Goal: Information Seeking & Learning: Learn about a topic

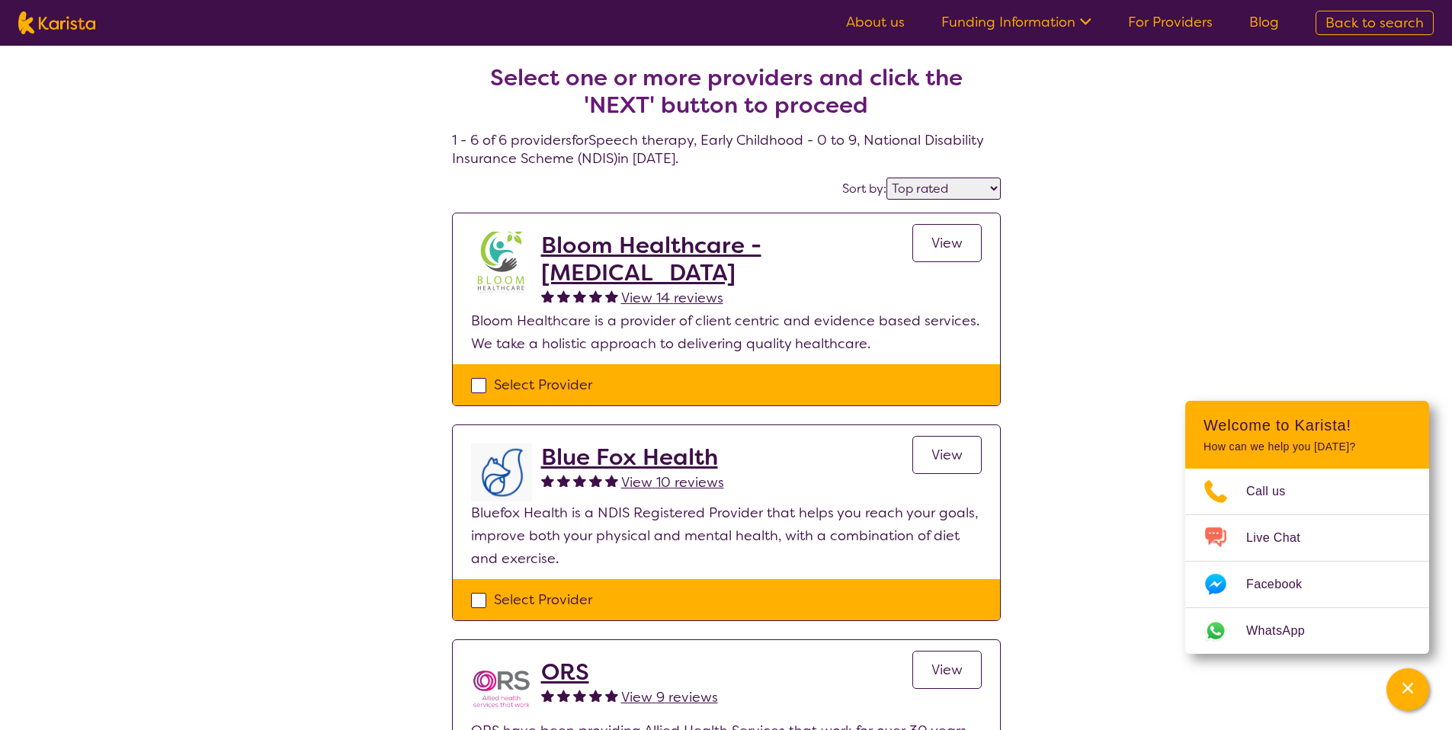
select select "by_score"
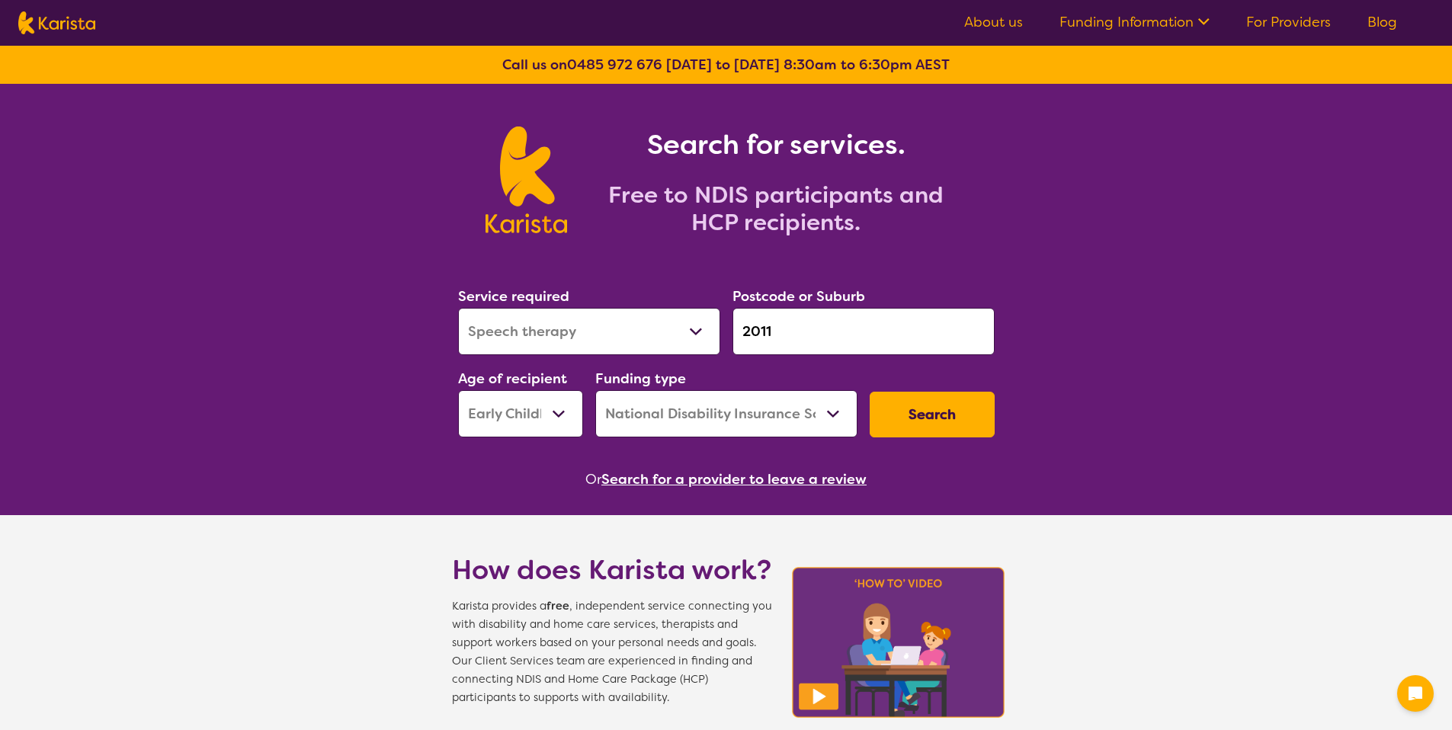
select select "Speech therapy"
select select "EC"
select select "NDIS"
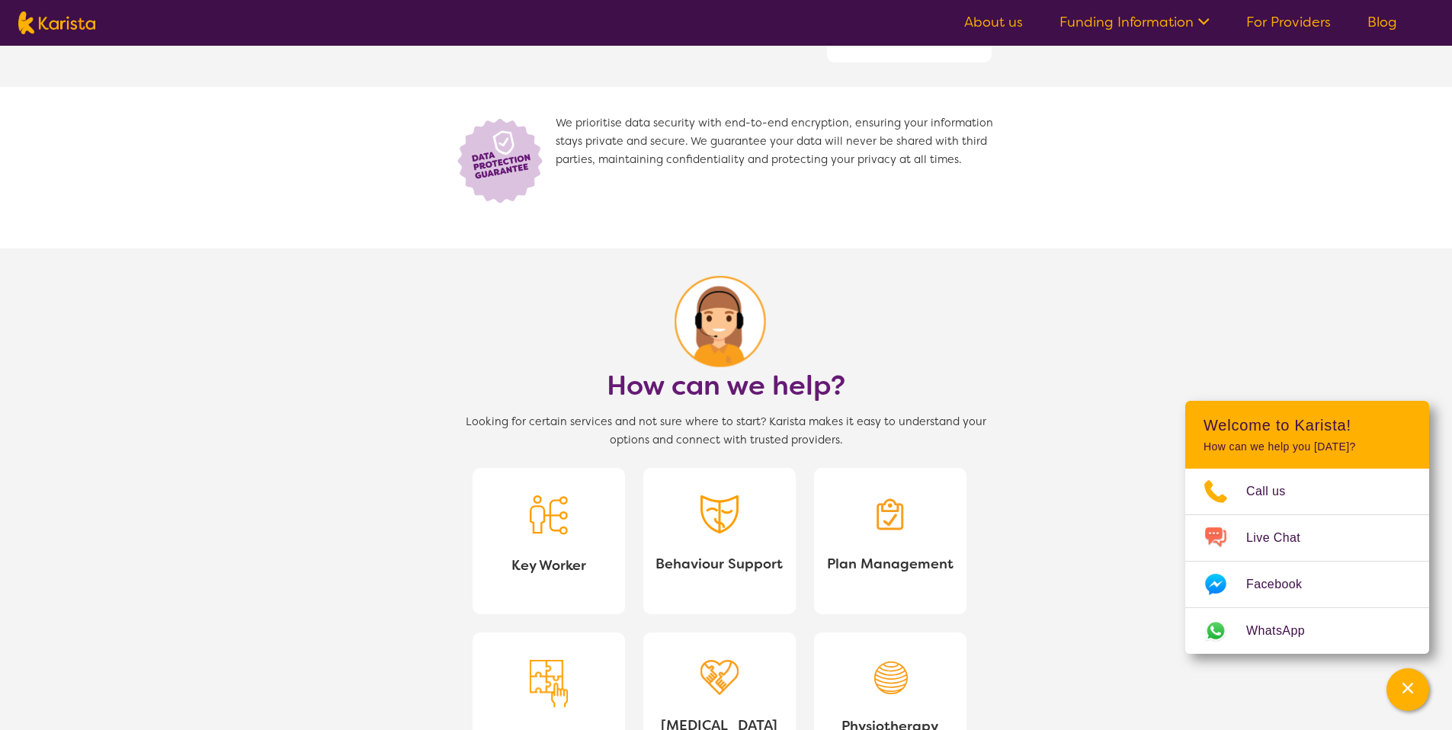
scroll to position [1326, 0]
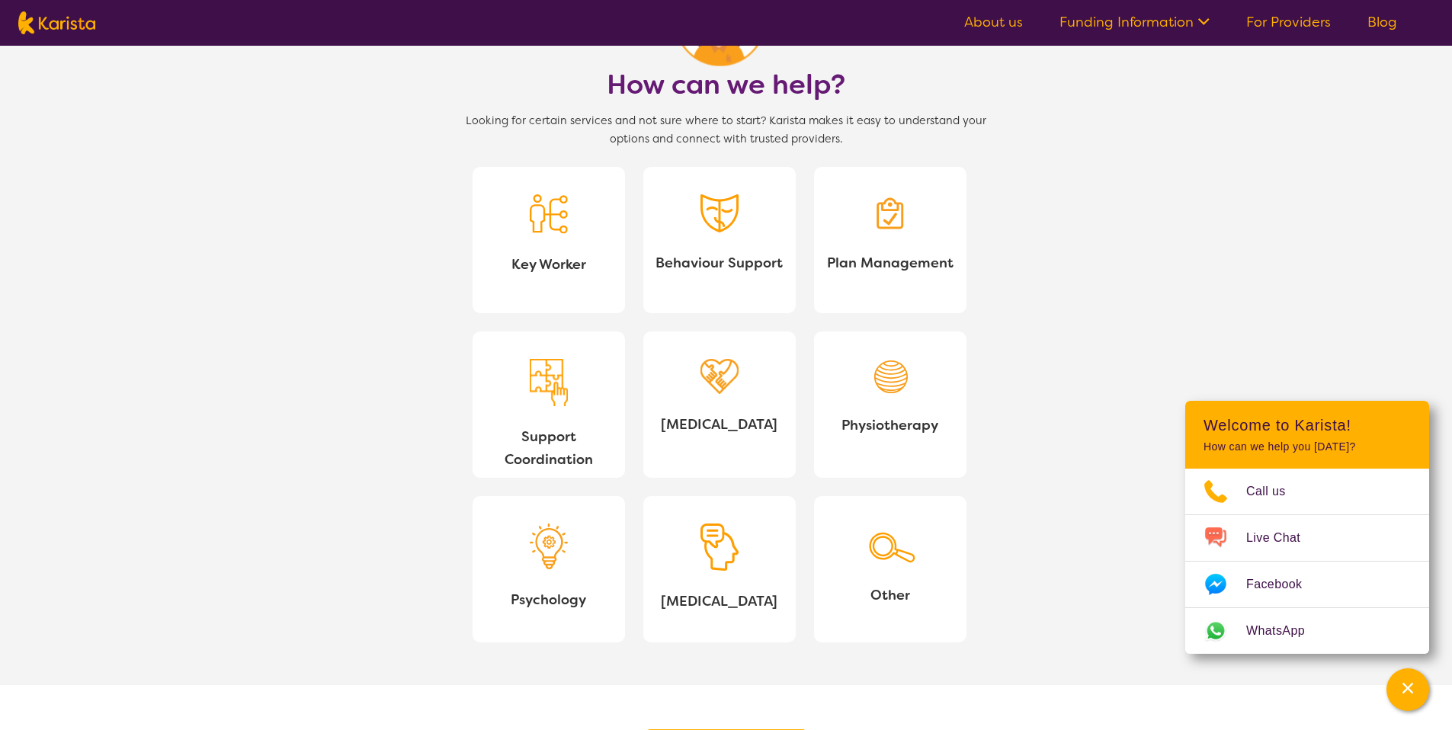
click at [503, 247] on link "Key Worker" at bounding box center [549, 240] width 152 height 146
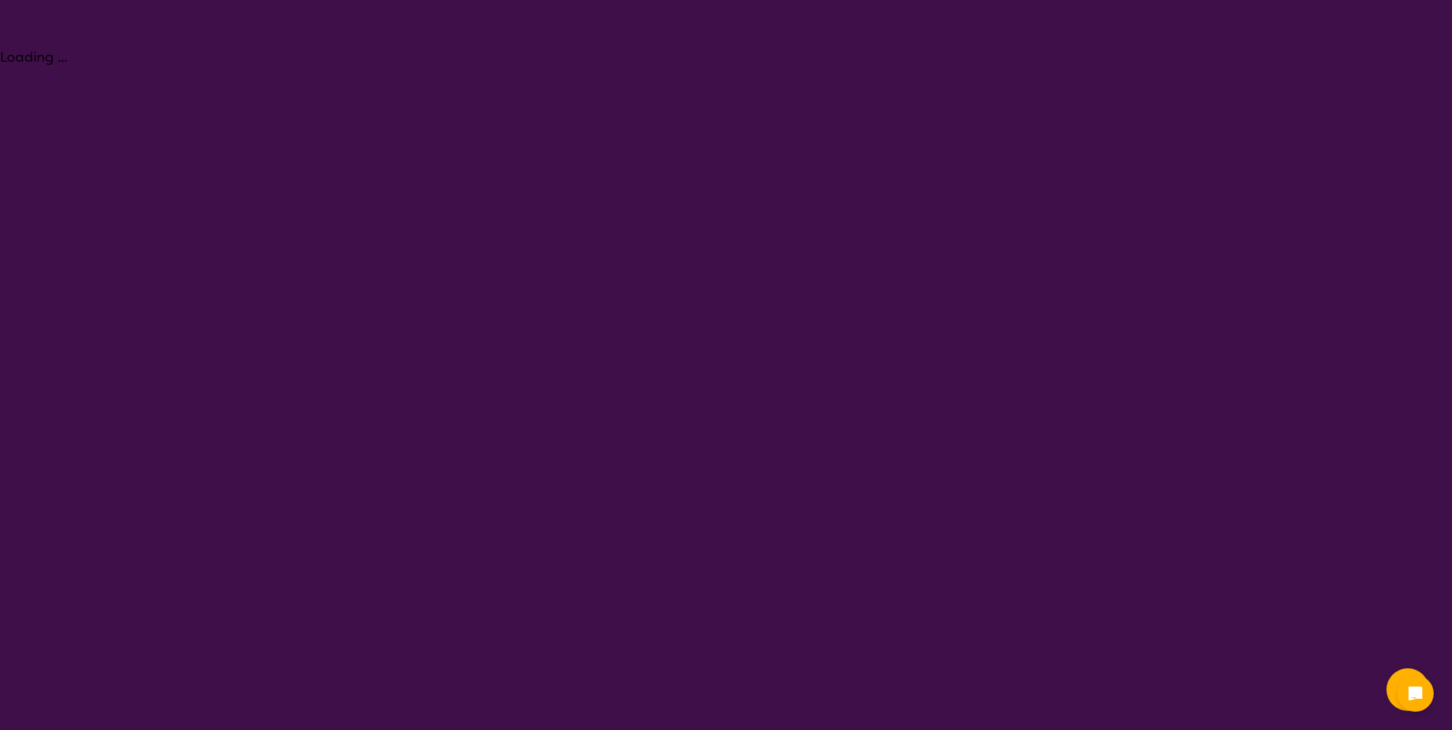
select select "Key Worker"
select select "EC"
select select "NDIS"
select select "Key Worker"
select select "EC"
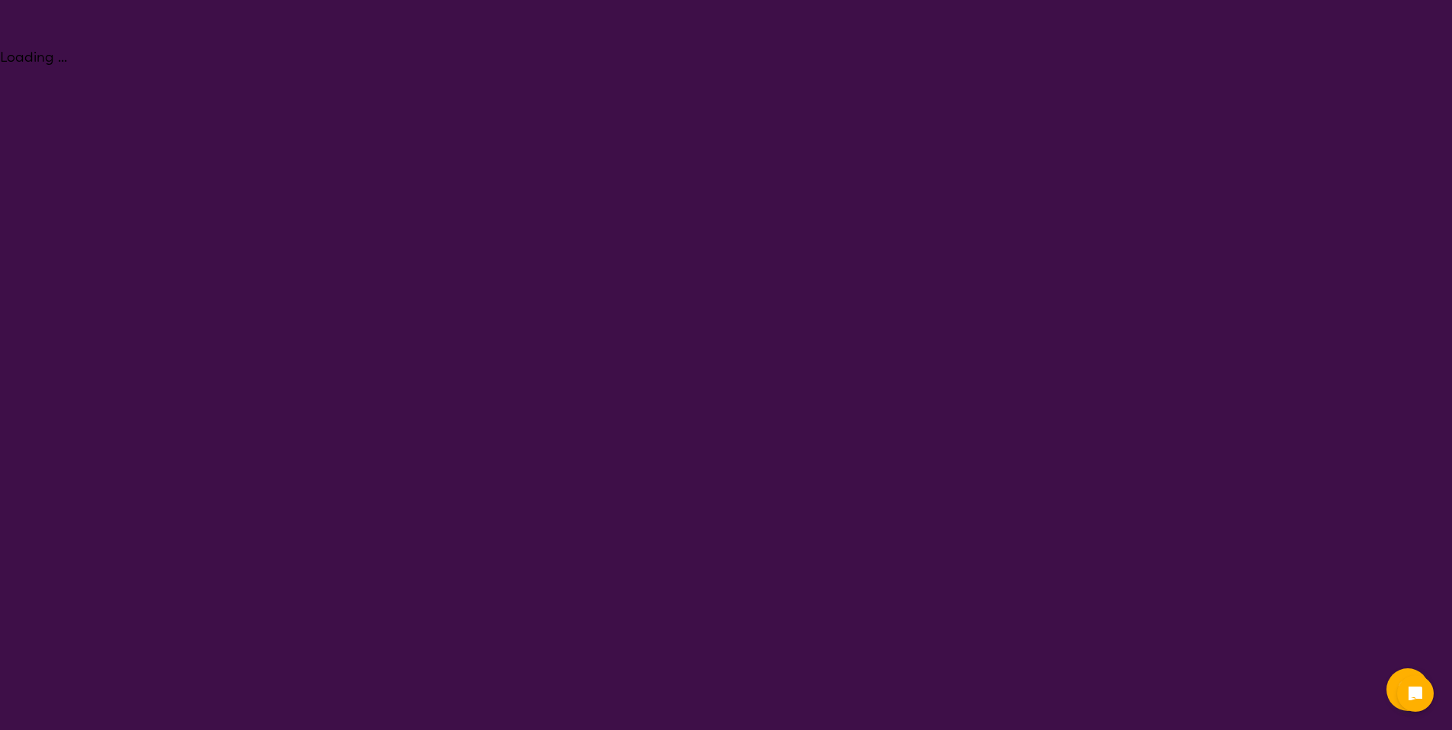
select select "NDIS"
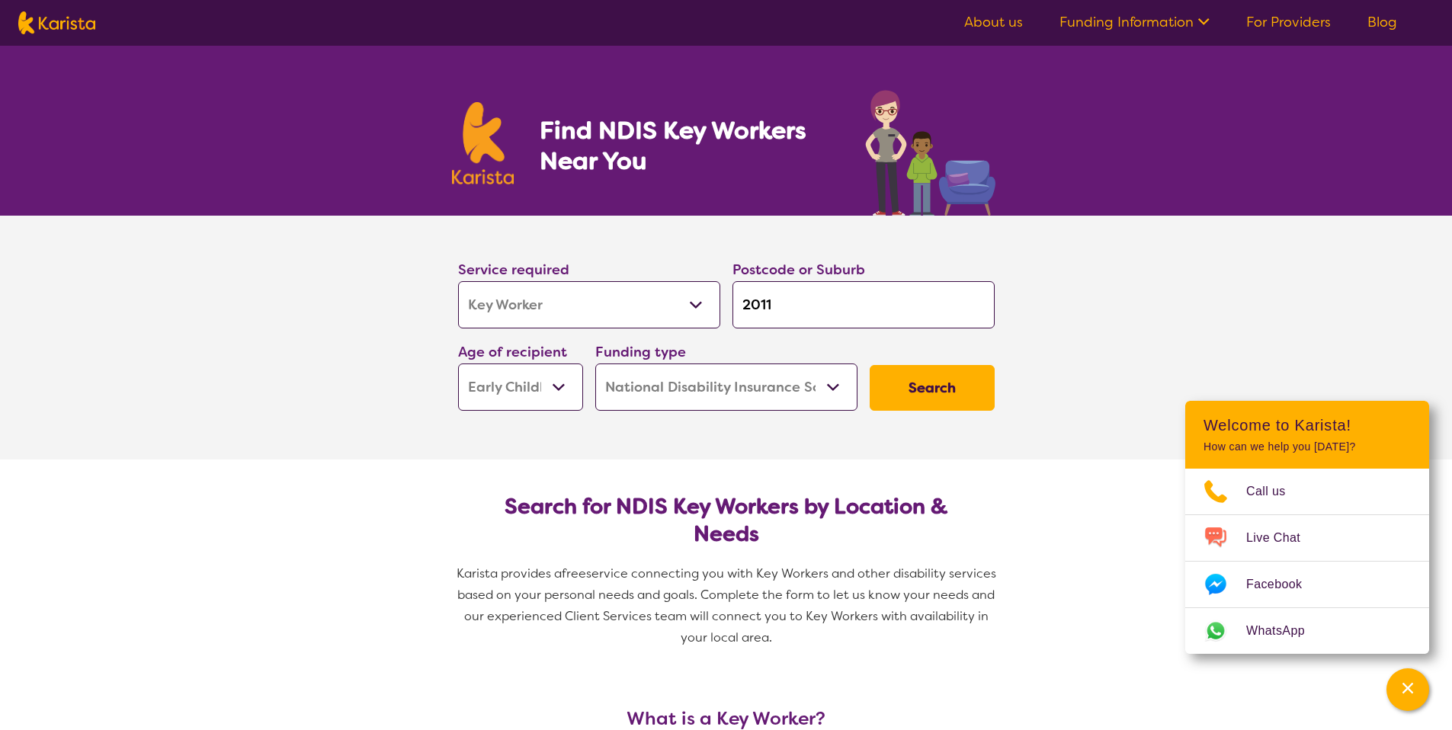
click at [70, 31] on img at bounding box center [56, 22] width 77 height 23
select select "Key Worker"
select select "EC"
select select "NDIS"
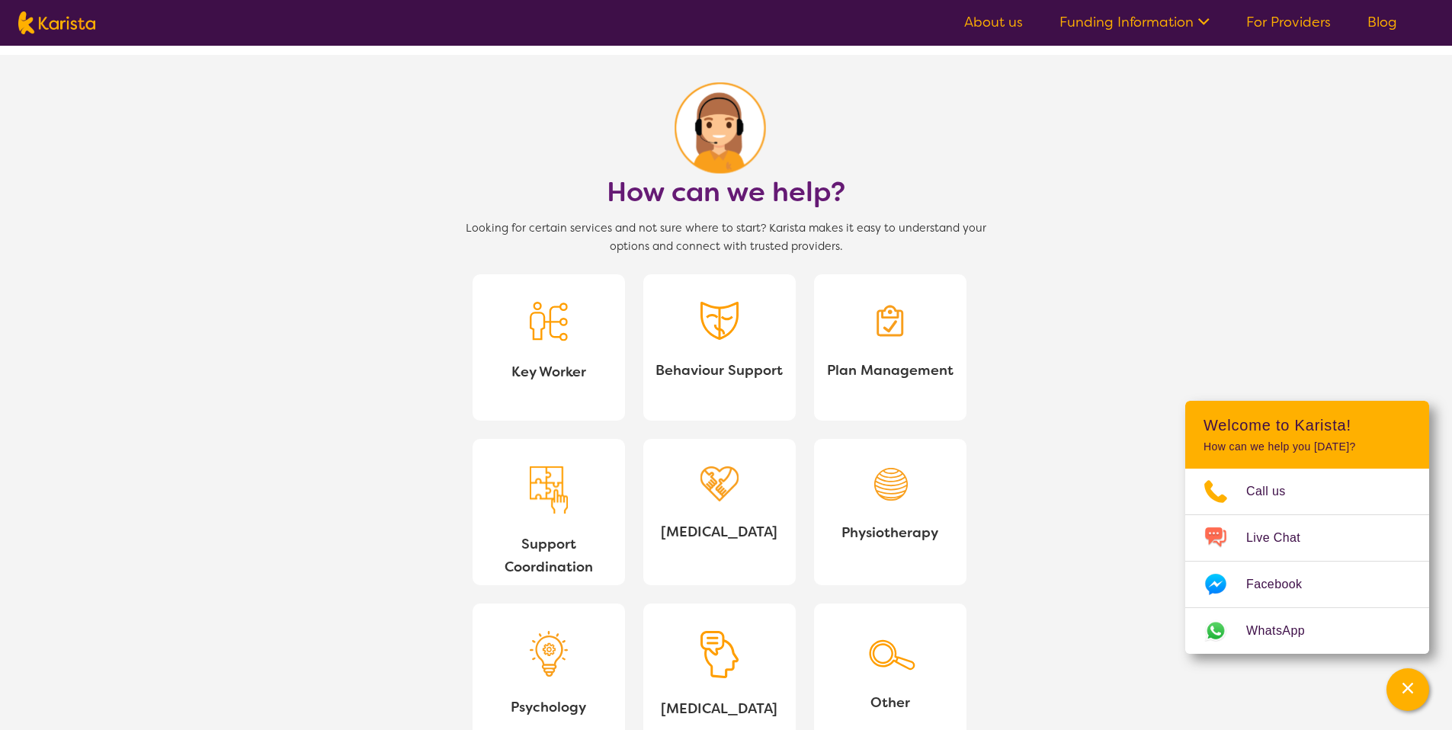
scroll to position [1221, 0]
click at [675, 386] on link "Behaviour Support" at bounding box center [719, 345] width 152 height 146
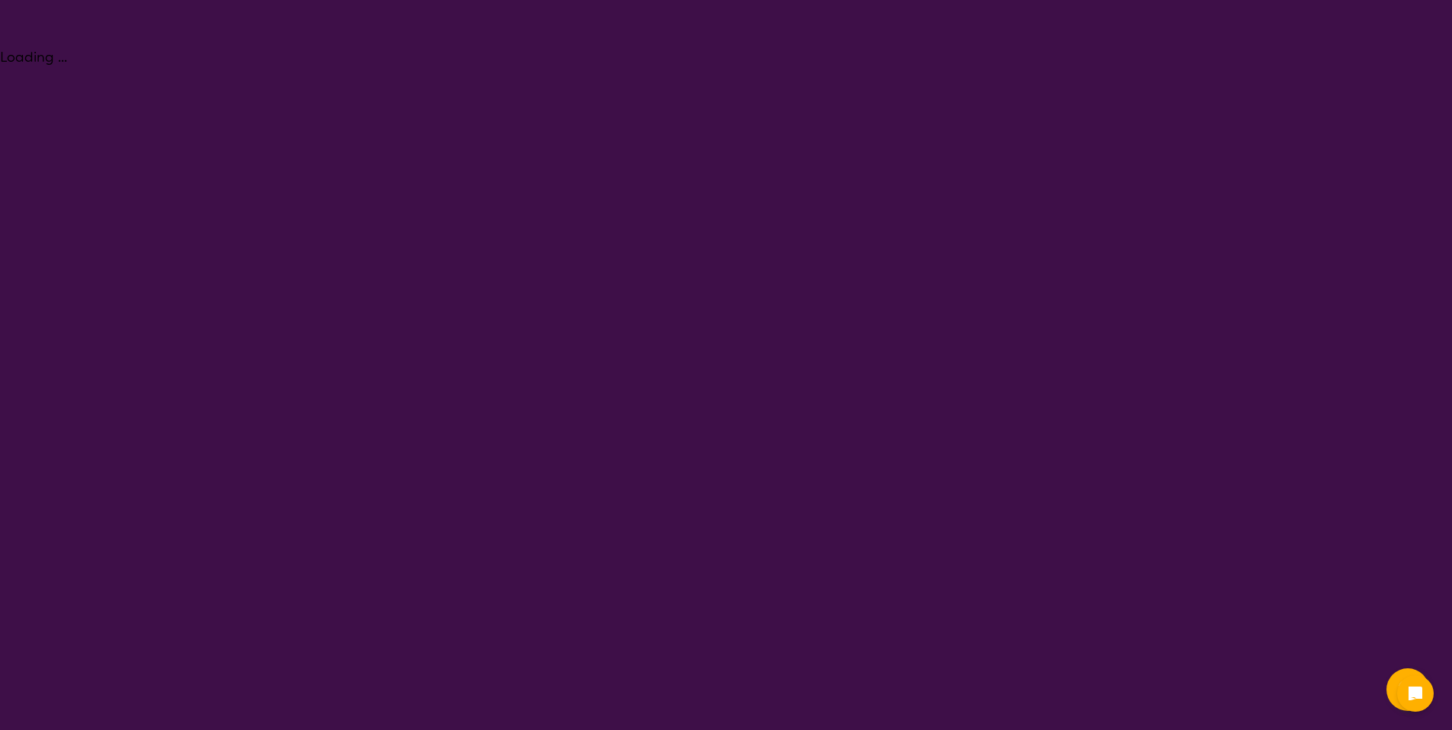
select select "Behaviour support"
select select "EC"
select select "NDIS"
select select "Behaviour support"
select select "EC"
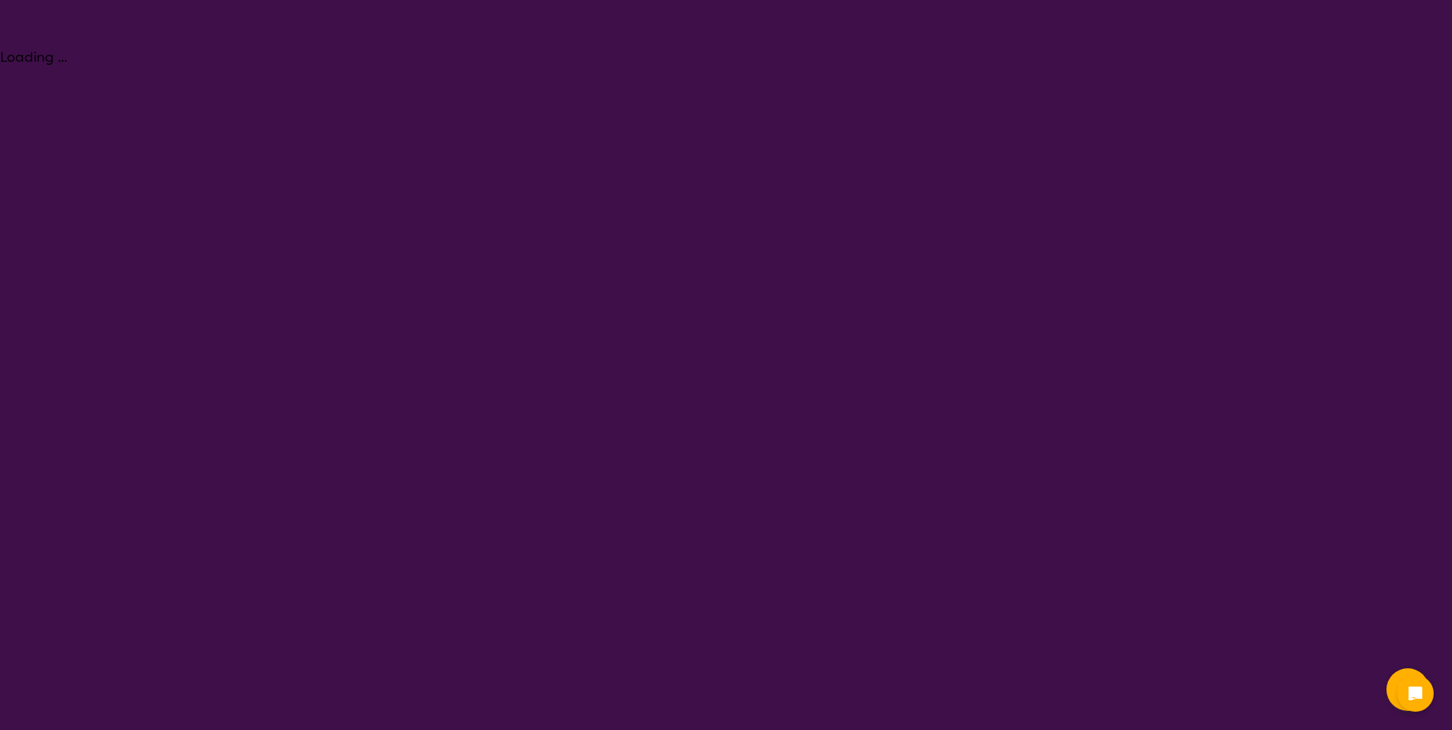
select select "NDIS"
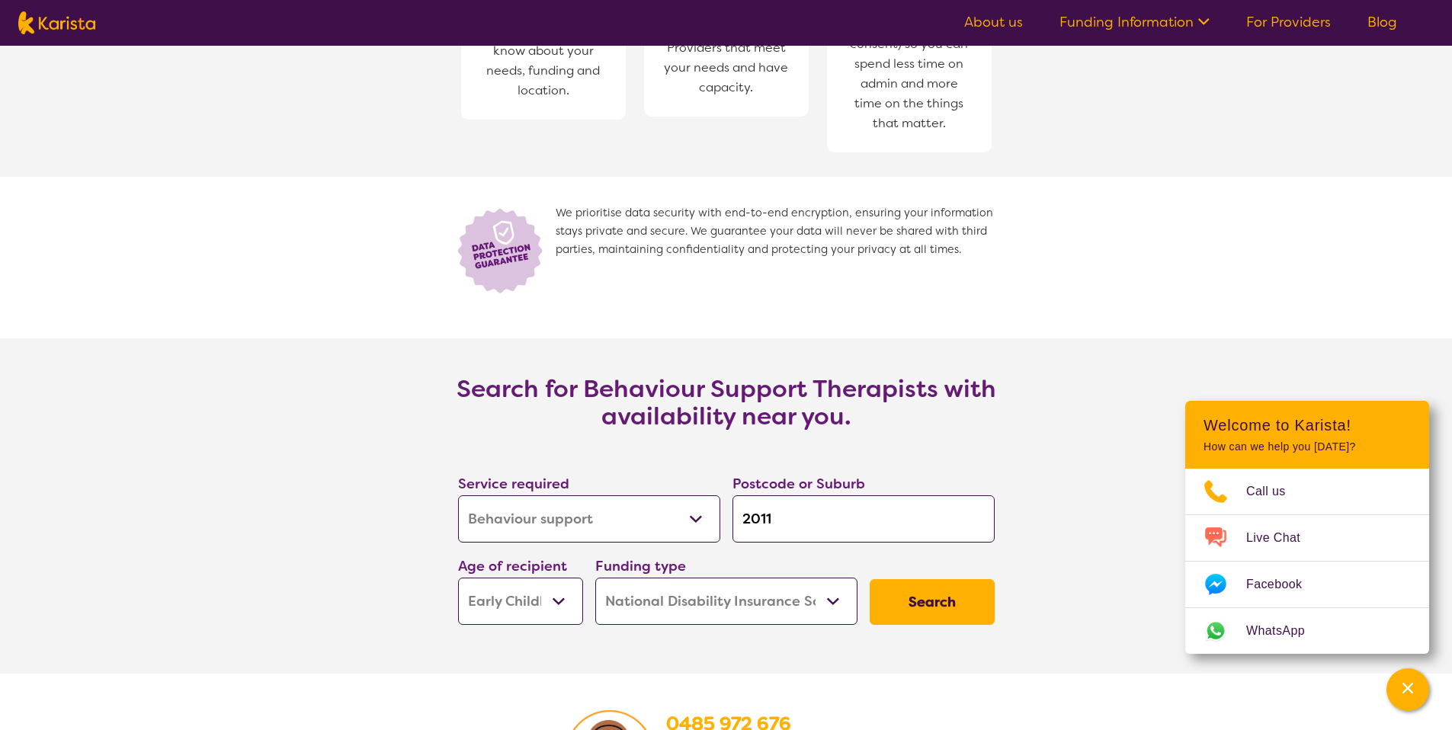
scroll to position [1997, 0]
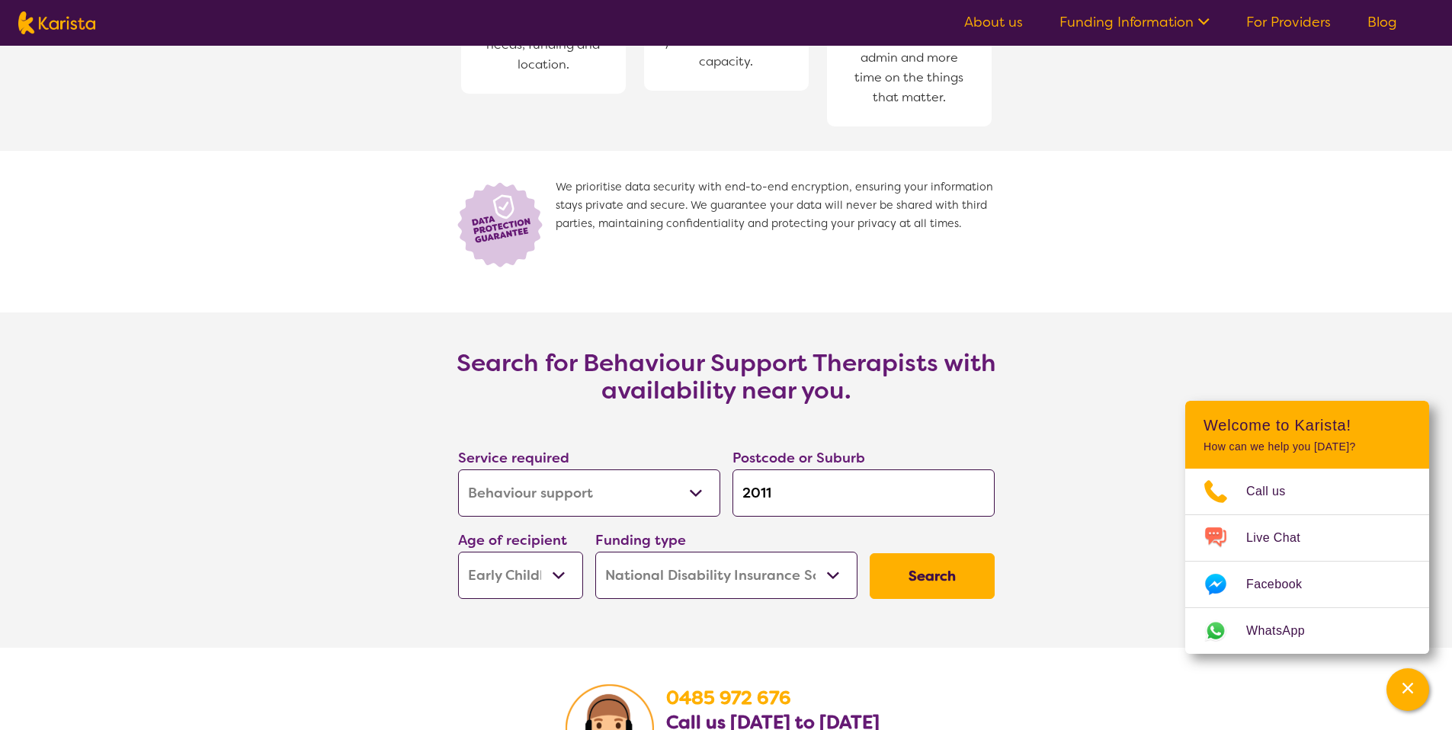
click at [87, 14] on img at bounding box center [56, 22] width 77 height 23
select select "Behaviour support"
select select "EC"
select select "NDIS"
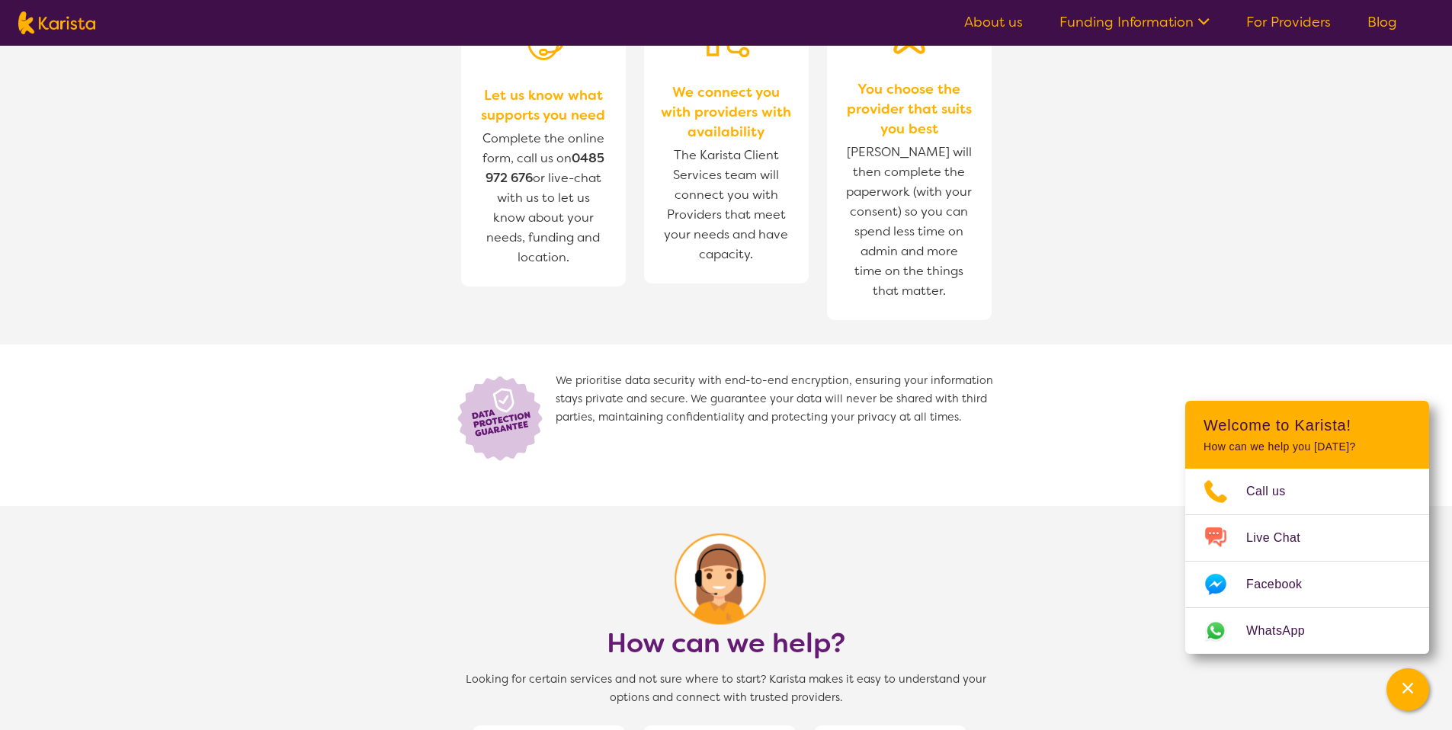
scroll to position [974, 0]
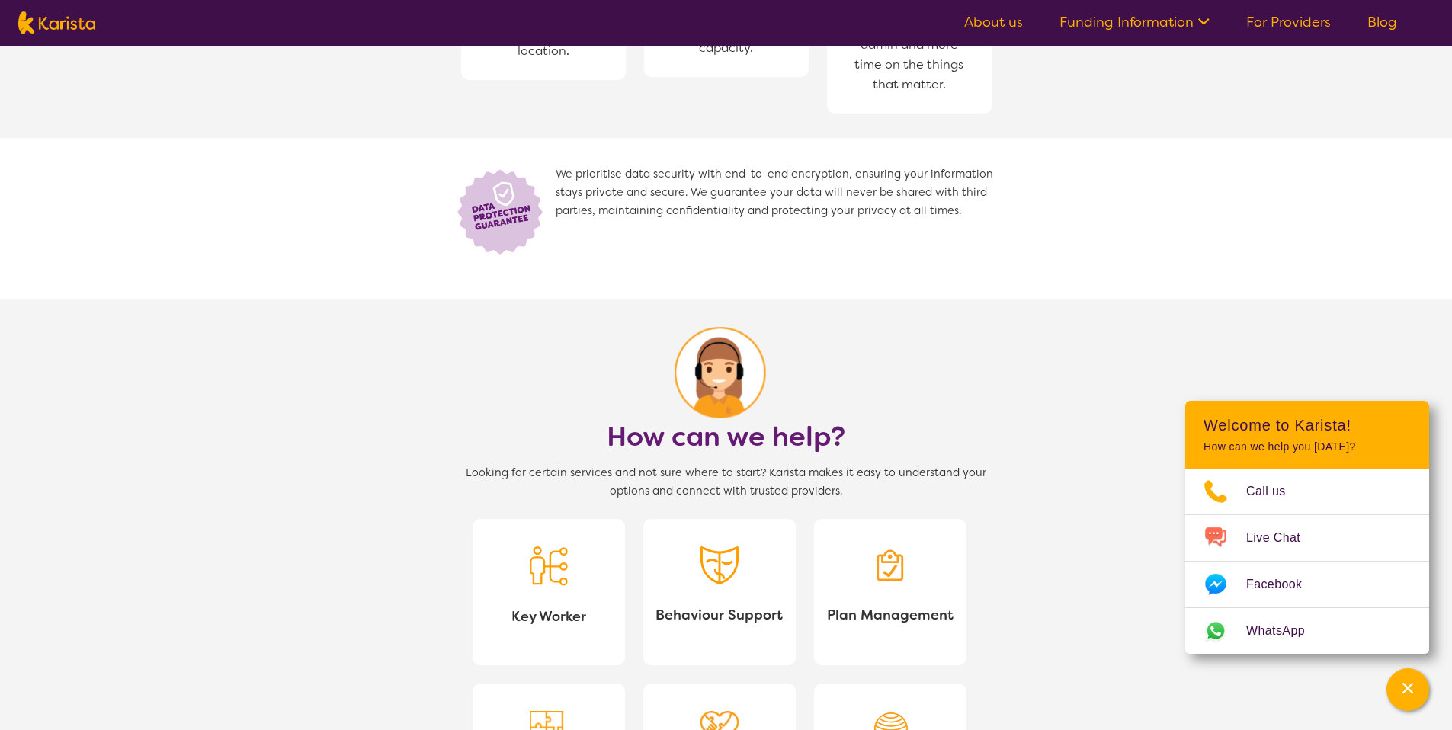
click at [911, 583] on link "Plan Management" at bounding box center [890, 592] width 152 height 146
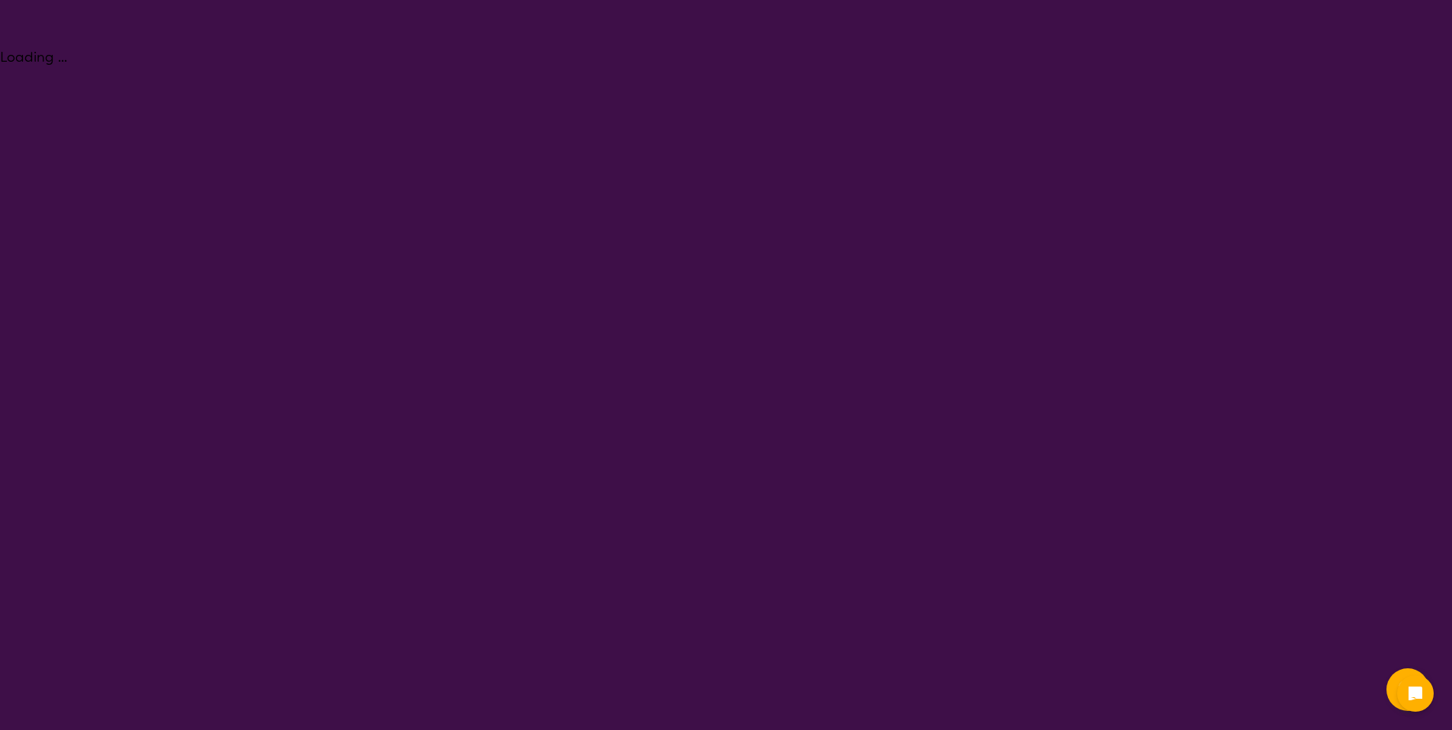
select select "NDIS Plan management"
select select "EC"
select select "NDIS"
select select "NDIS Plan management"
select select "EC"
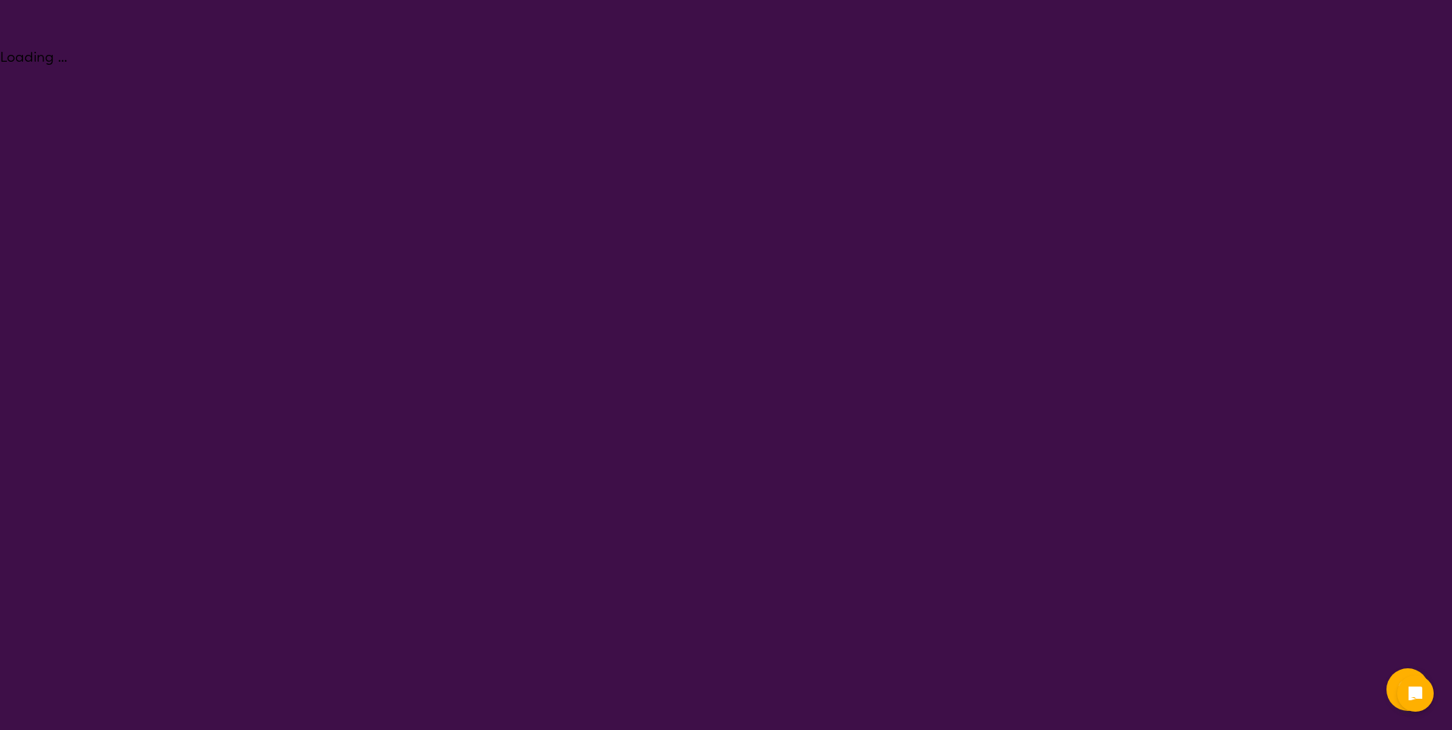
select select "NDIS"
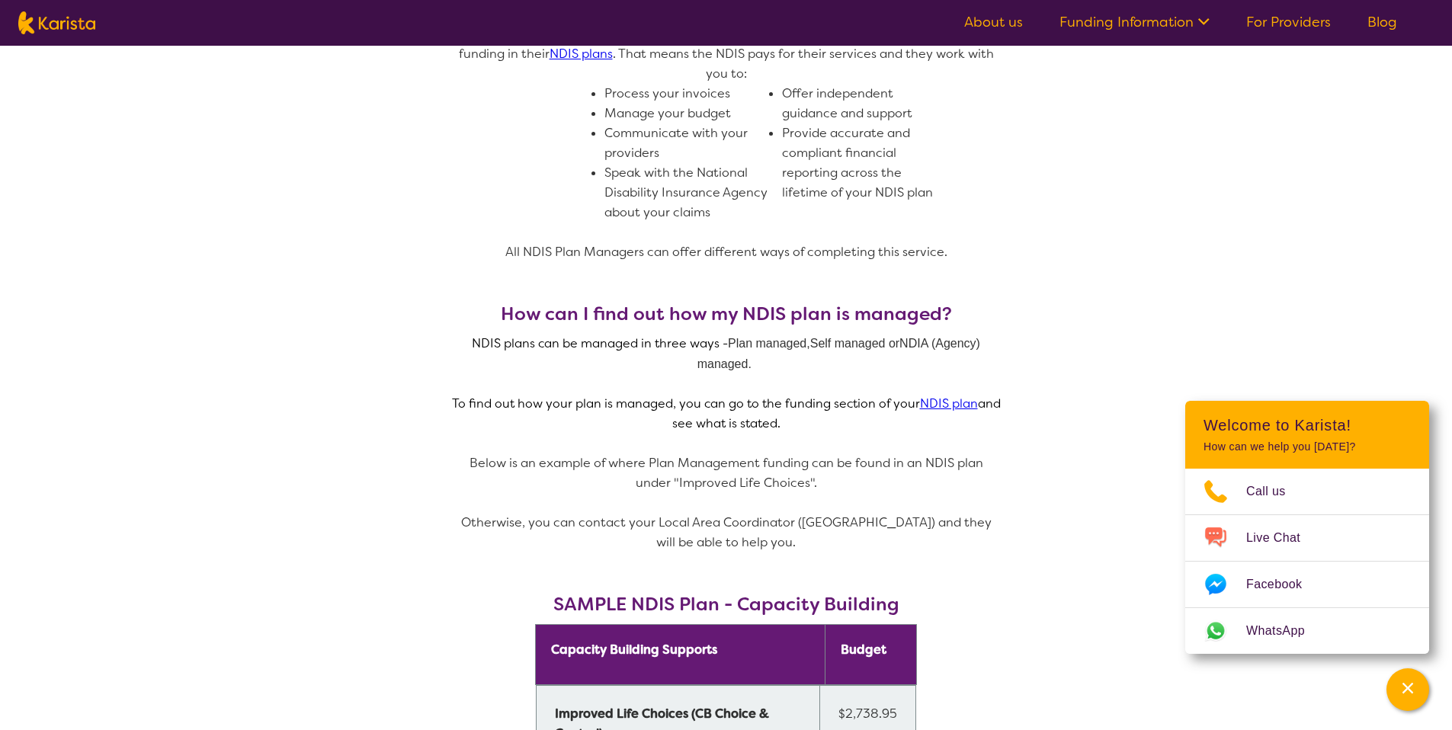
click at [79, 27] on img at bounding box center [56, 22] width 77 height 23
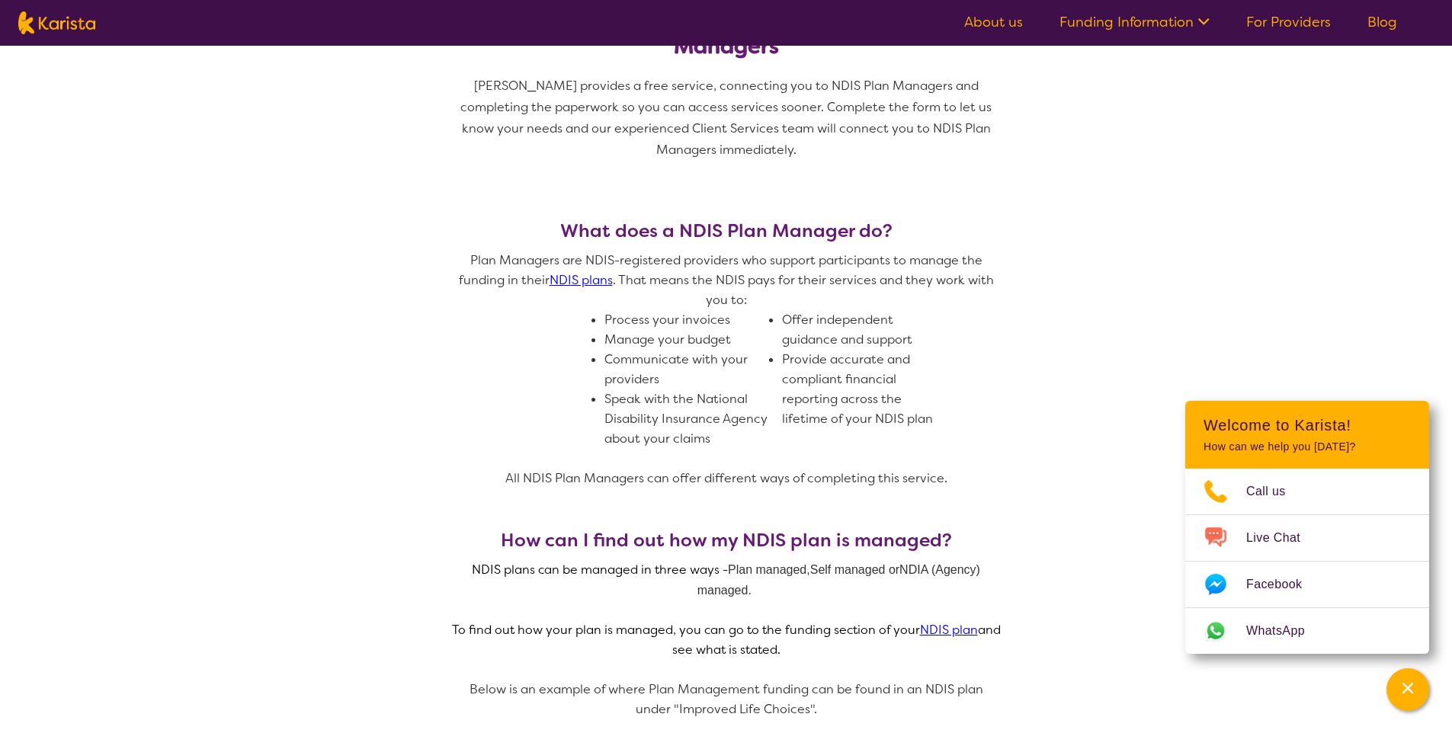
select select "NDIS Plan management"
select select "EC"
select select "NDIS"
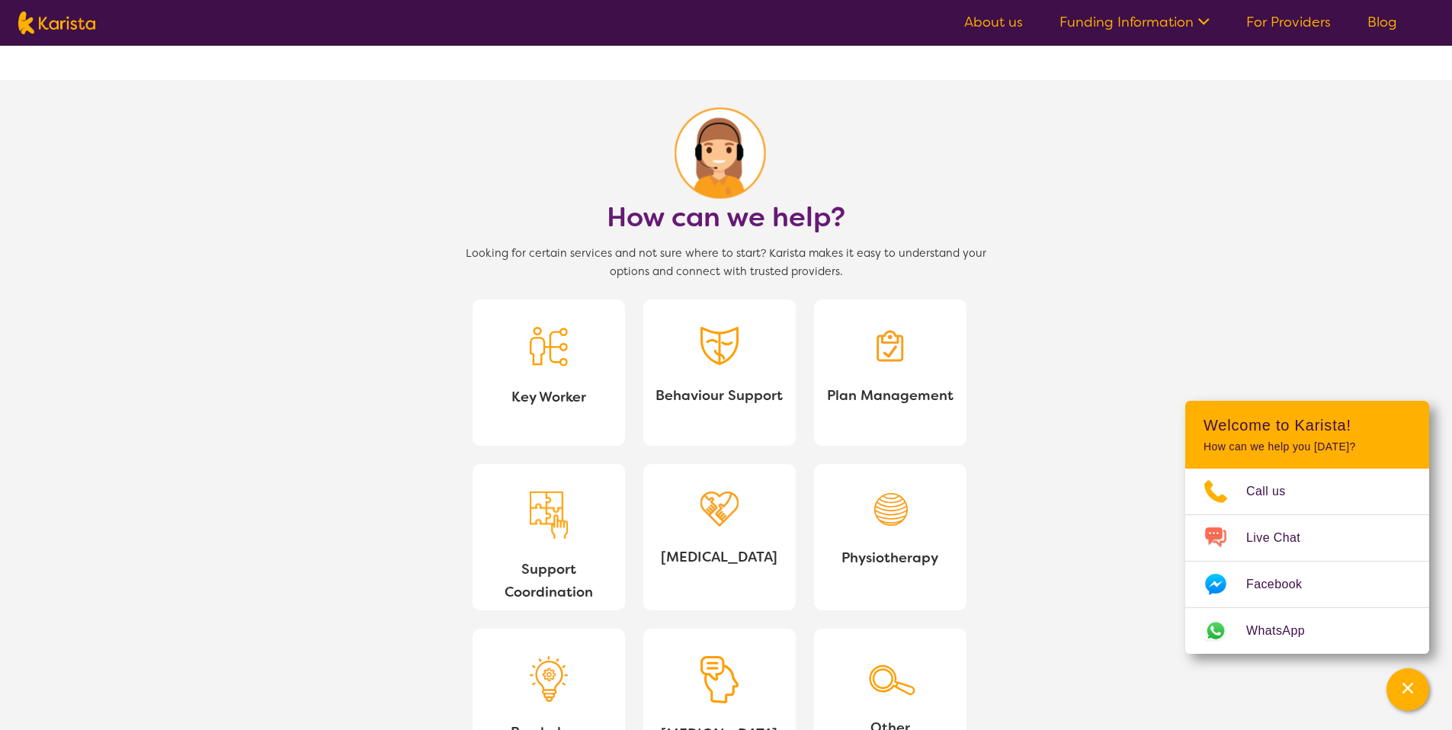
scroll to position [1214, 0]
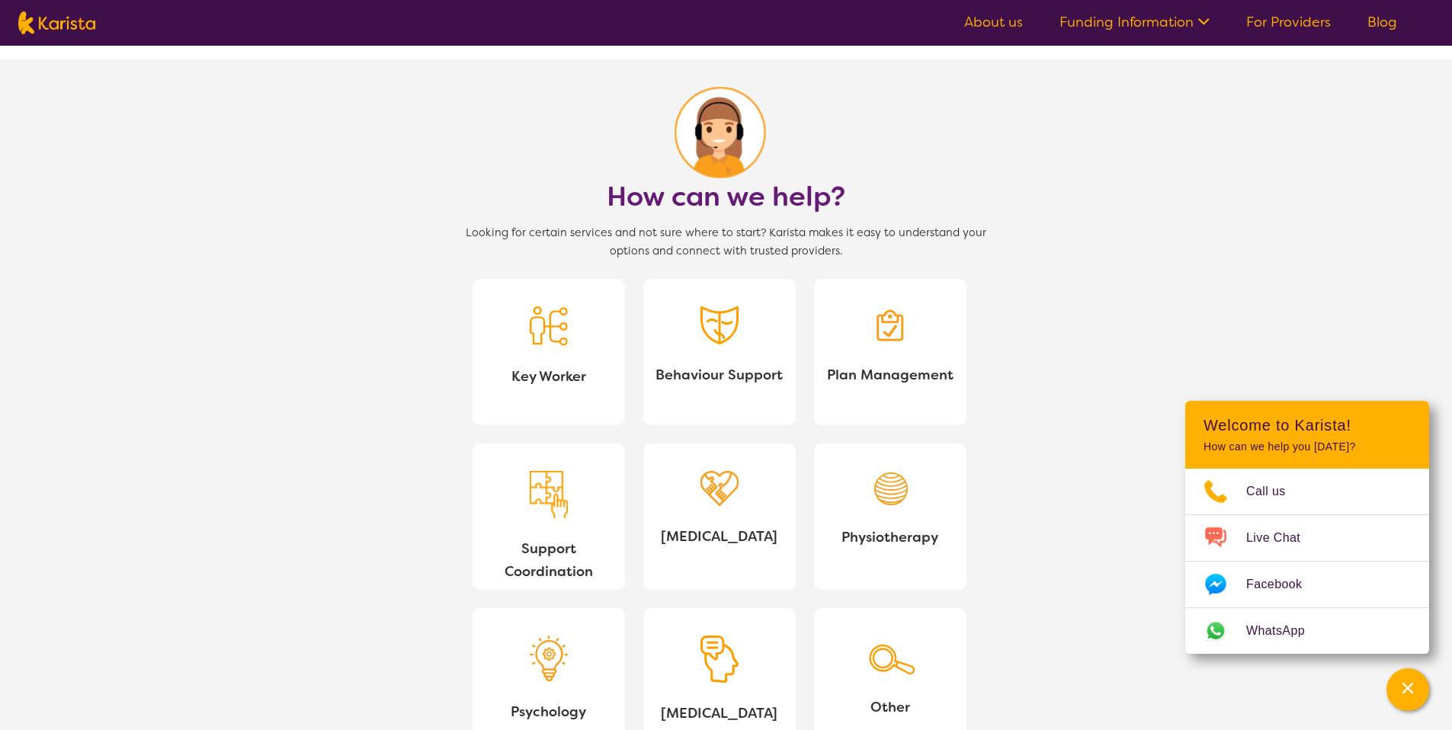
click at [503, 499] on link "Support Coordination" at bounding box center [549, 517] width 152 height 146
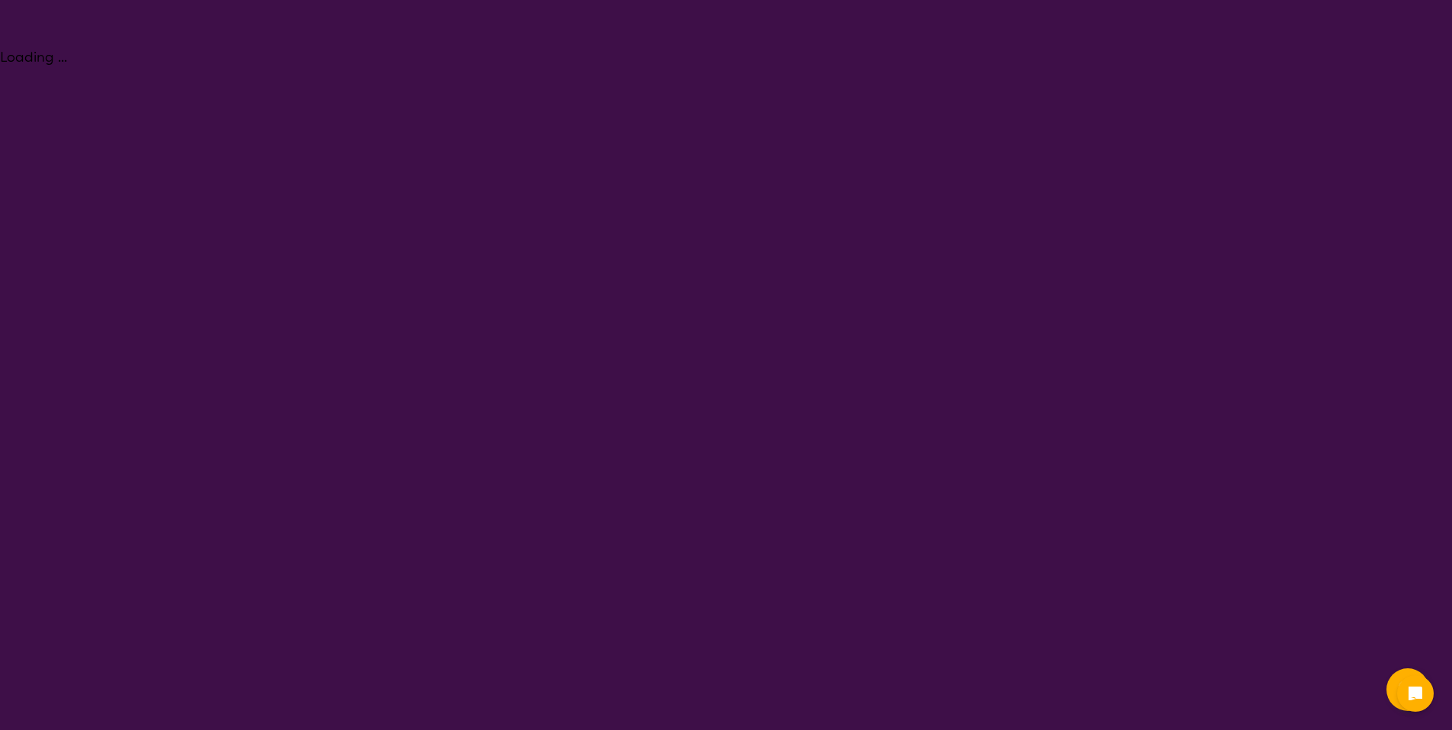
select select "NDIS Support Coordination"
select select "EC"
select select "NDIS"
select select "NDIS Support Coordination"
select select "EC"
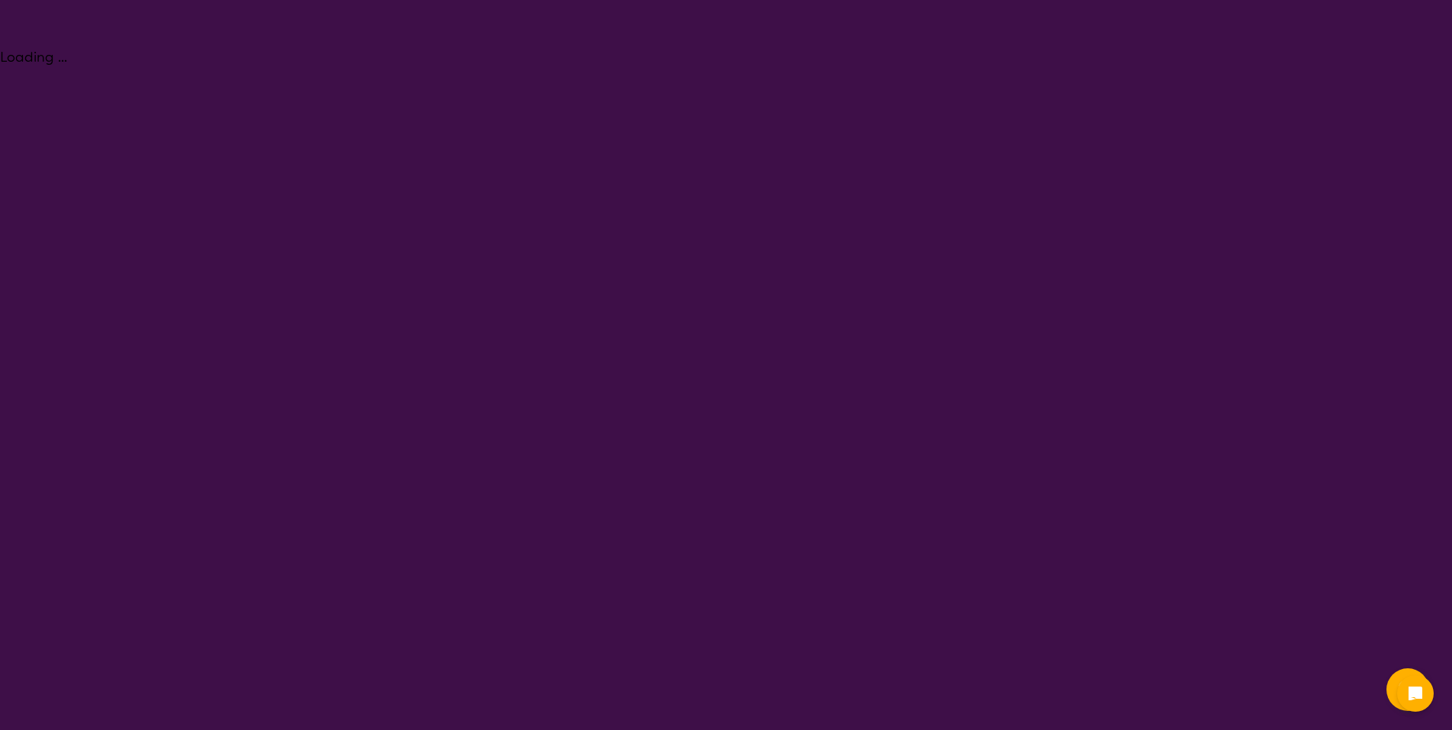
select select "NDIS"
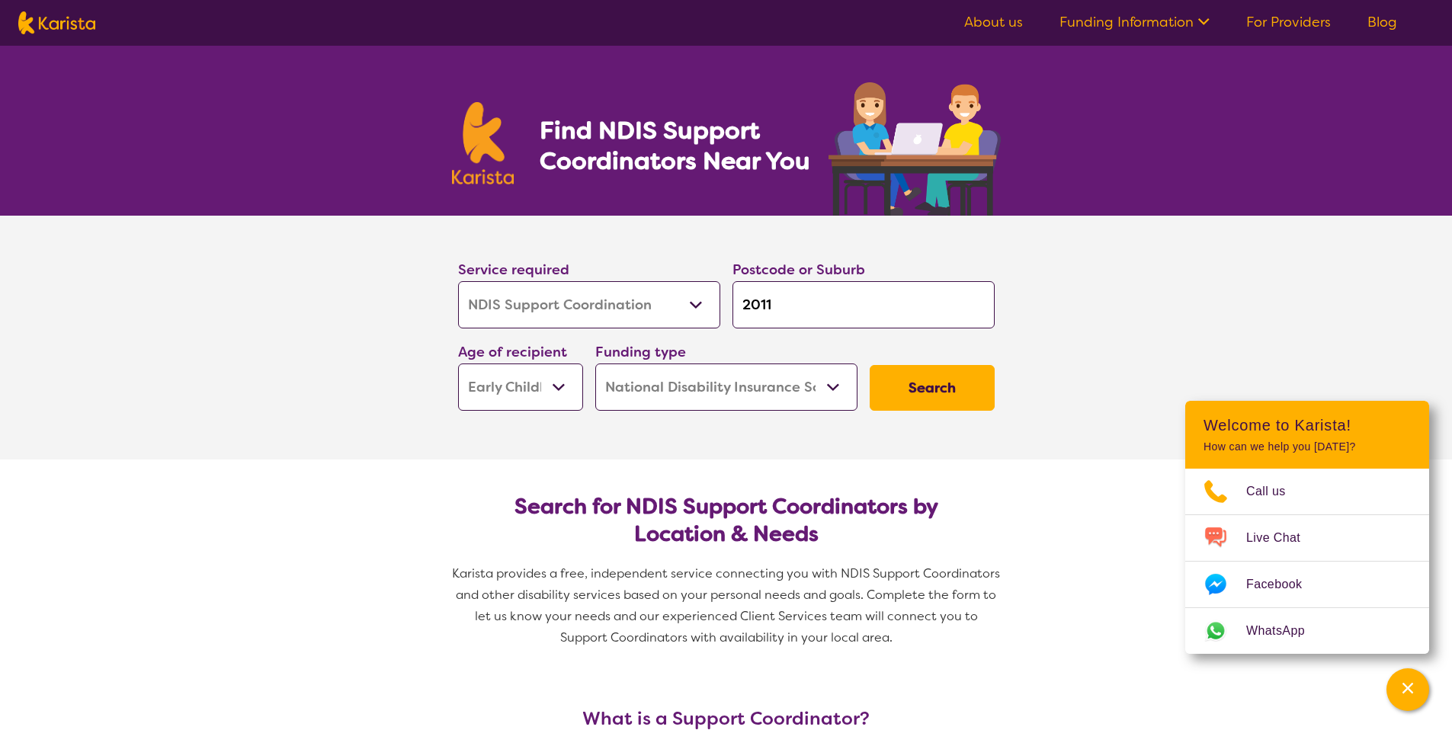
click at [83, 26] on img at bounding box center [56, 22] width 77 height 23
select select "NDIS Support Coordination"
select select "EC"
select select "NDIS"
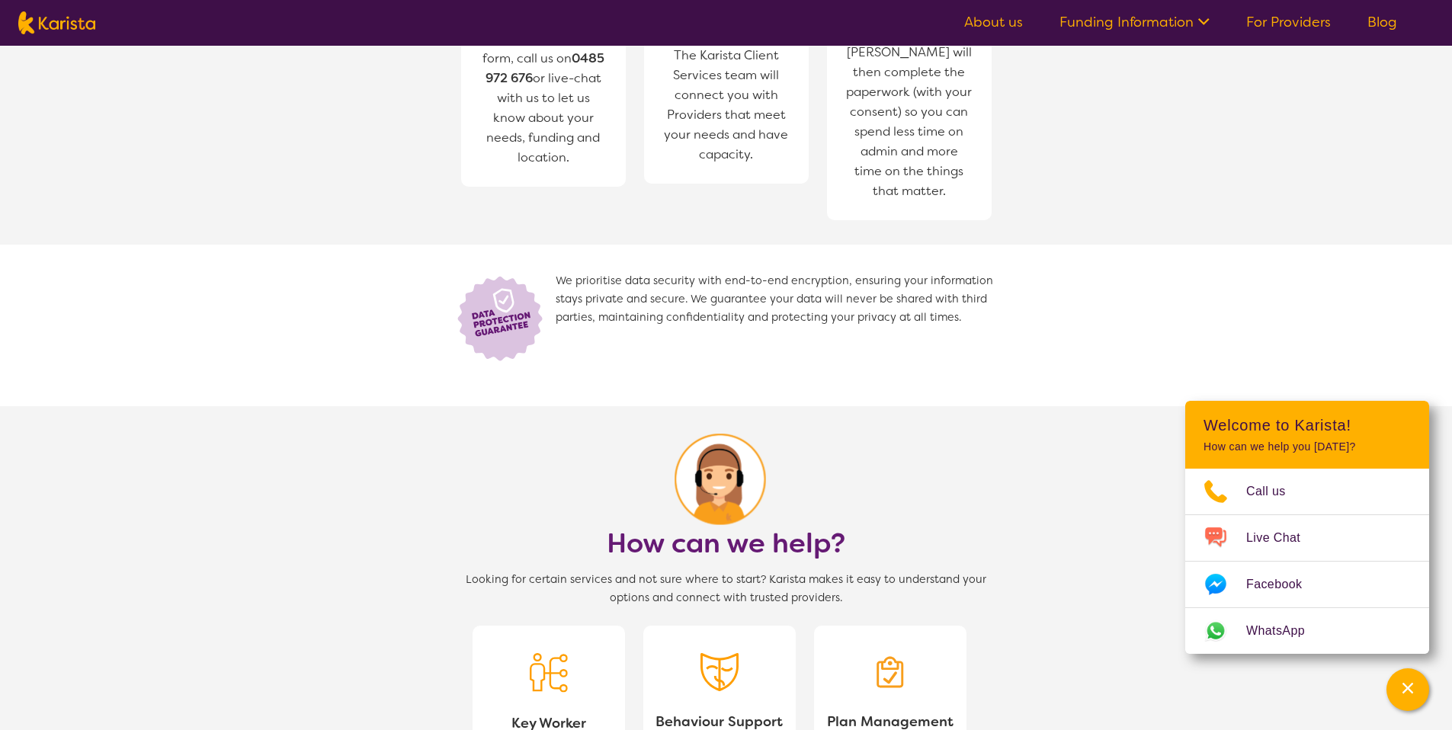
scroll to position [1216, 0]
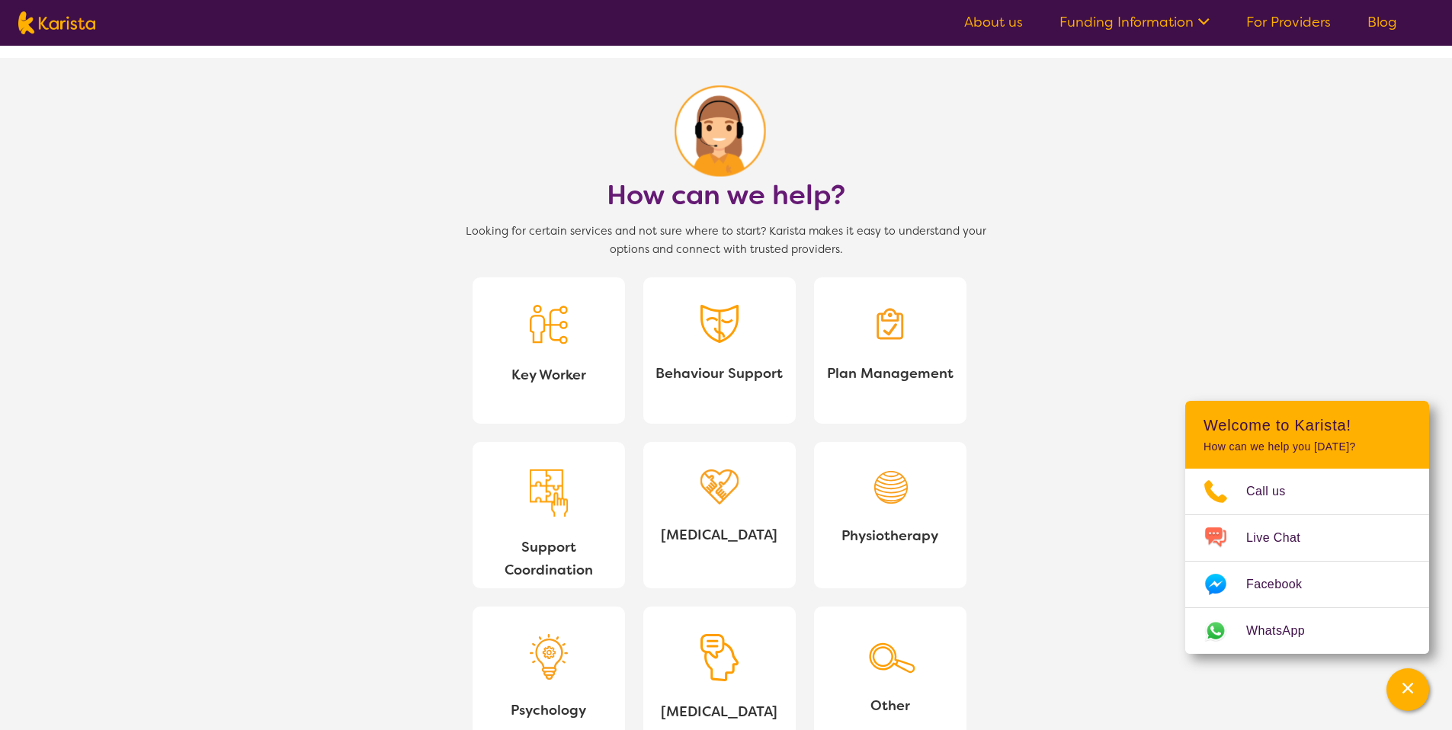
click at [693, 496] on link "[MEDICAL_DATA]" at bounding box center [719, 515] width 152 height 146
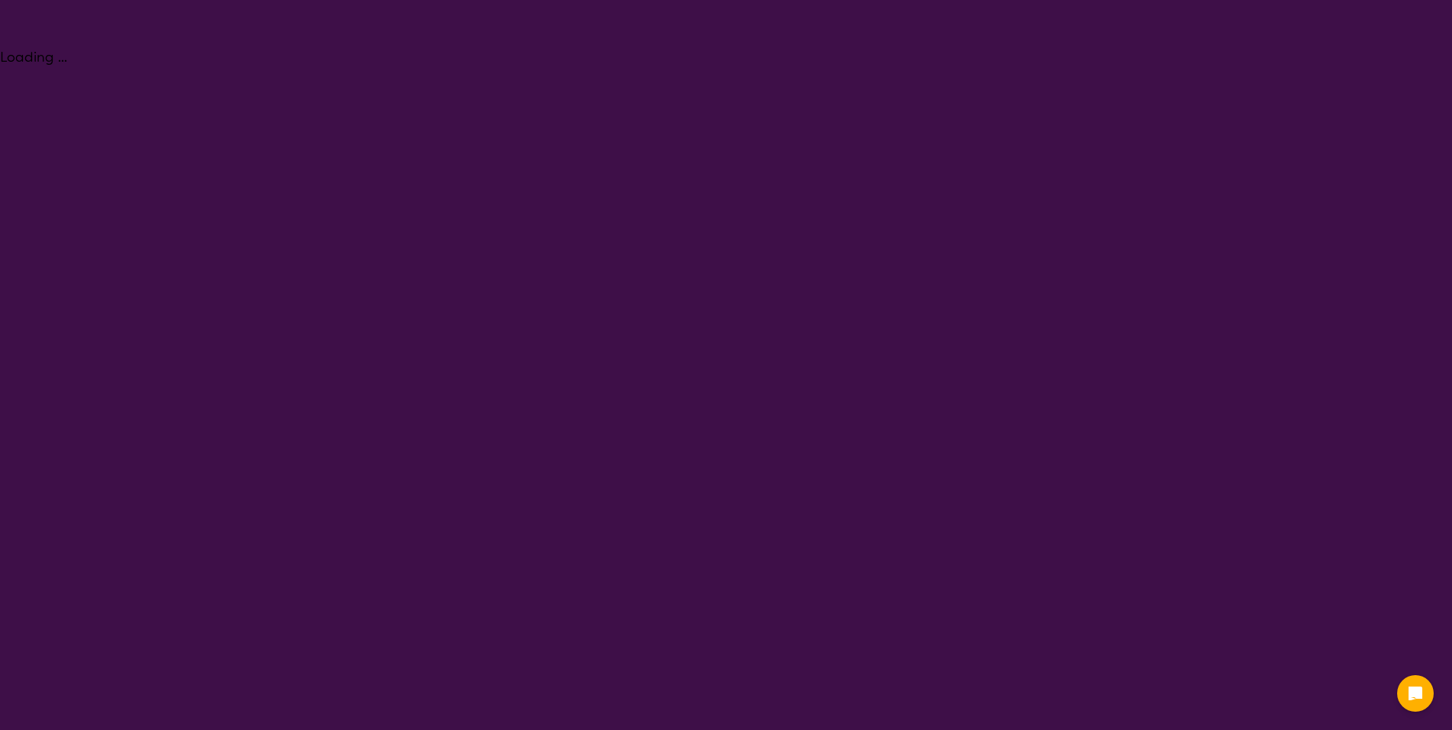
select select "[MEDICAL_DATA]"
select select "EC"
select select "NDIS"
select select "[MEDICAL_DATA]"
select select "EC"
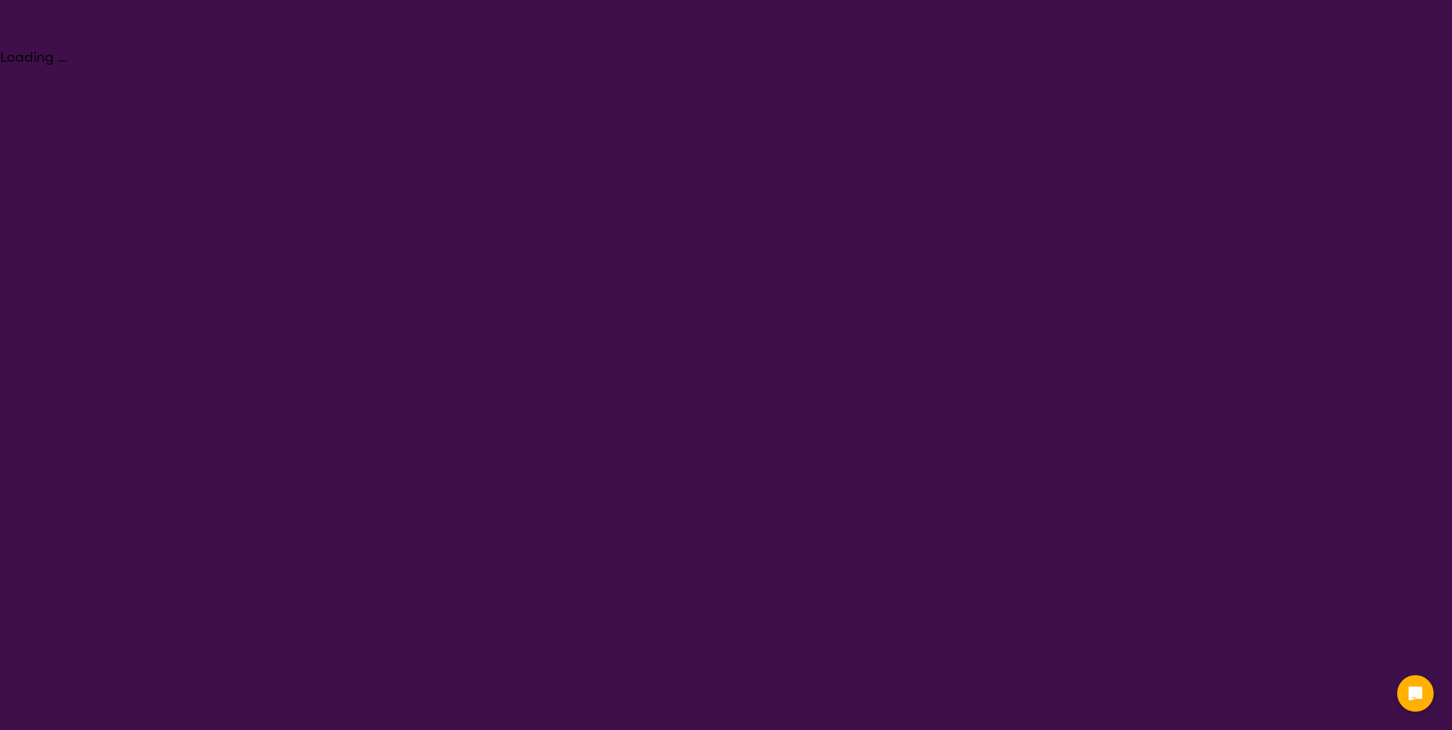
select select "NDIS"
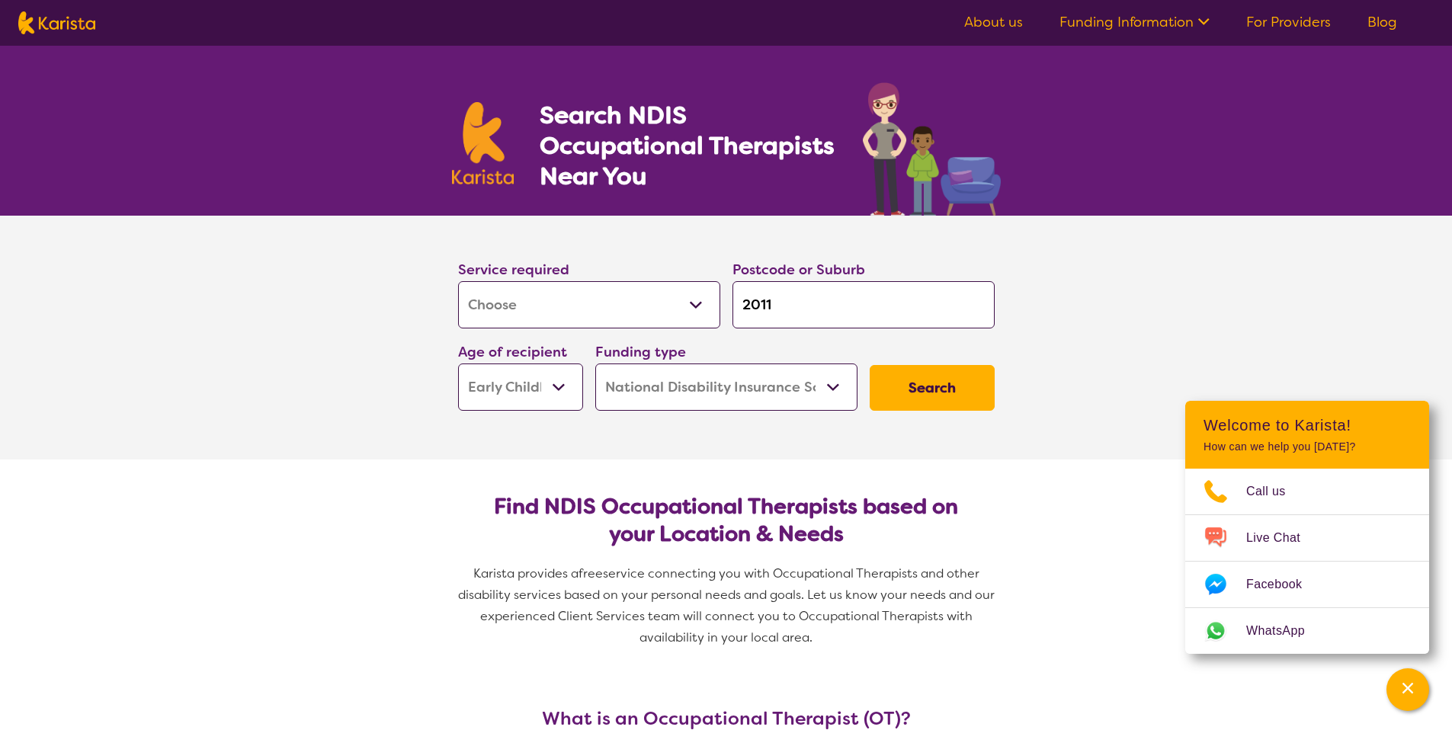
click at [45, 26] on img at bounding box center [56, 22] width 77 height 23
select select "[MEDICAL_DATA]"
select select "EC"
select select "NDIS"
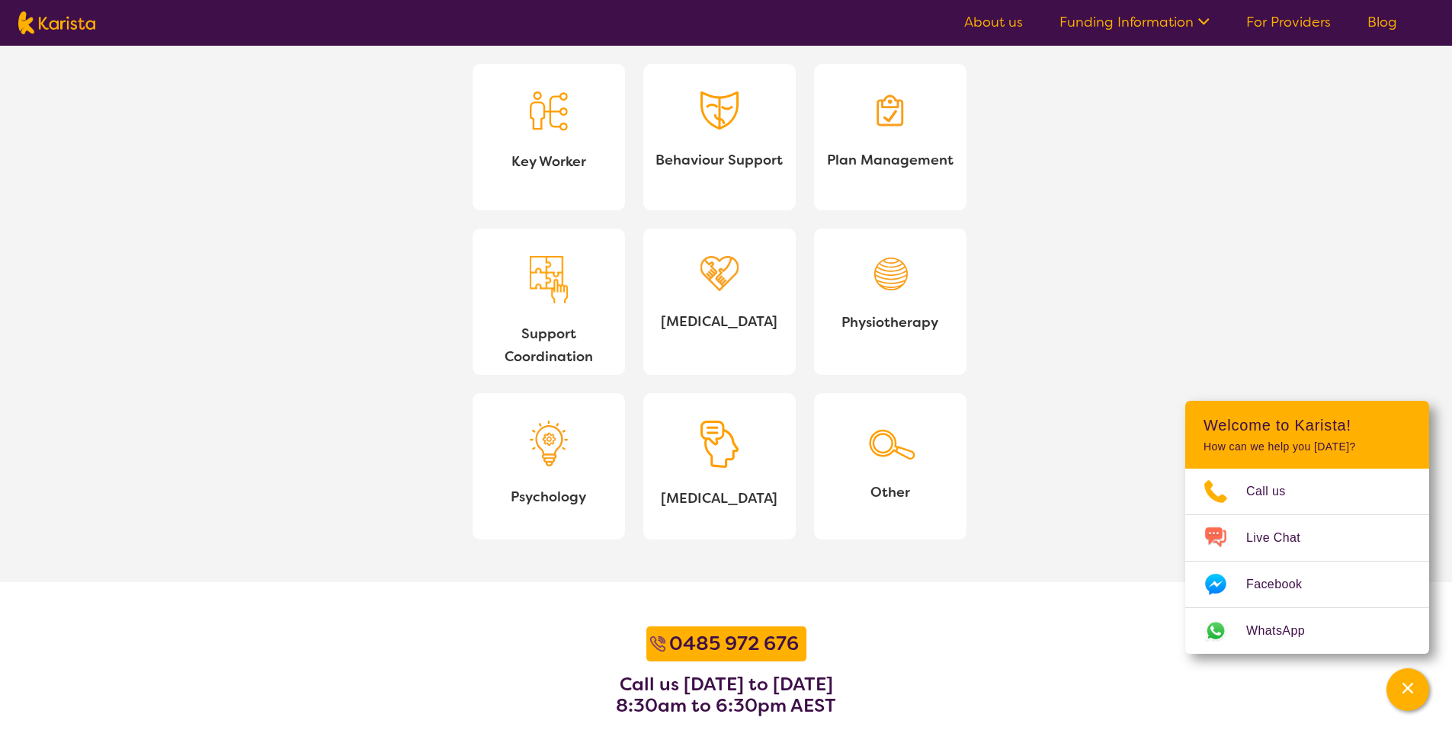
scroll to position [1445, 0]
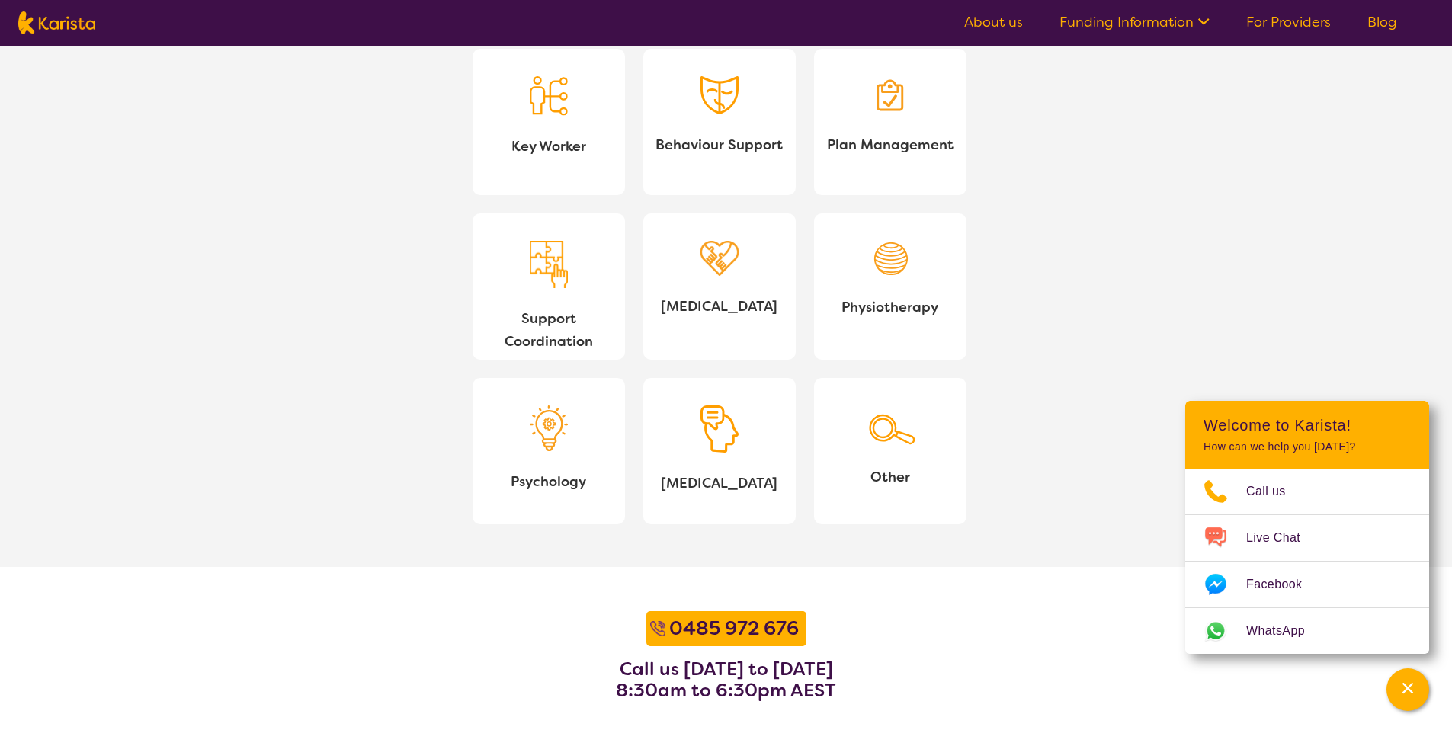
click at [877, 261] on img at bounding box center [890, 259] width 38 height 37
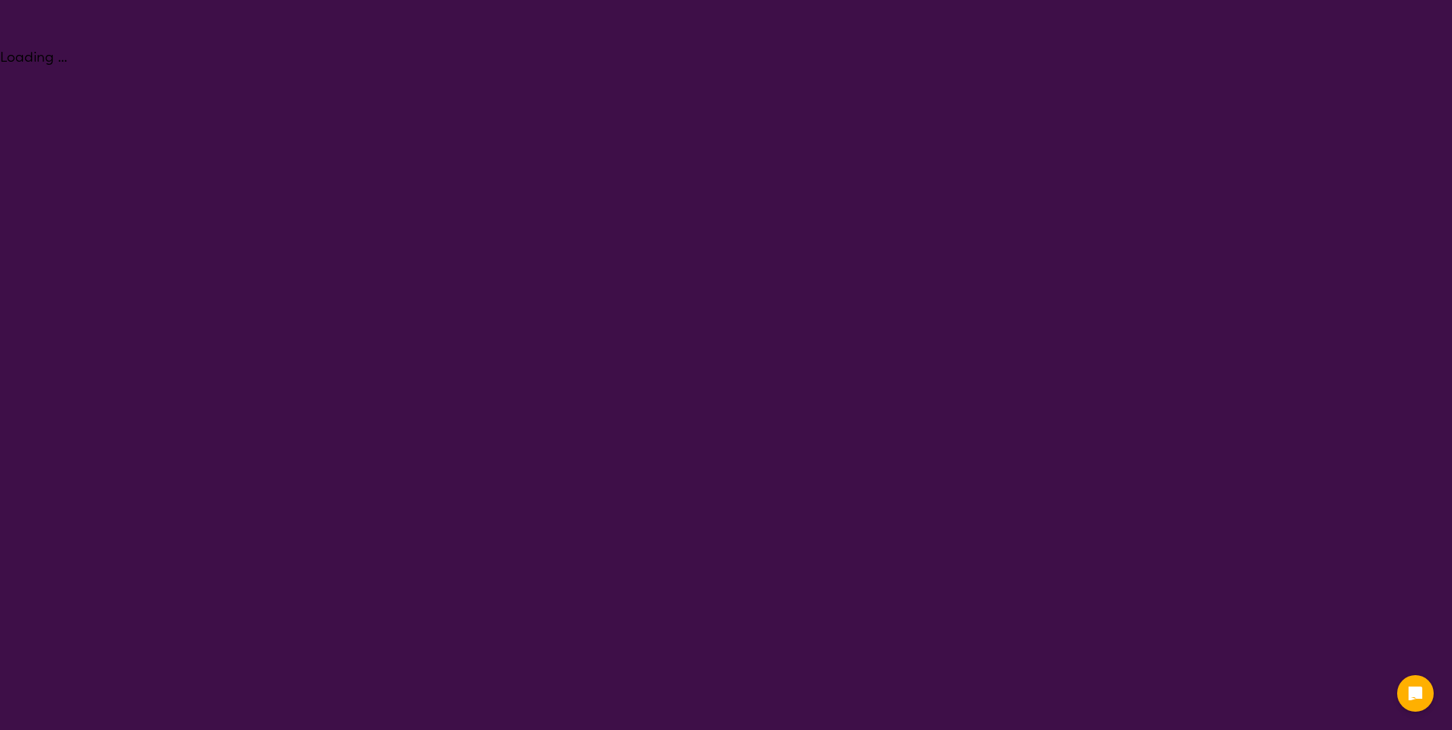
select select "Physiotherapy"
select select "EC"
select select "NDIS"
select select "Physiotherapy"
select select "EC"
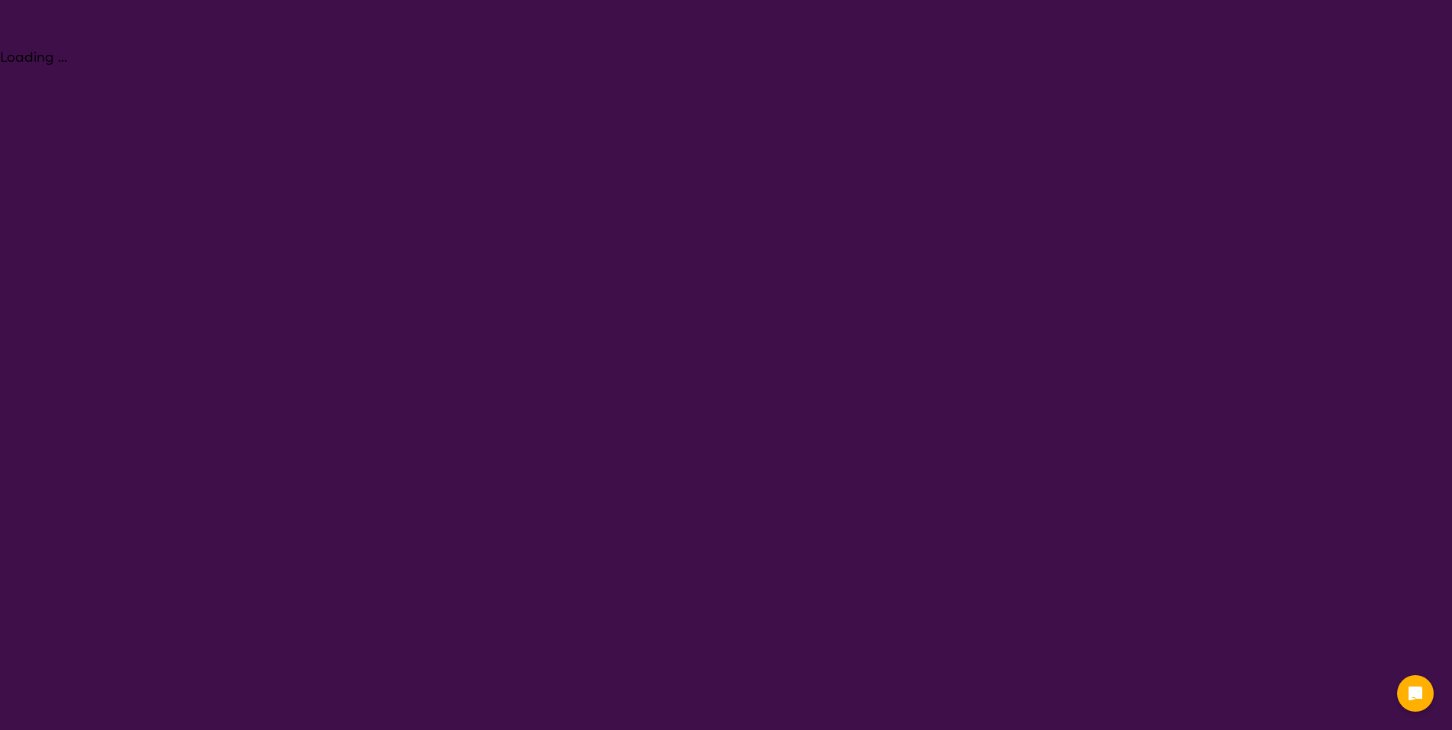
select select "NDIS"
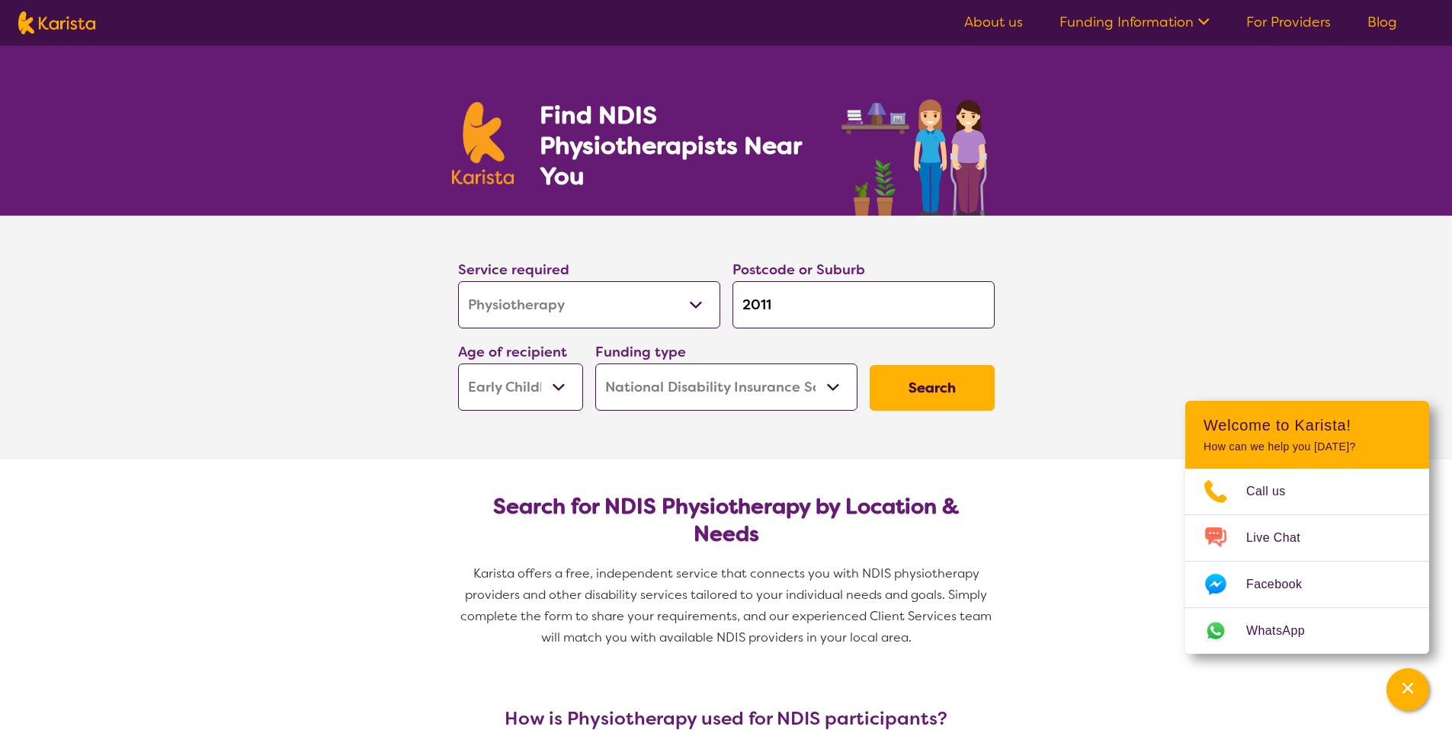
click at [68, 16] on img at bounding box center [56, 22] width 77 height 23
select select "Physiotherapy"
select select "EC"
select select "NDIS"
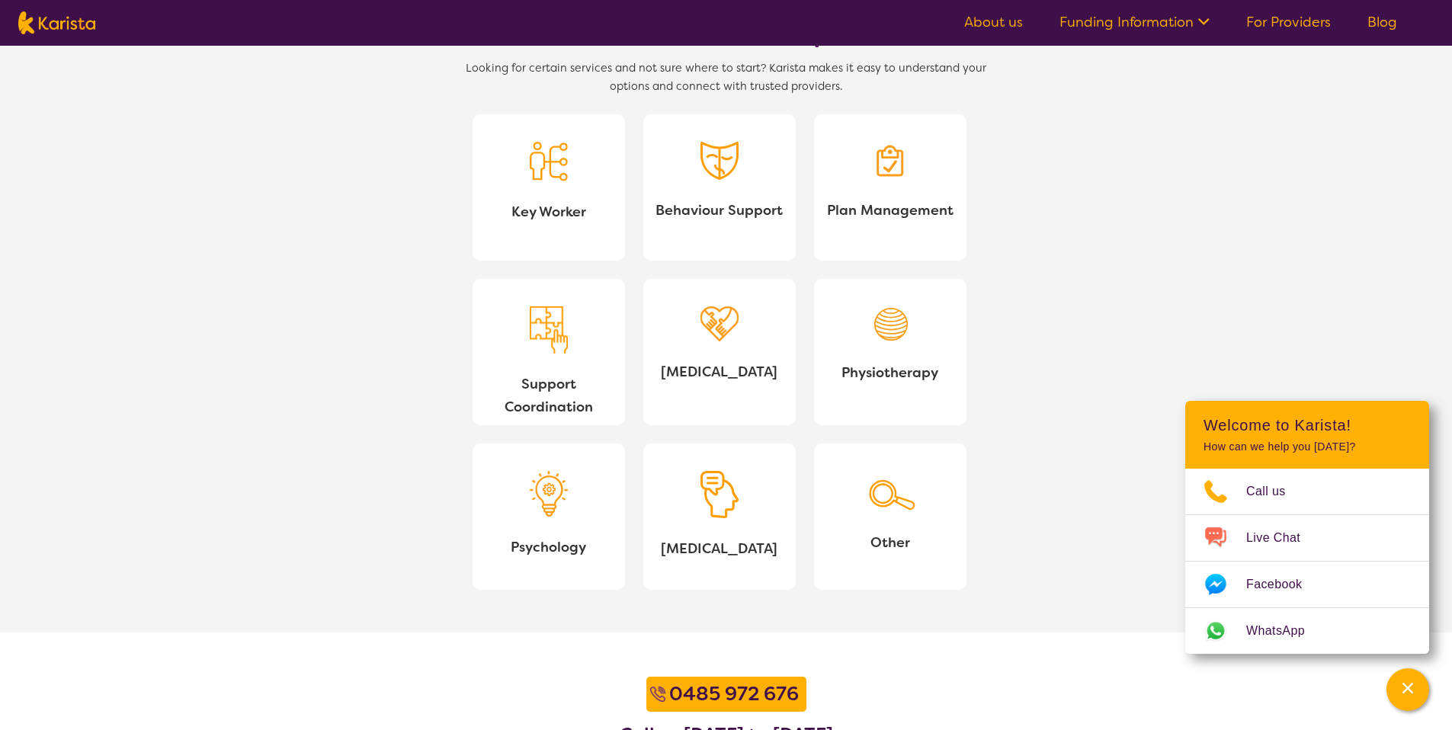
scroll to position [1658, 0]
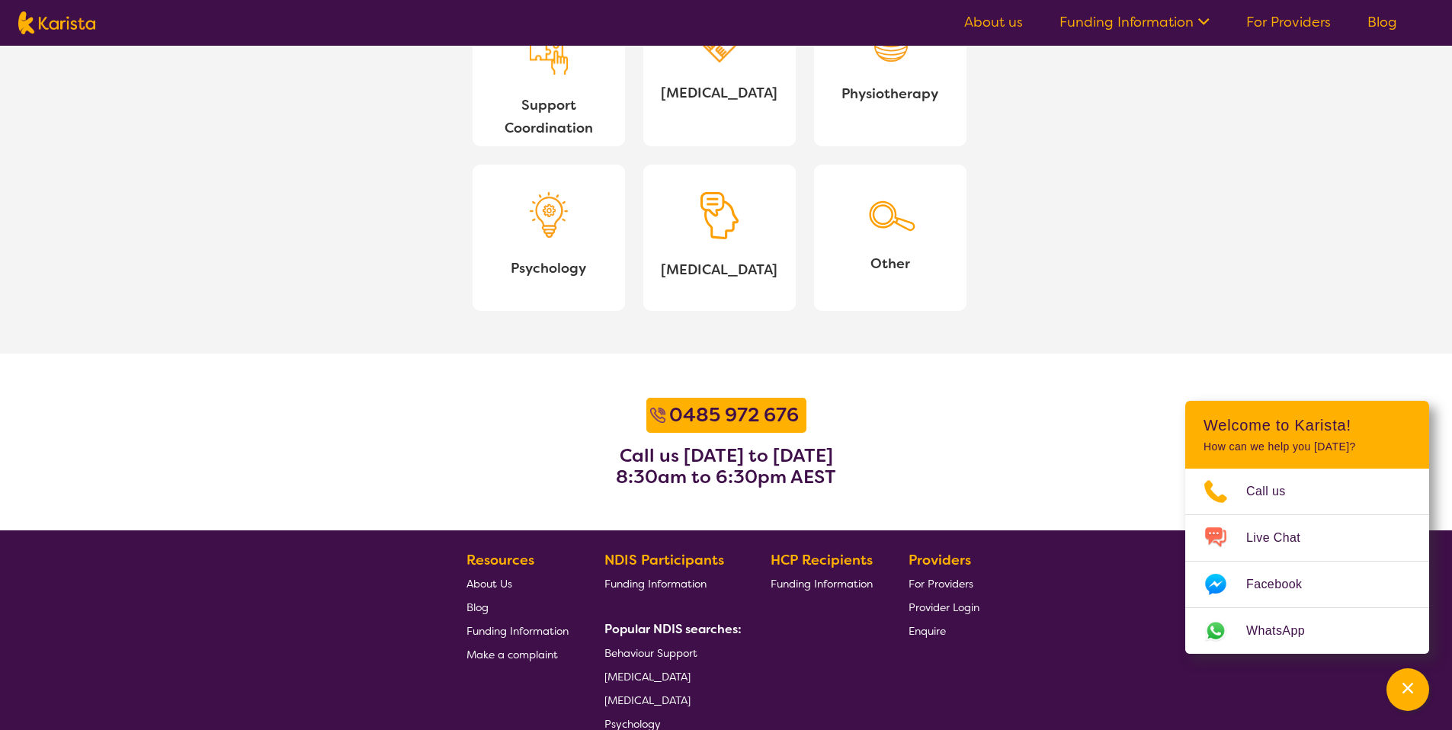
click at [539, 233] on img at bounding box center [549, 215] width 38 height 46
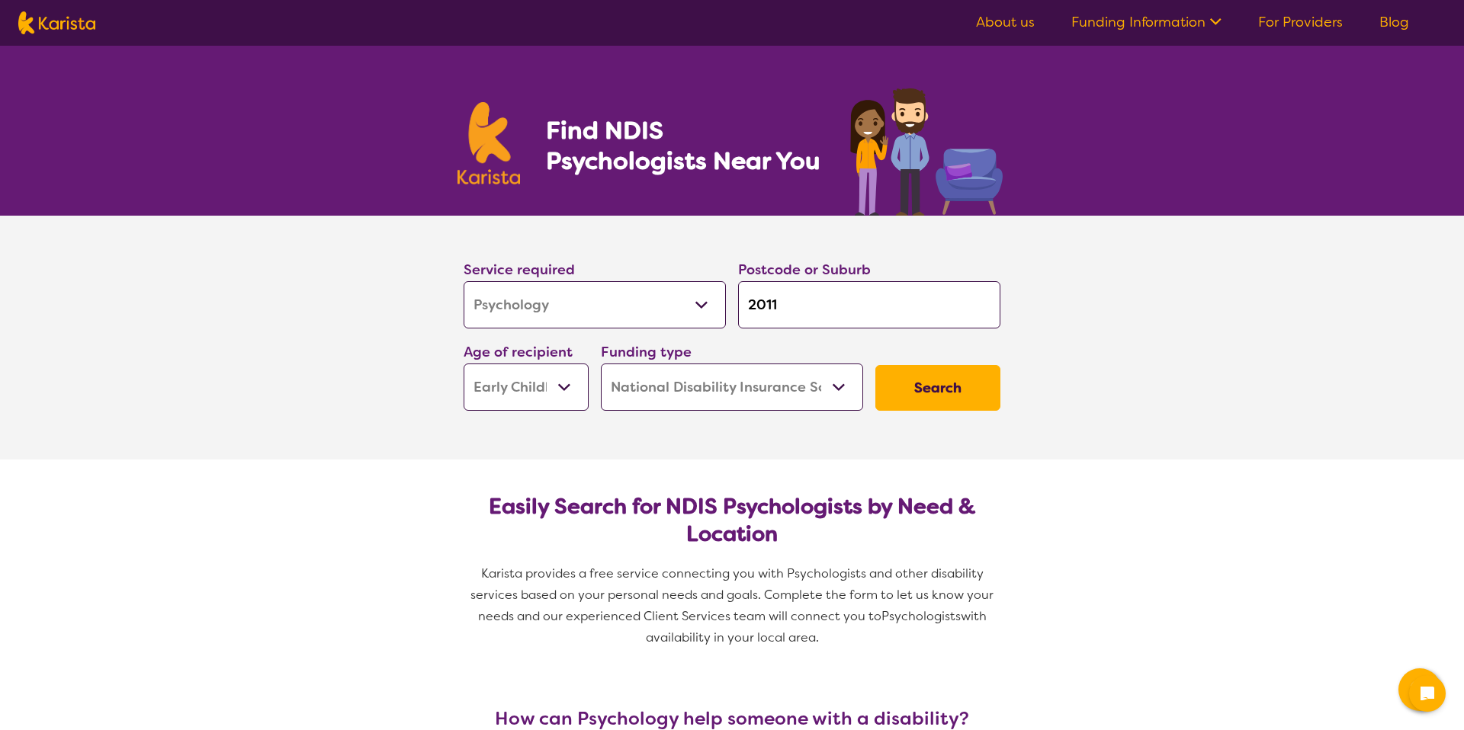
select select "Psychology"
select select "EC"
select select "NDIS"
select select "Psychology"
select select "EC"
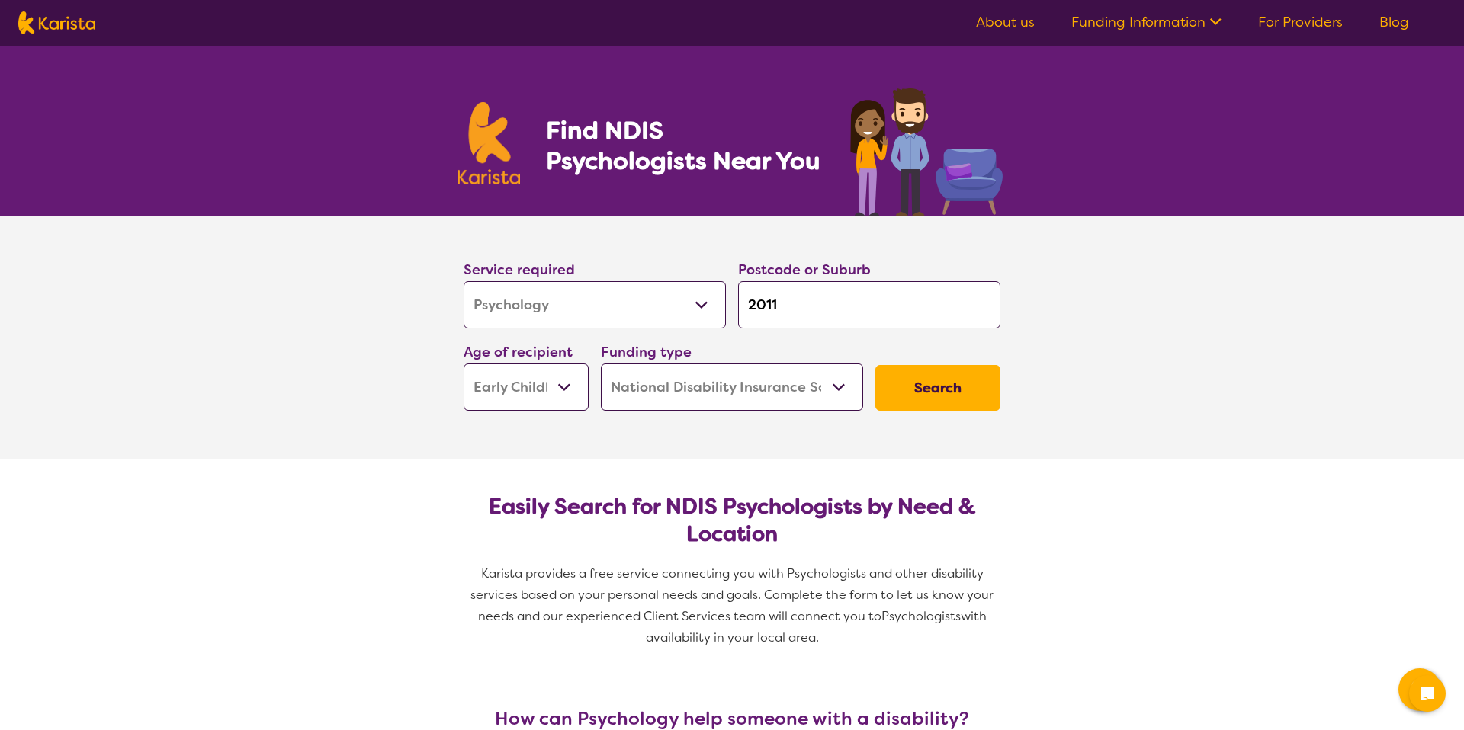
select select "NDIS"
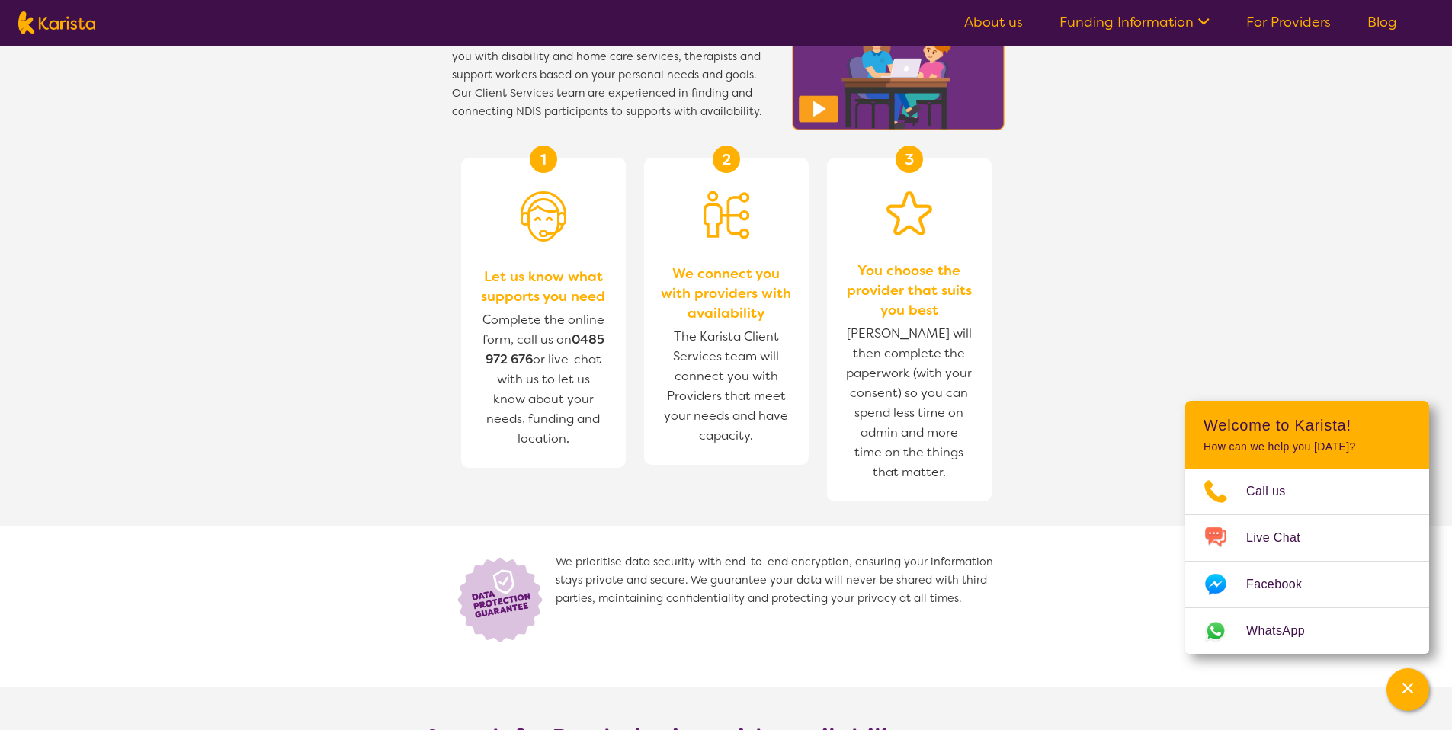
click at [86, 30] on img at bounding box center [56, 22] width 77 height 23
select select "Psychology"
select select "EC"
select select "NDIS"
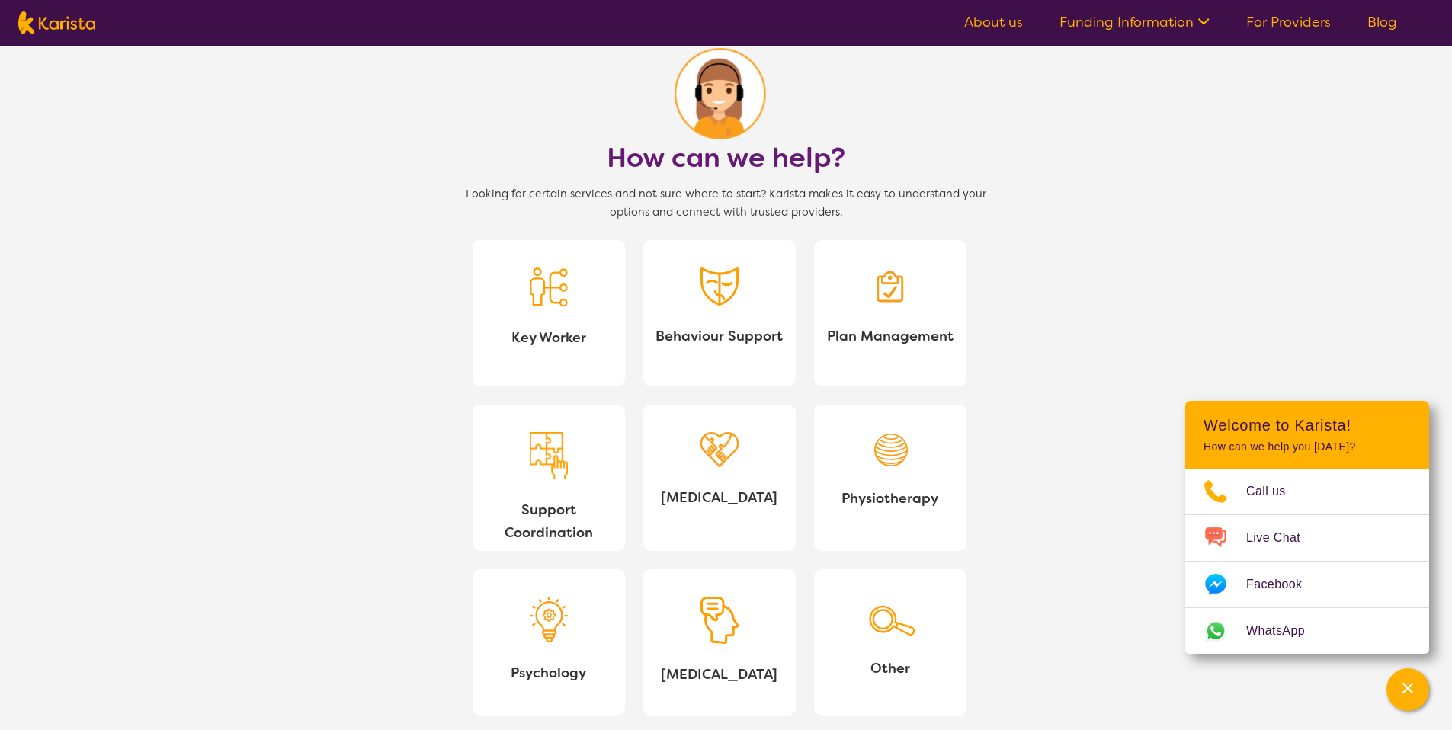
scroll to position [1448, 0]
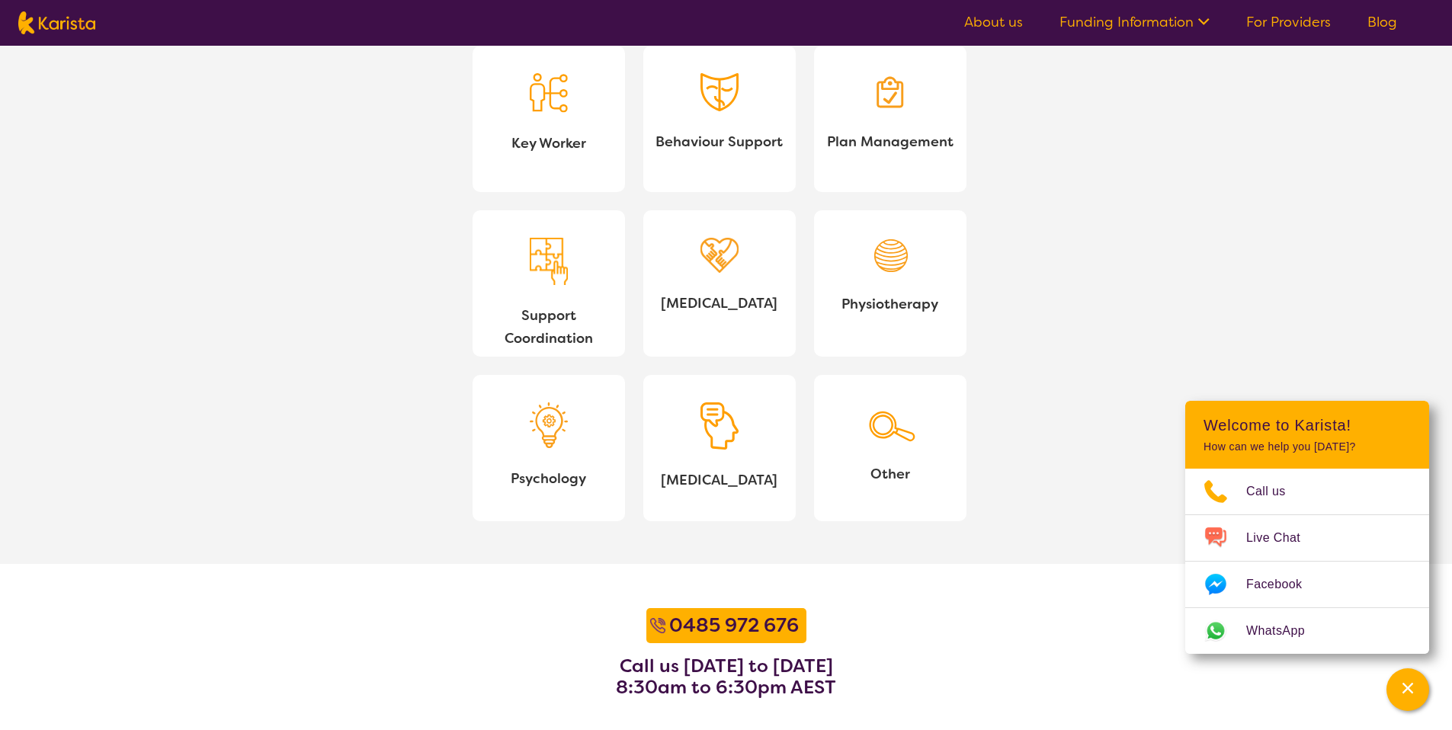
click at [715, 449] on img at bounding box center [720, 426] width 38 height 48
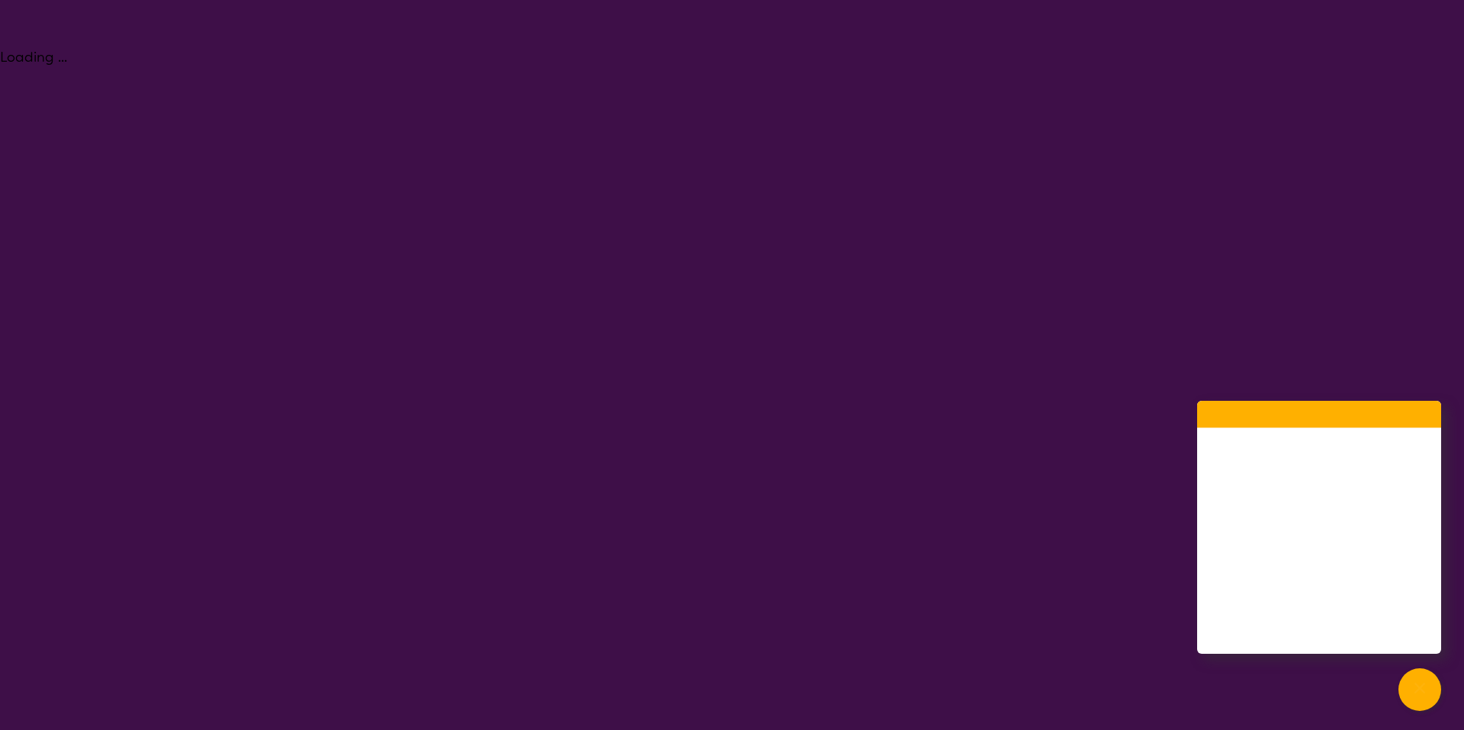
select select "Speech therapy"
select select "EC"
select select "NDIS"
select select "Speech therapy"
select select "EC"
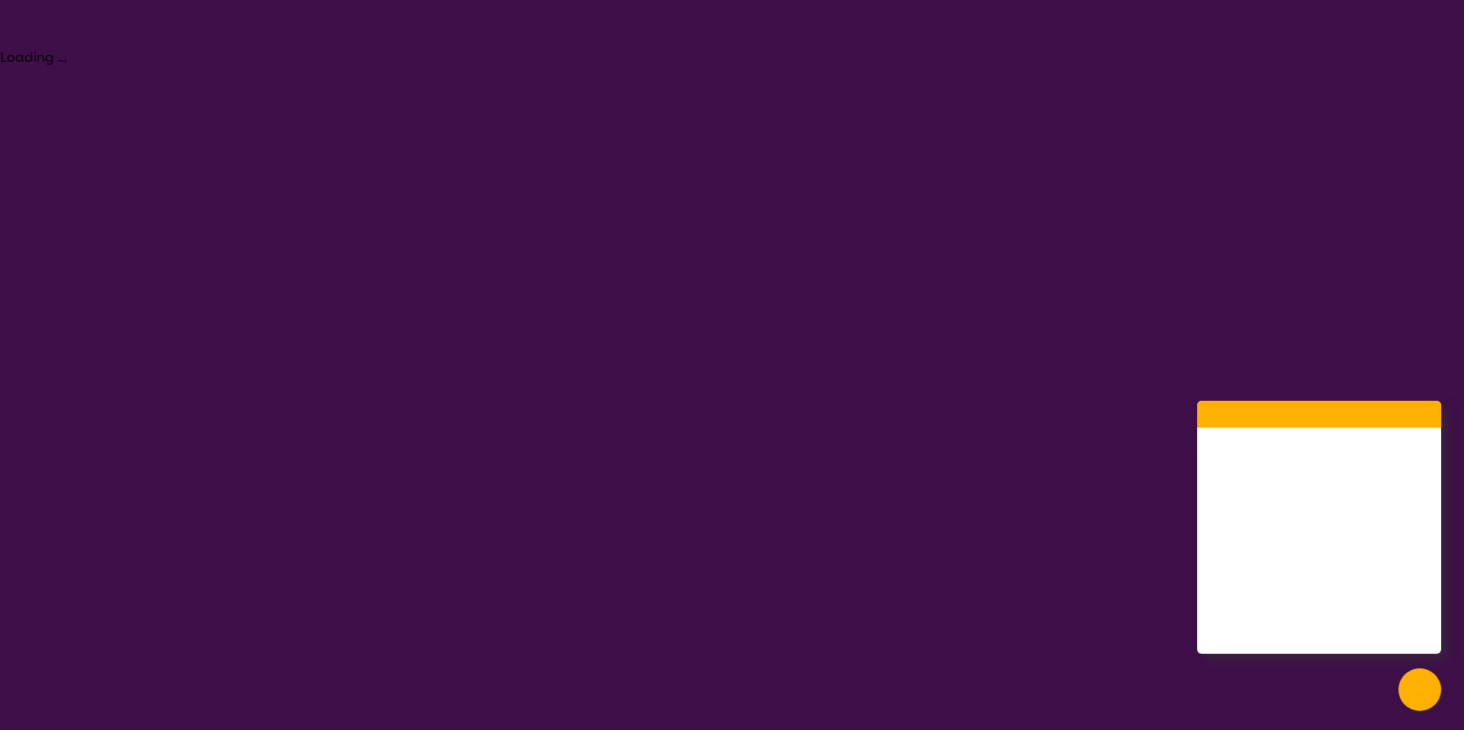
select select "NDIS"
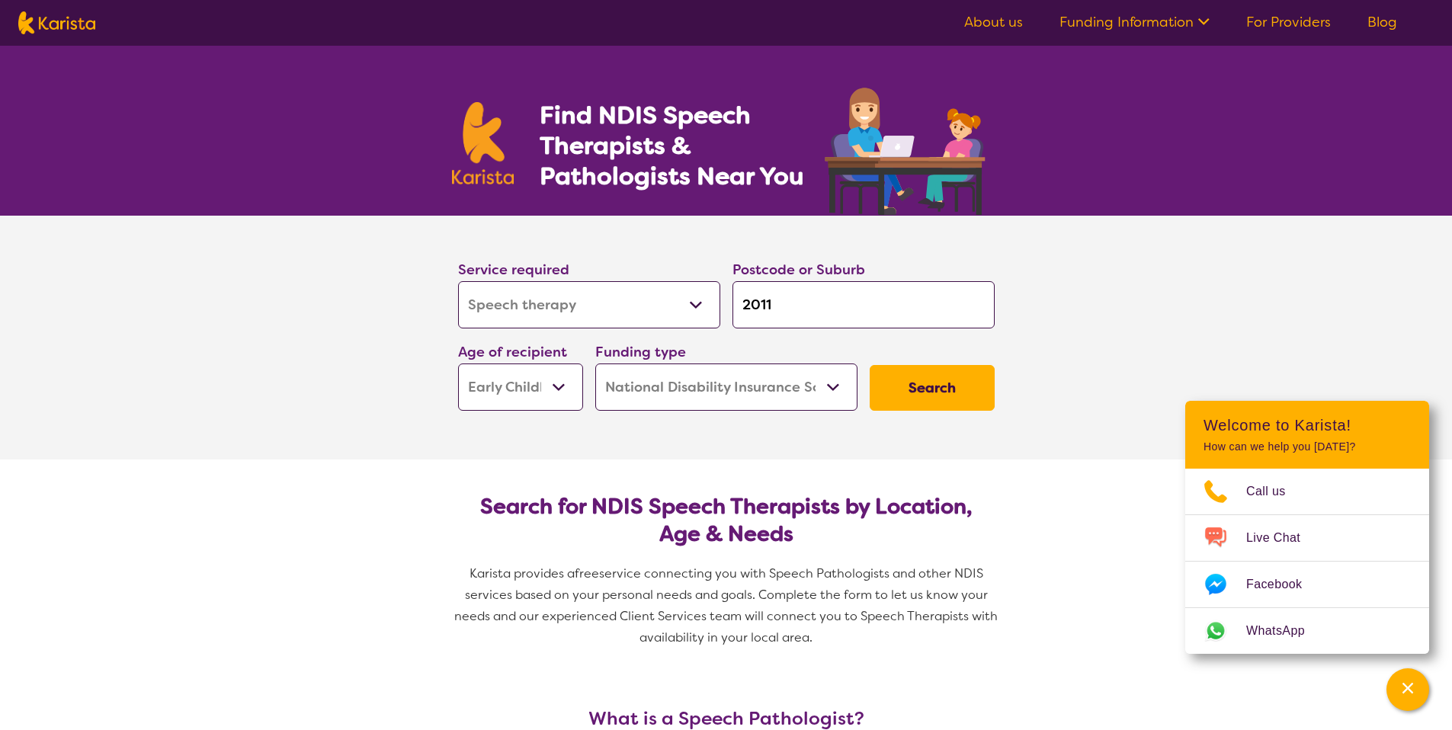
click at [81, 26] on img at bounding box center [56, 22] width 77 height 23
select select "Speech therapy"
select select "EC"
select select "NDIS"
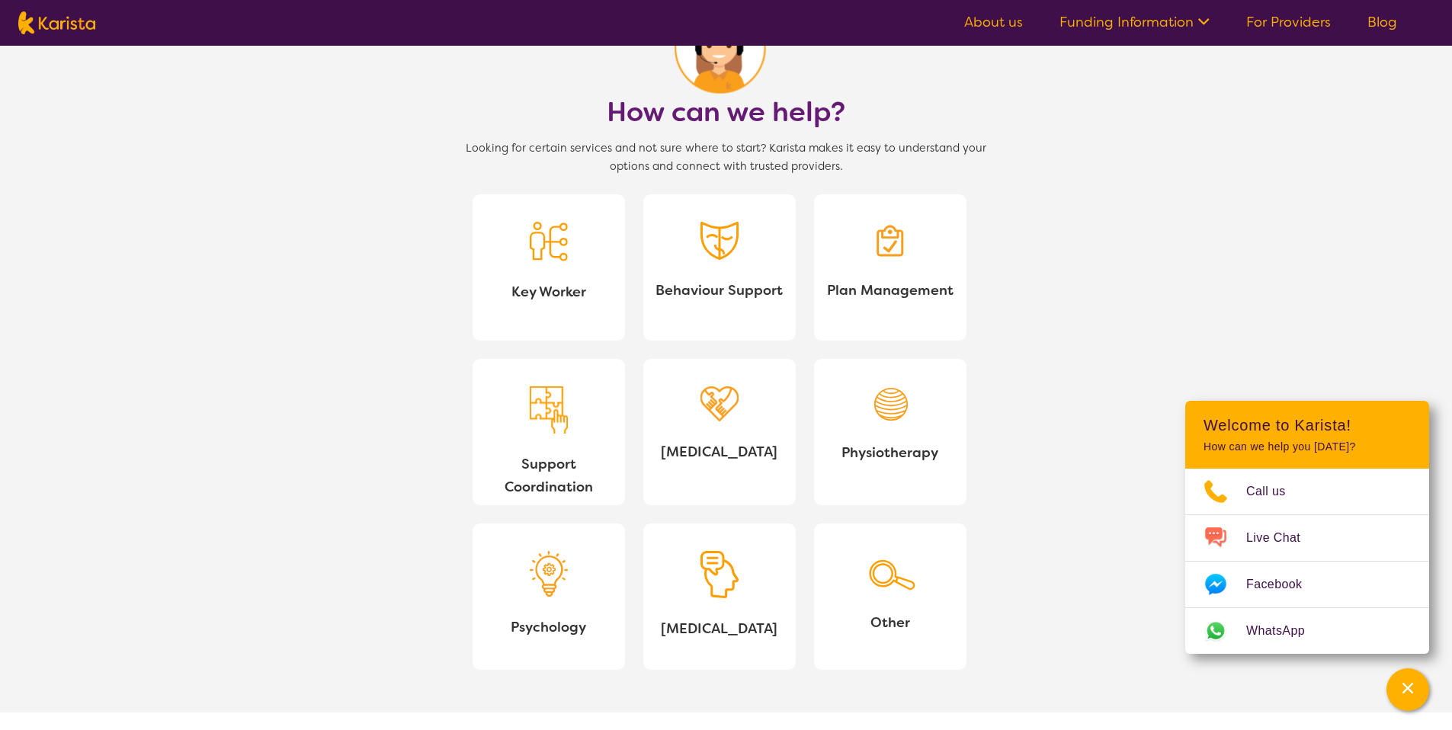
scroll to position [1478, 0]
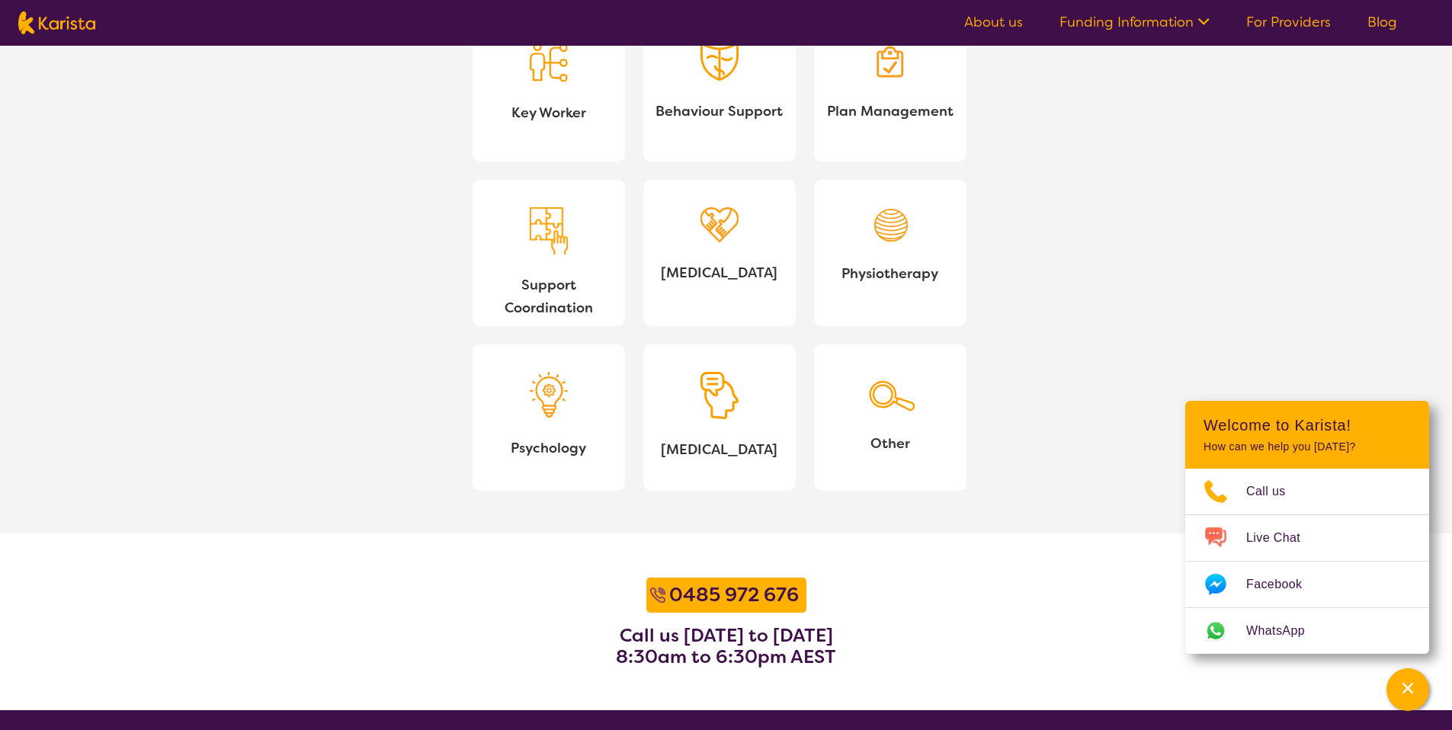
click at [845, 405] on link "Other" at bounding box center [890, 418] width 152 height 146
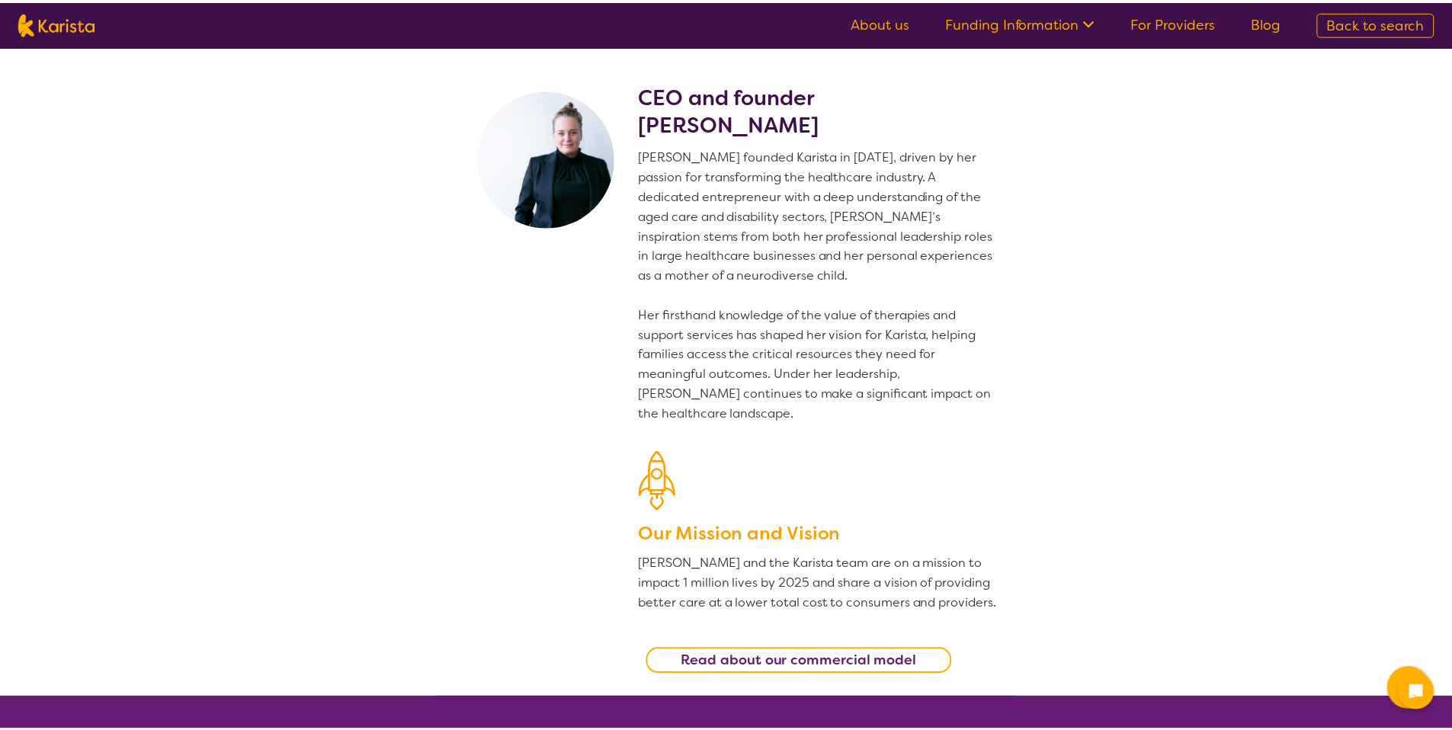
scroll to position [1918, 0]
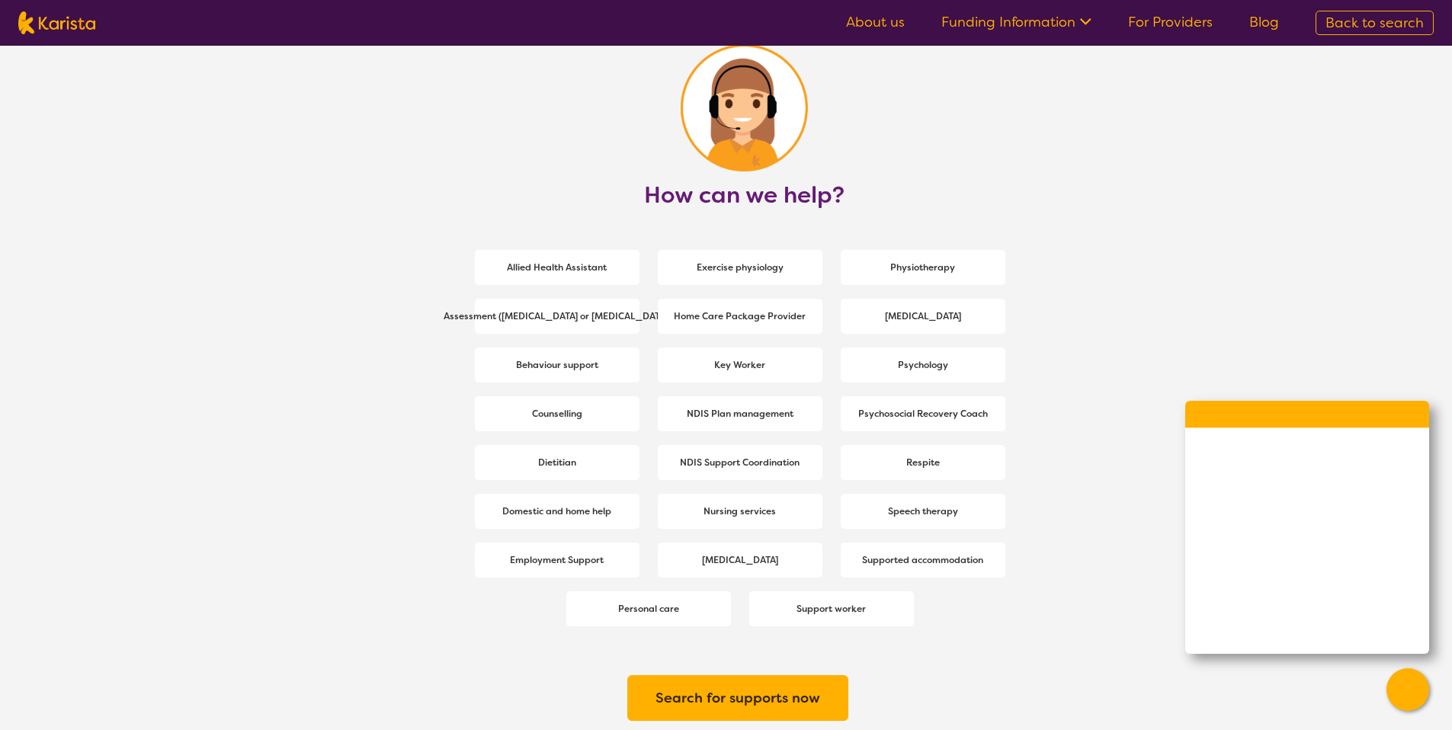
click at [789, 691] on h2 "Search for supports now" at bounding box center [738, 698] width 165 height 27
select select "Speech therapy"
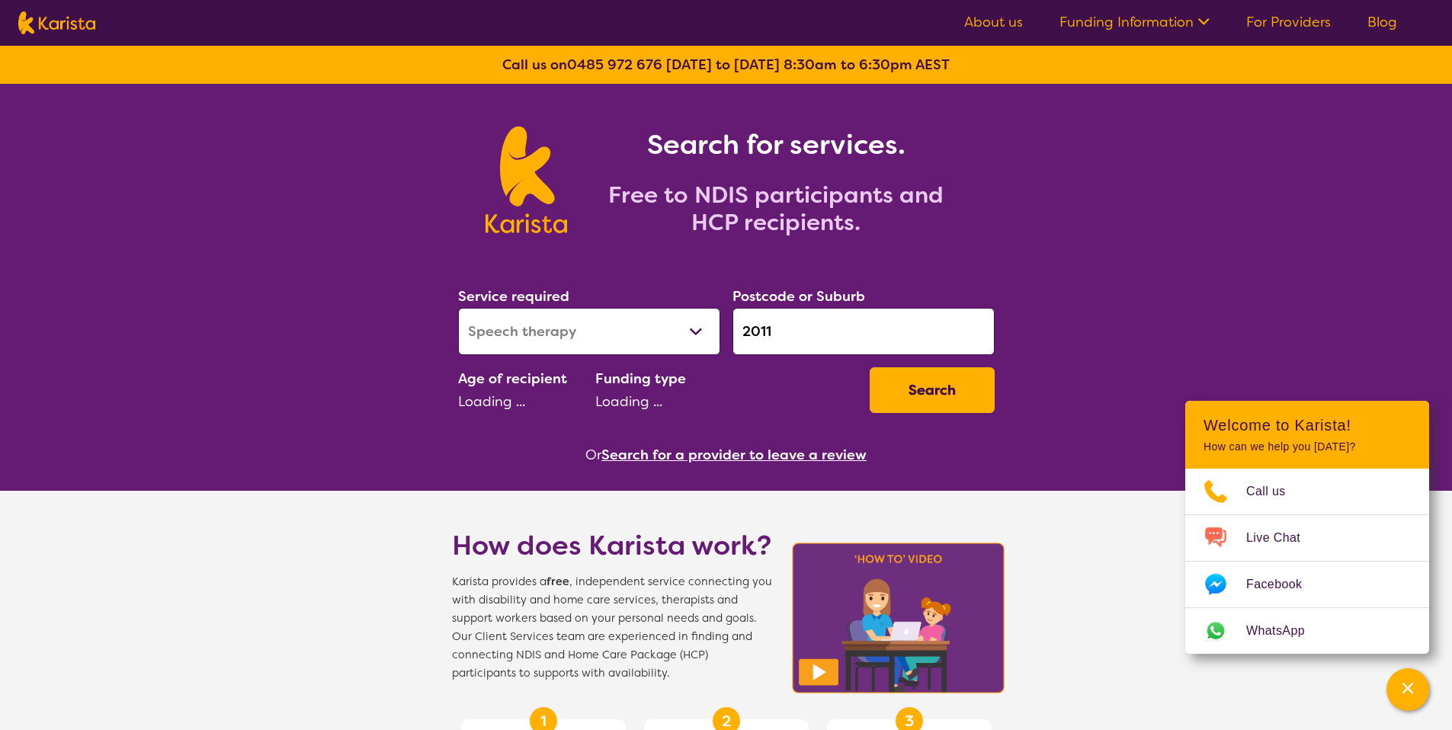
select select "EC"
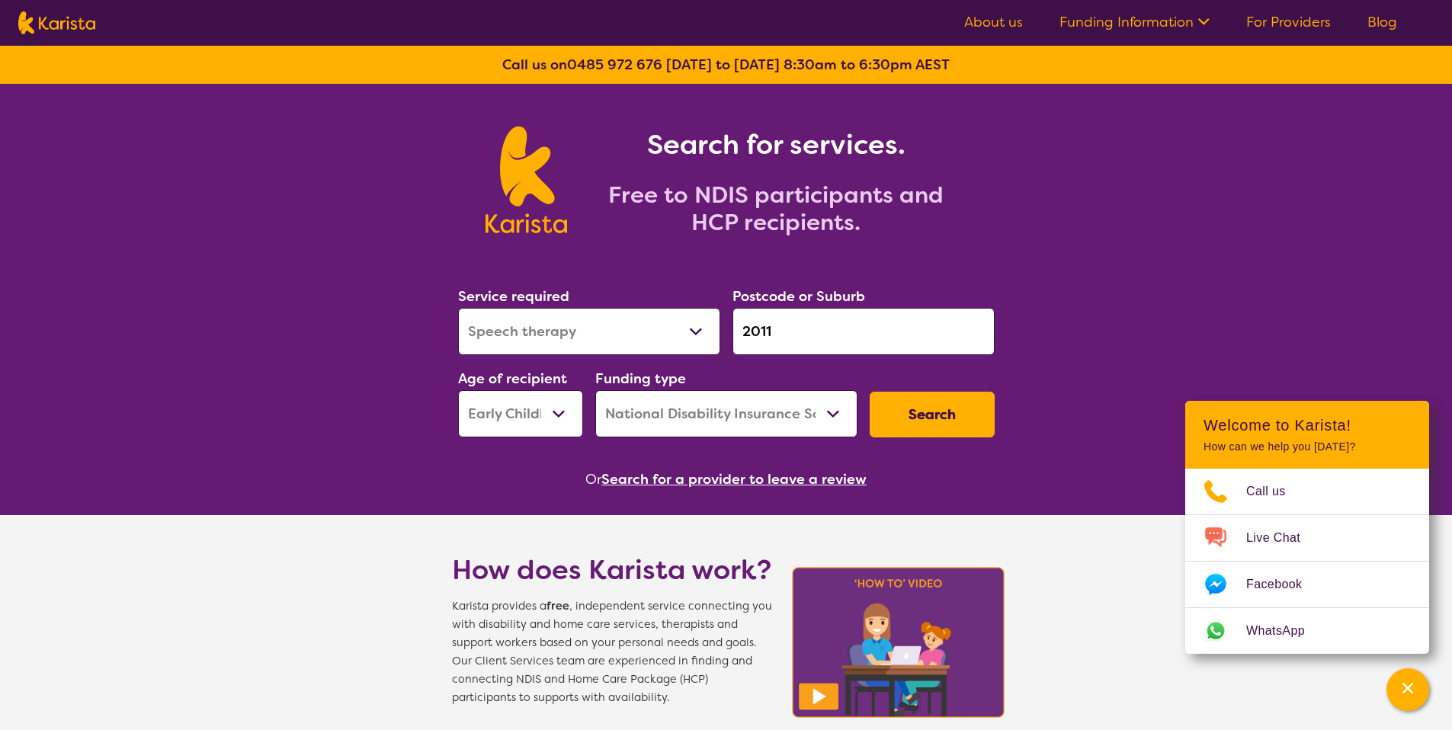
click at [794, 427] on select "Home Care Package (HCP) National Disability Insurance Scheme (NDIS) I don't know" at bounding box center [726, 413] width 262 height 47
select select "i-don-t-know"
click at [595, 390] on select "Home Care Package (HCP) National Disability Insurance Scheme (NDIS) I don't know" at bounding box center [726, 413] width 262 height 47
click at [917, 410] on button "Search" at bounding box center [932, 415] width 125 height 46
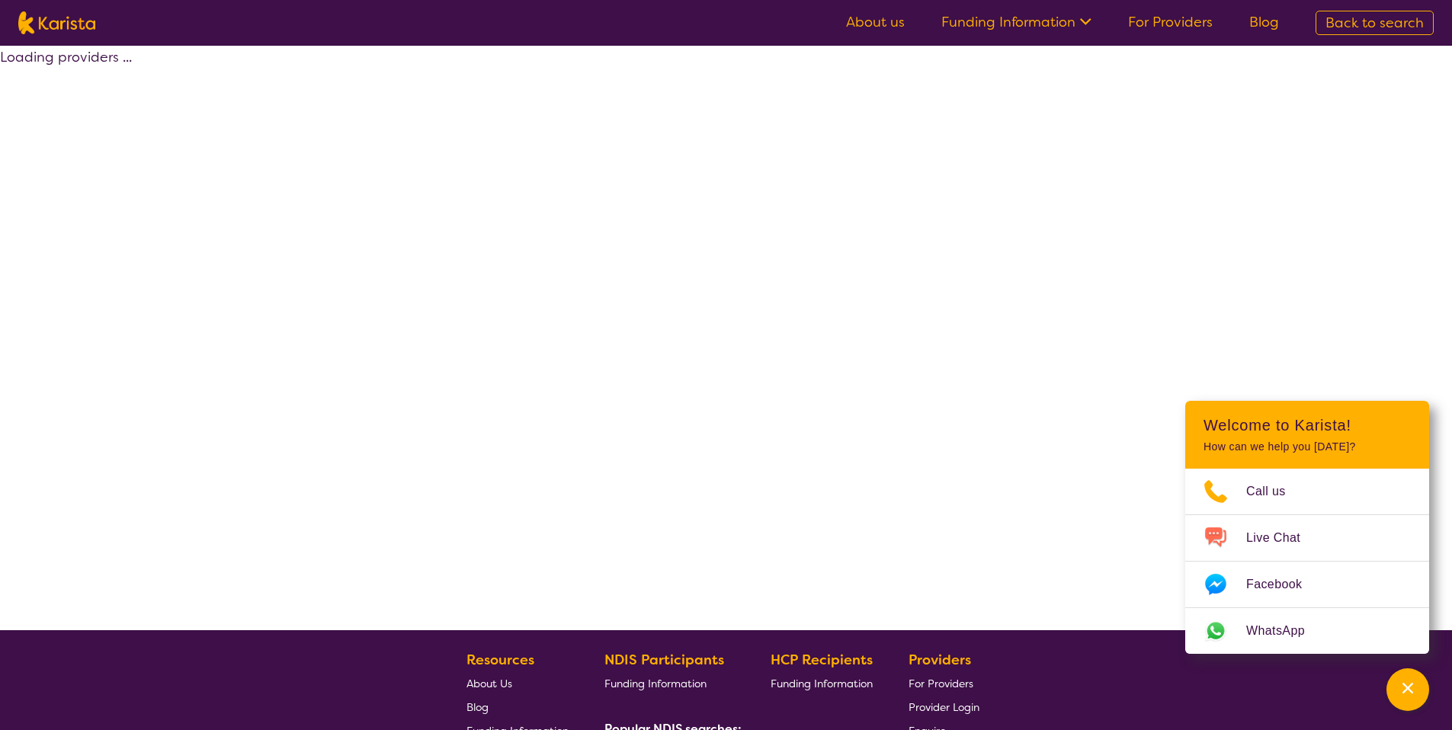
select select "Speech therapy"
select select "EC"
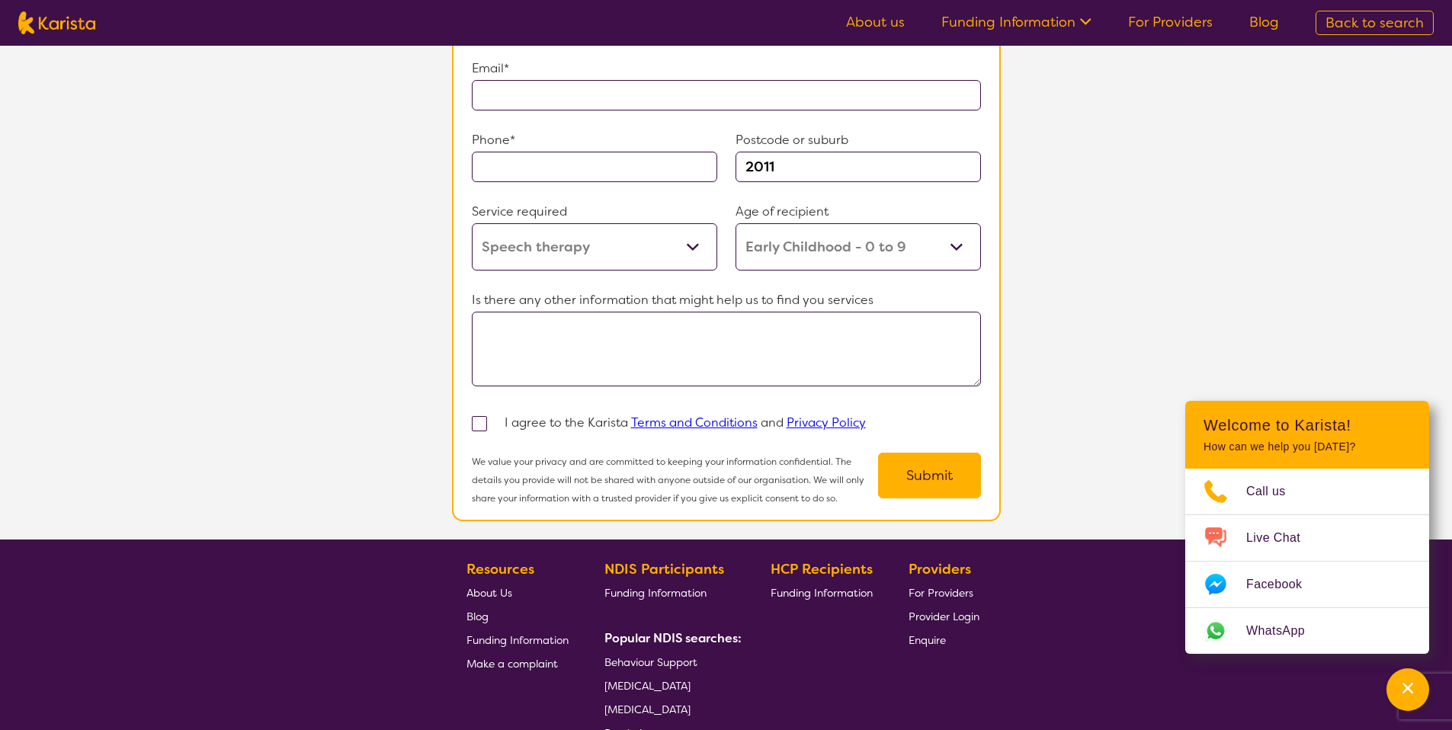
scroll to position [887, 0]
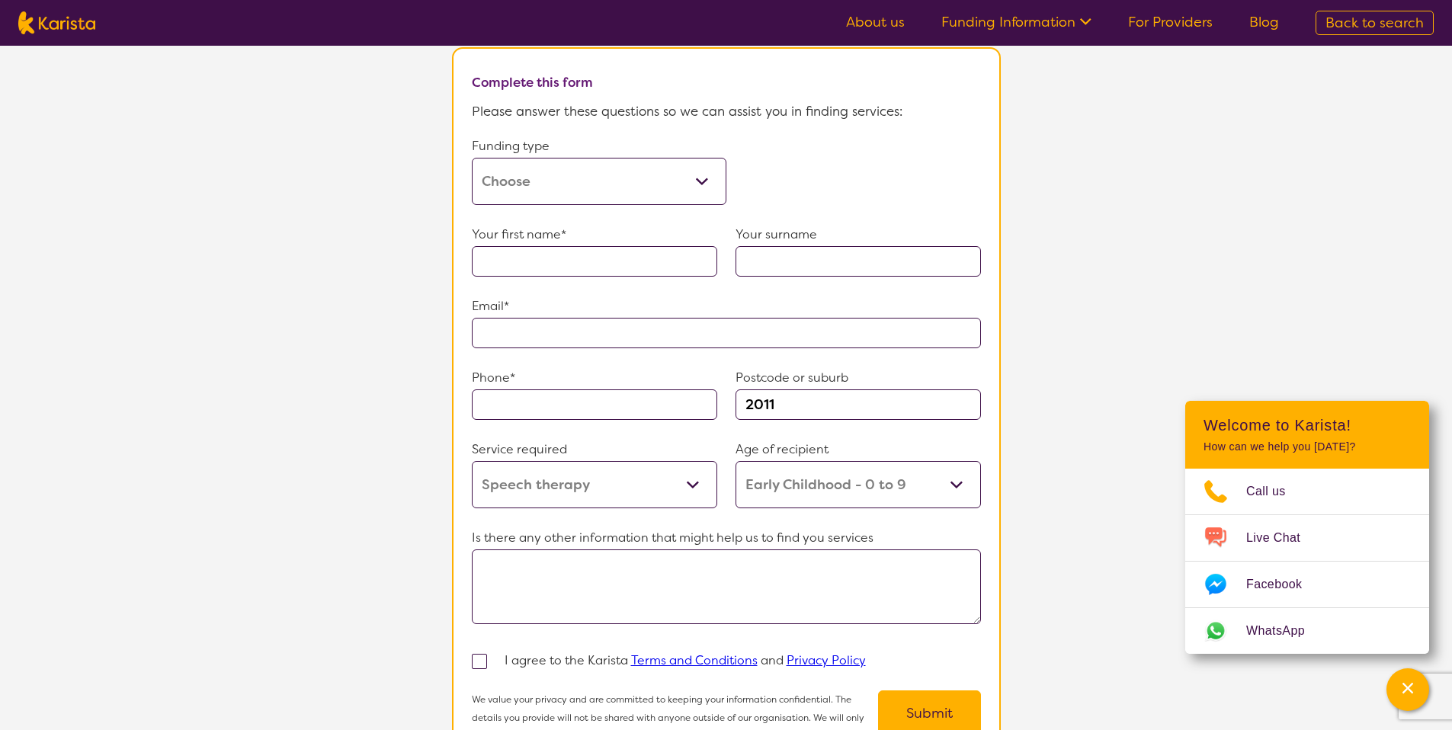
click at [597, 181] on select "Home Care Package (HCP) Home Care Package - Level 1 Home Care Package - Level 2…" at bounding box center [599, 181] width 255 height 47
click at [472, 158] on select "Home Care Package (HCP) Home Care Package - Level 1 Home Care Package - Level 2…" at bounding box center [599, 181] width 255 height 47
click at [582, 186] on select "Home Care Package (HCP) Home Care Package - Level 1 Home Care Package - Level 2…" at bounding box center [599, 181] width 255 height 47
click at [472, 158] on select "Home Care Package (HCP) Home Care Package - Level 1 Home Care Package - Level 2…" at bounding box center [599, 181] width 255 height 47
click at [591, 165] on select "Home Care Package (HCP) Home Care Package - Level 1 Home Care Package - Level 2…" at bounding box center [599, 181] width 255 height 47
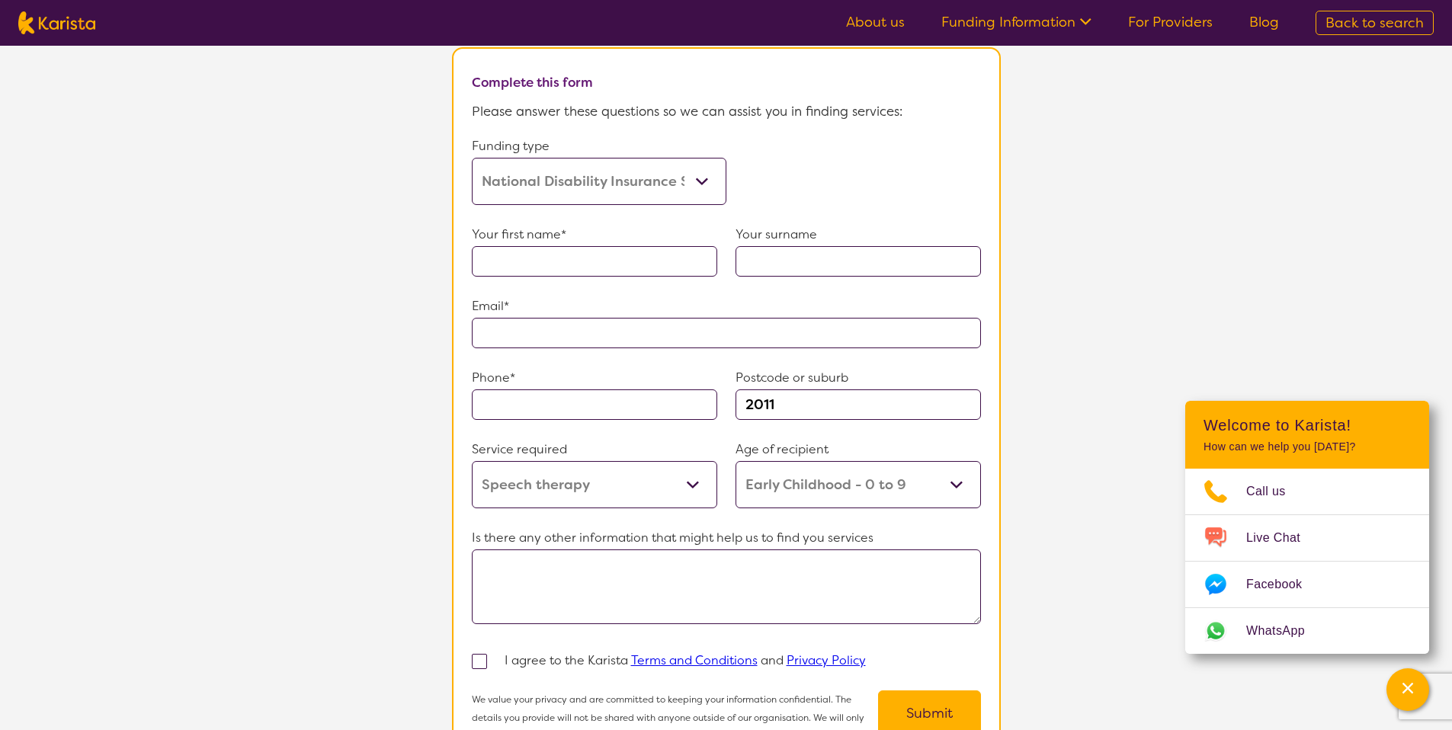
select select "medicare"
click at [472, 158] on select "Home Care Package (HCP) Home Care Package - Level 1 Home Care Package - Level 2…" at bounding box center [599, 181] width 255 height 47
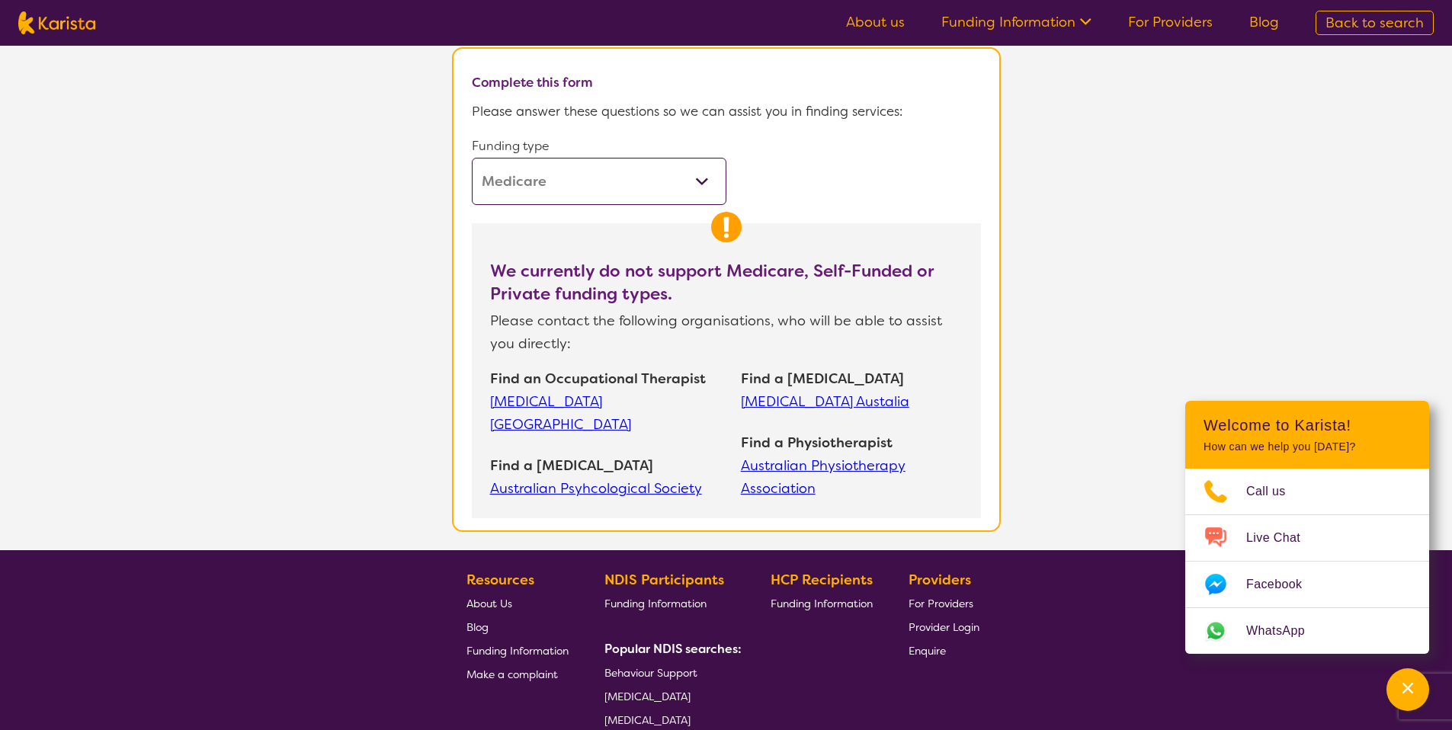
click at [1139, 153] on section "Tell us more Our Client Services team are experienced in finding and connecting…" at bounding box center [726, 226] width 1452 height 648
click at [1348, 17] on span "Back to search" at bounding box center [1375, 23] width 98 height 18
select select "Speech therapy"
select select "EC"
select select "i-don-t-know"
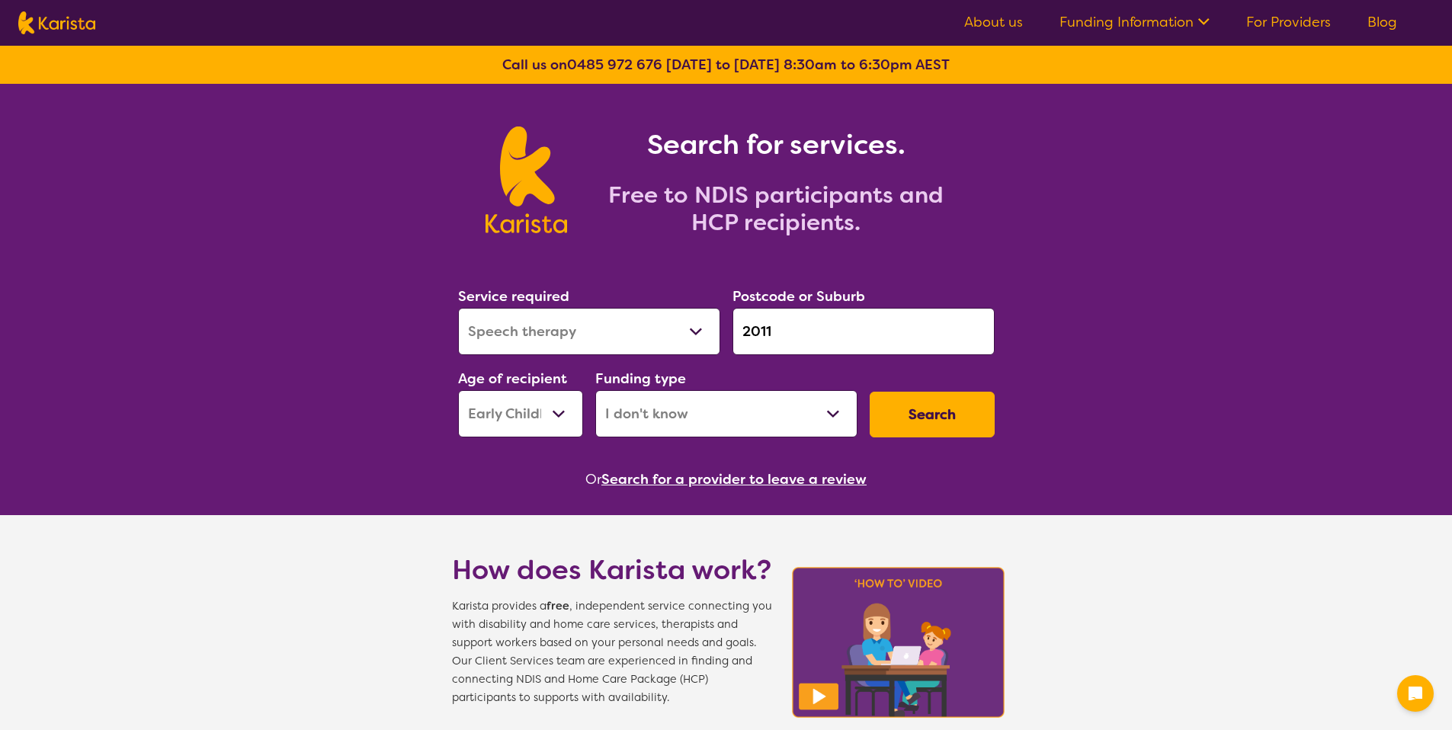
select select "Speech therapy"
select select "EC"
select select "i-don-t-know"
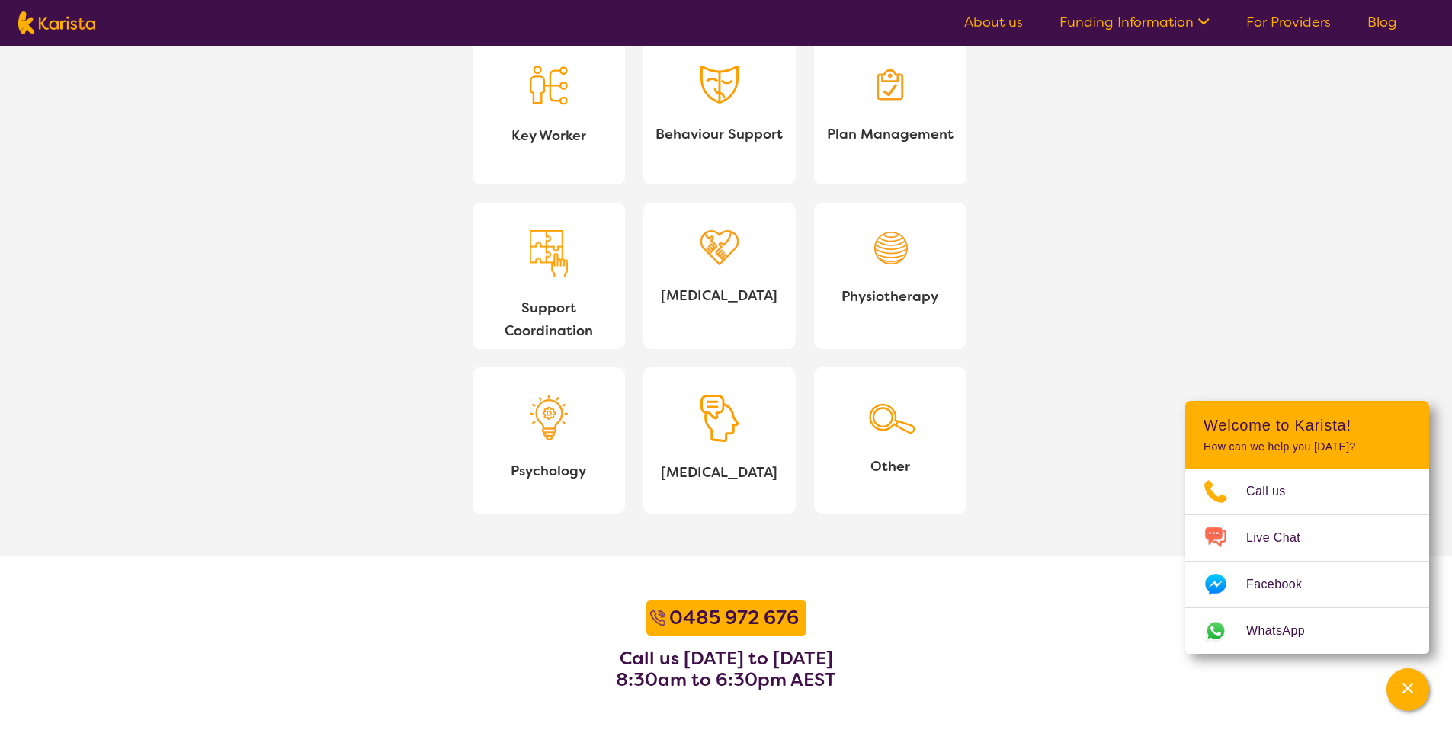
scroll to position [1465, 0]
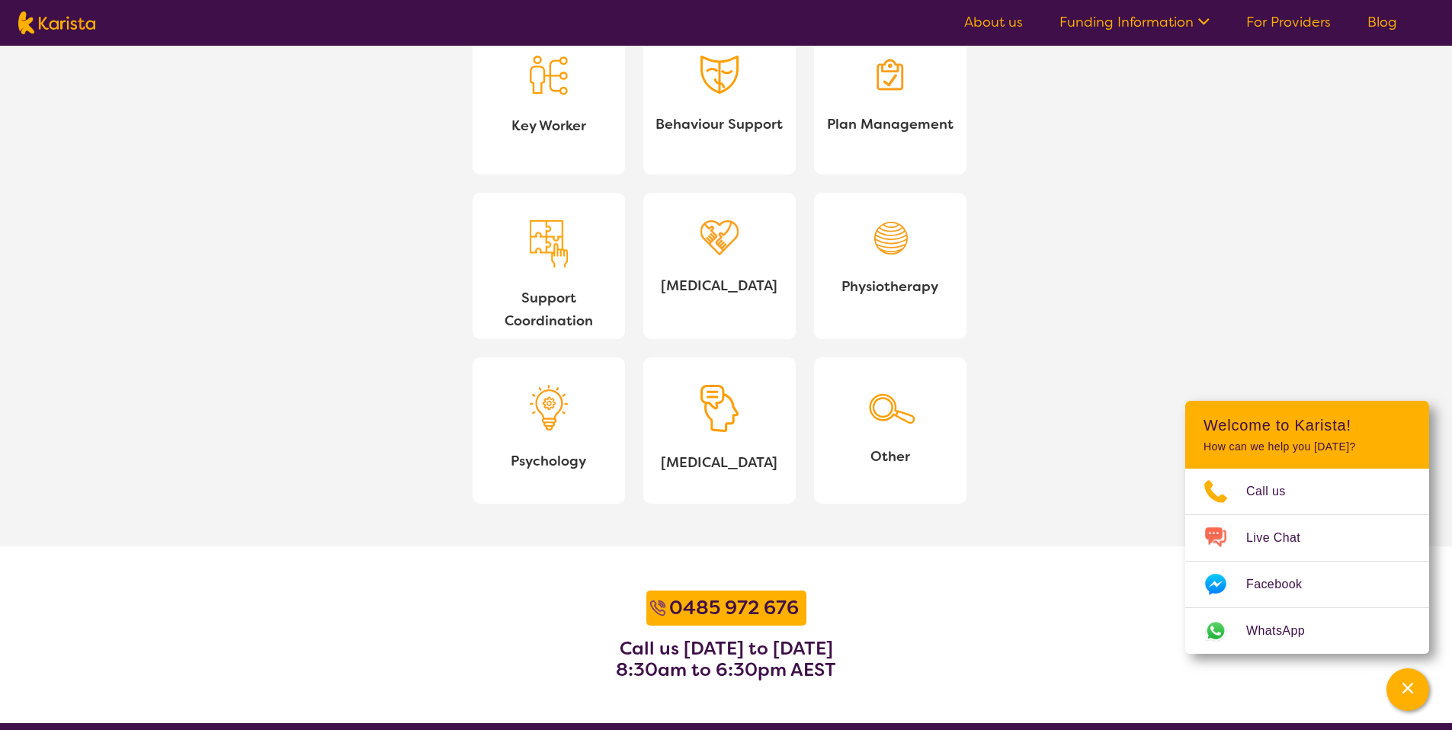
click at [509, 383] on link "Psychology" at bounding box center [549, 431] width 152 height 146
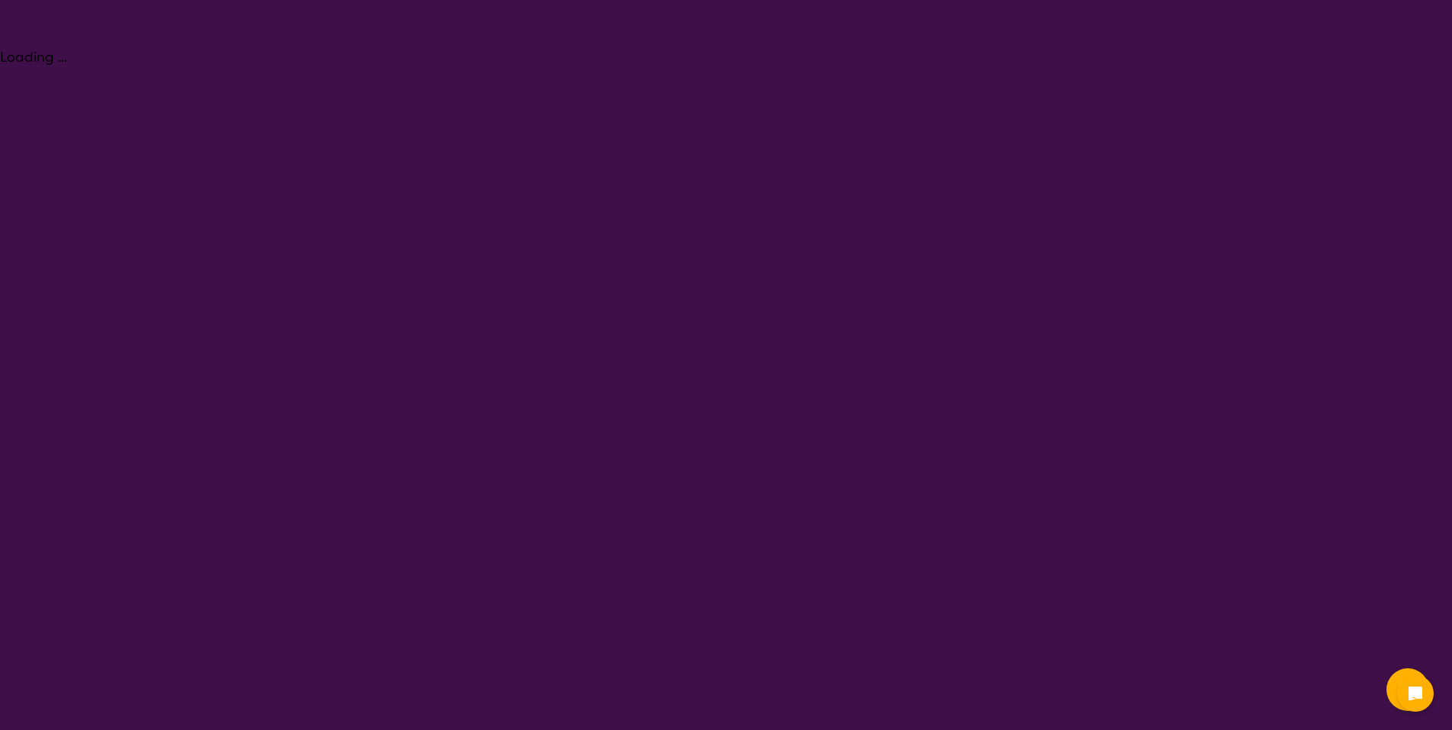
select select "Psychology"
select select "EC"
select select "NDIS"
select select "Psychology"
select select "EC"
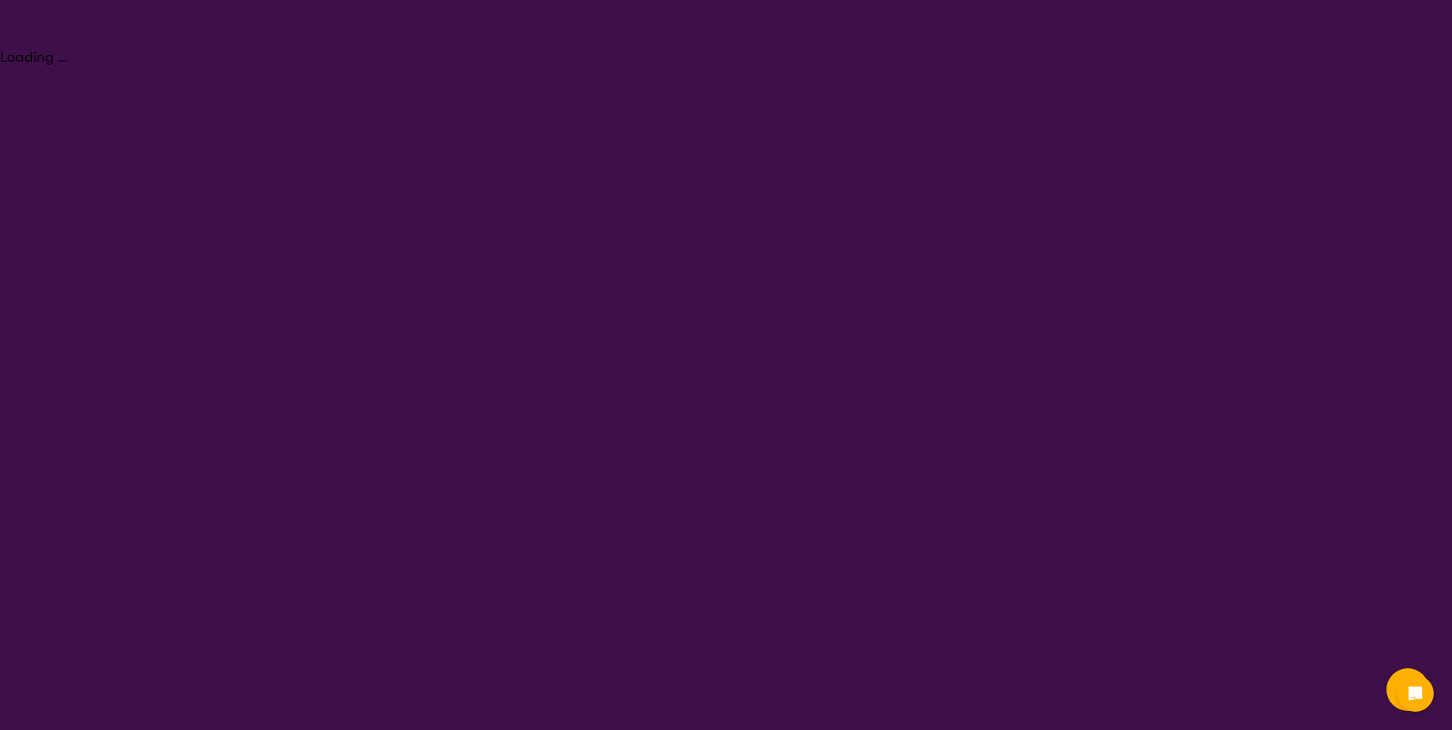
select select "NDIS"
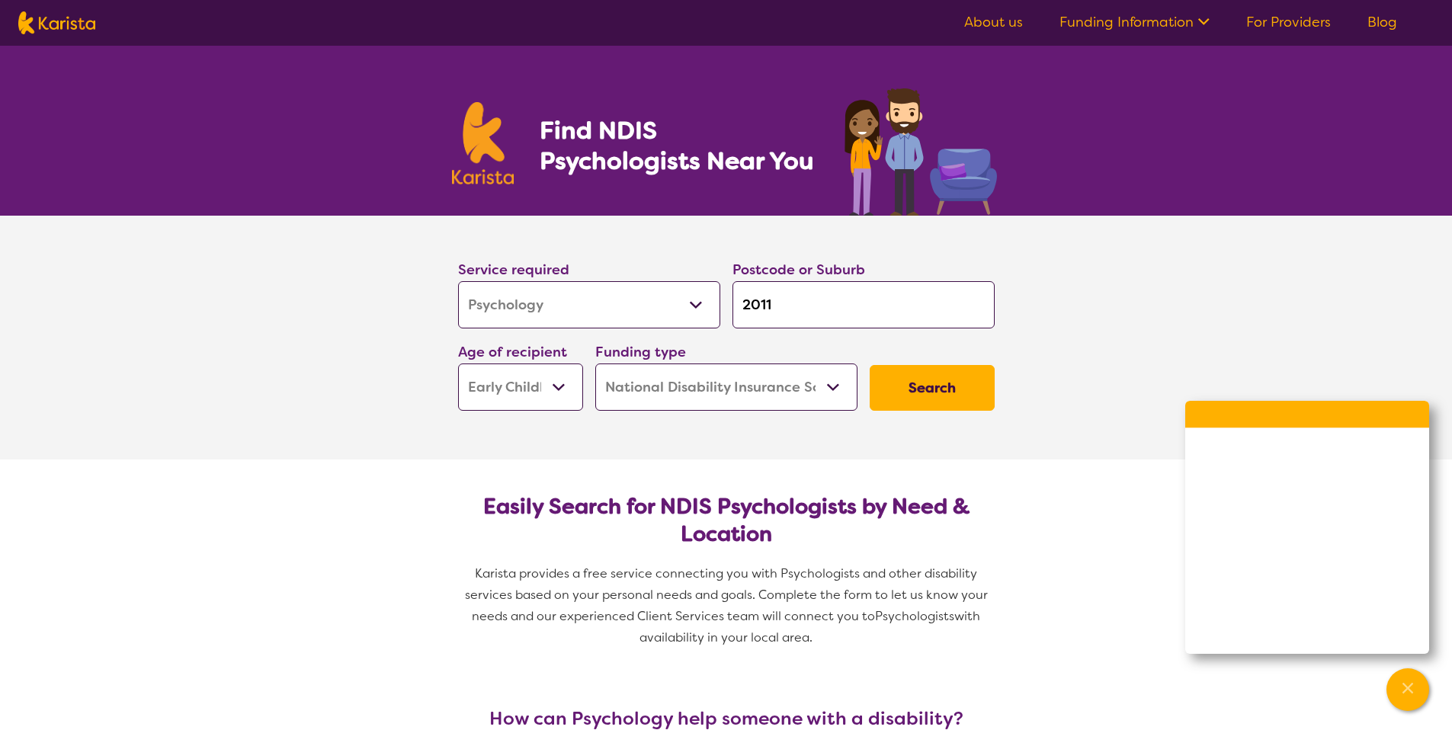
click at [1268, 19] on link "For Providers" at bounding box center [1288, 22] width 85 height 18
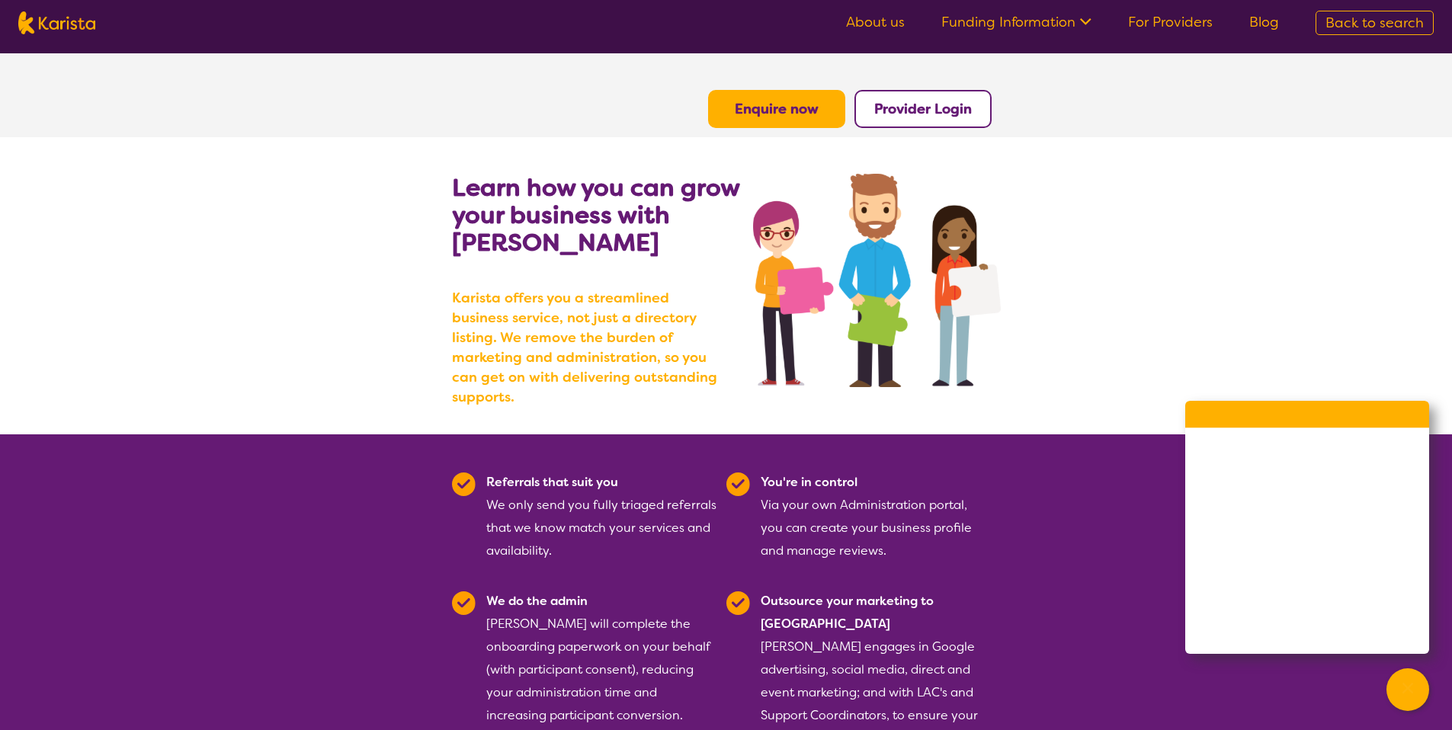
click at [1423, 18] on span "Back to search" at bounding box center [1375, 23] width 98 height 18
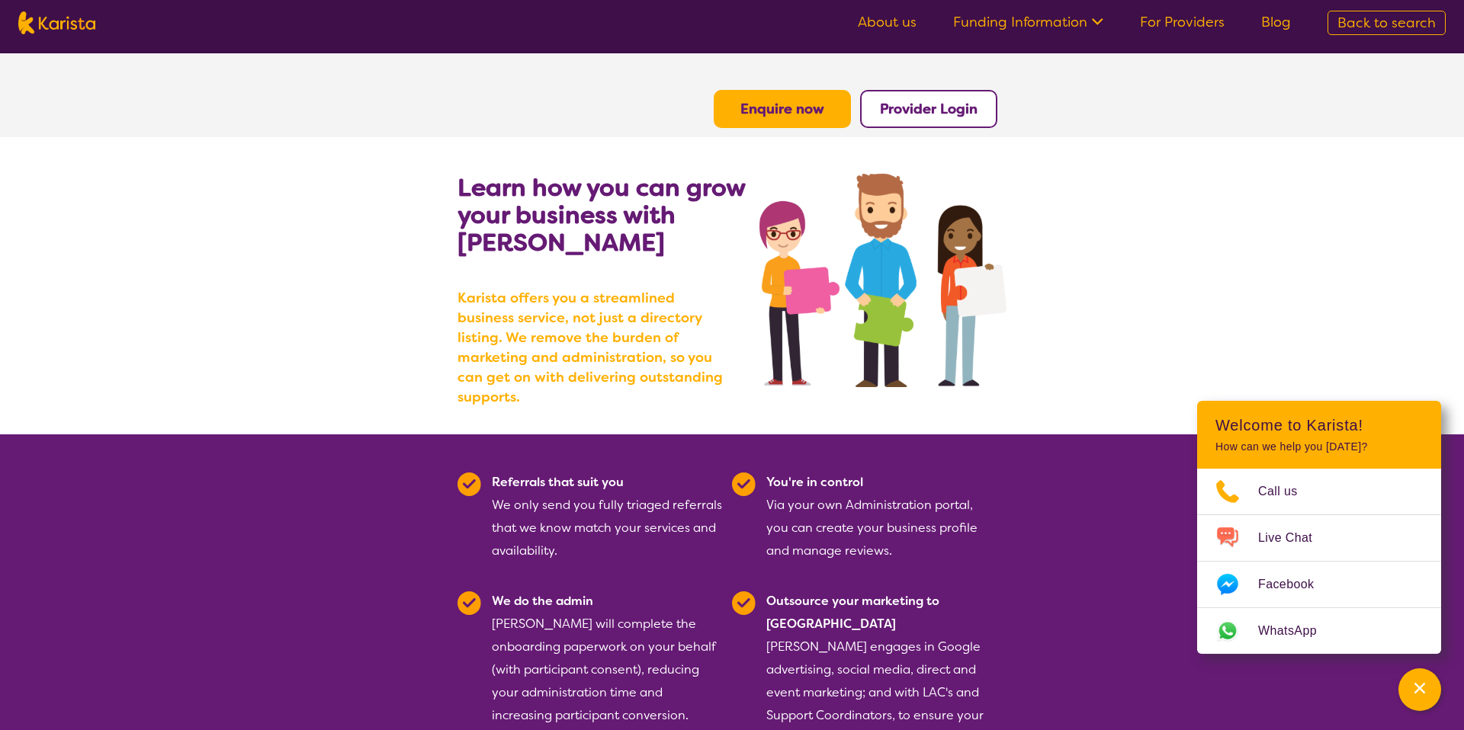
select select "Psychology"
select select "EC"
select select "NDIS"
select select "Psychology"
select select "EC"
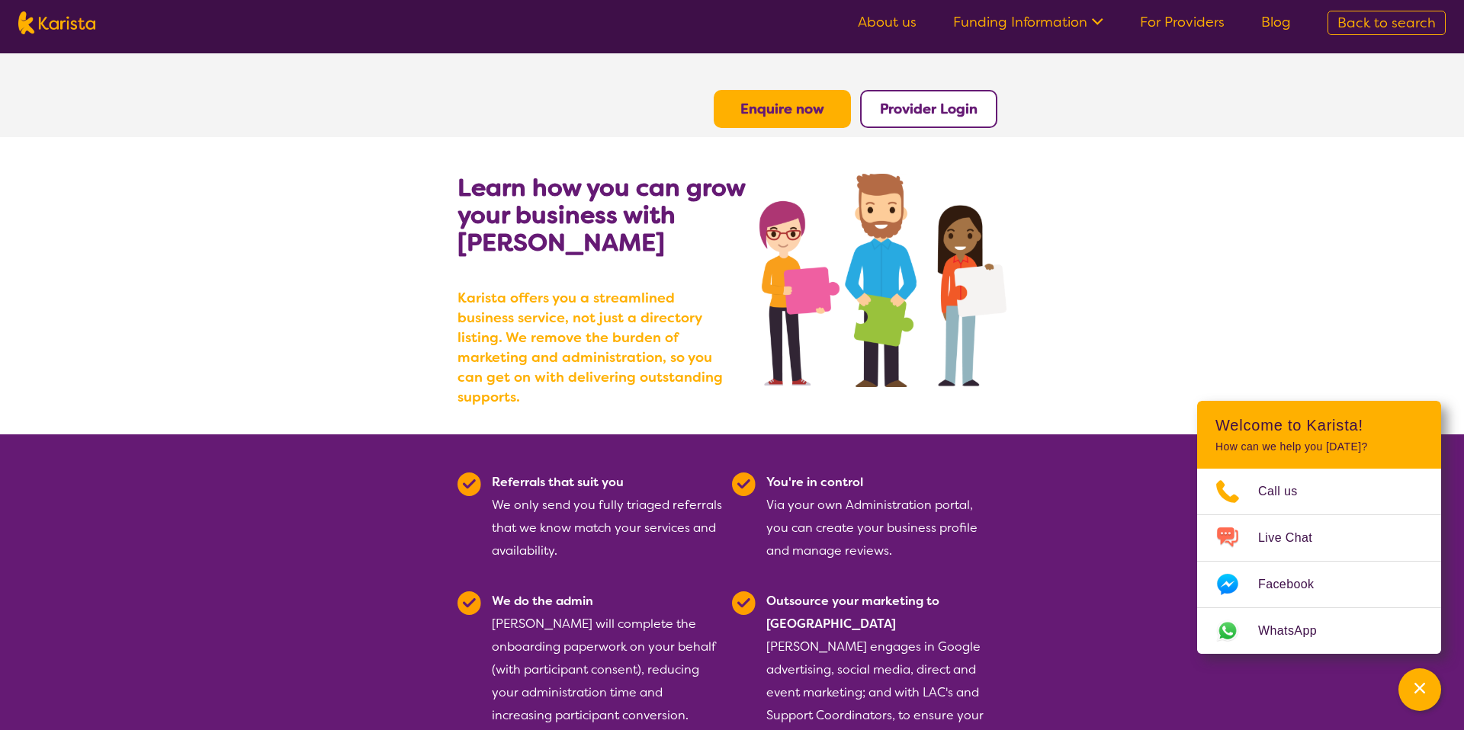
select select "NDIS"
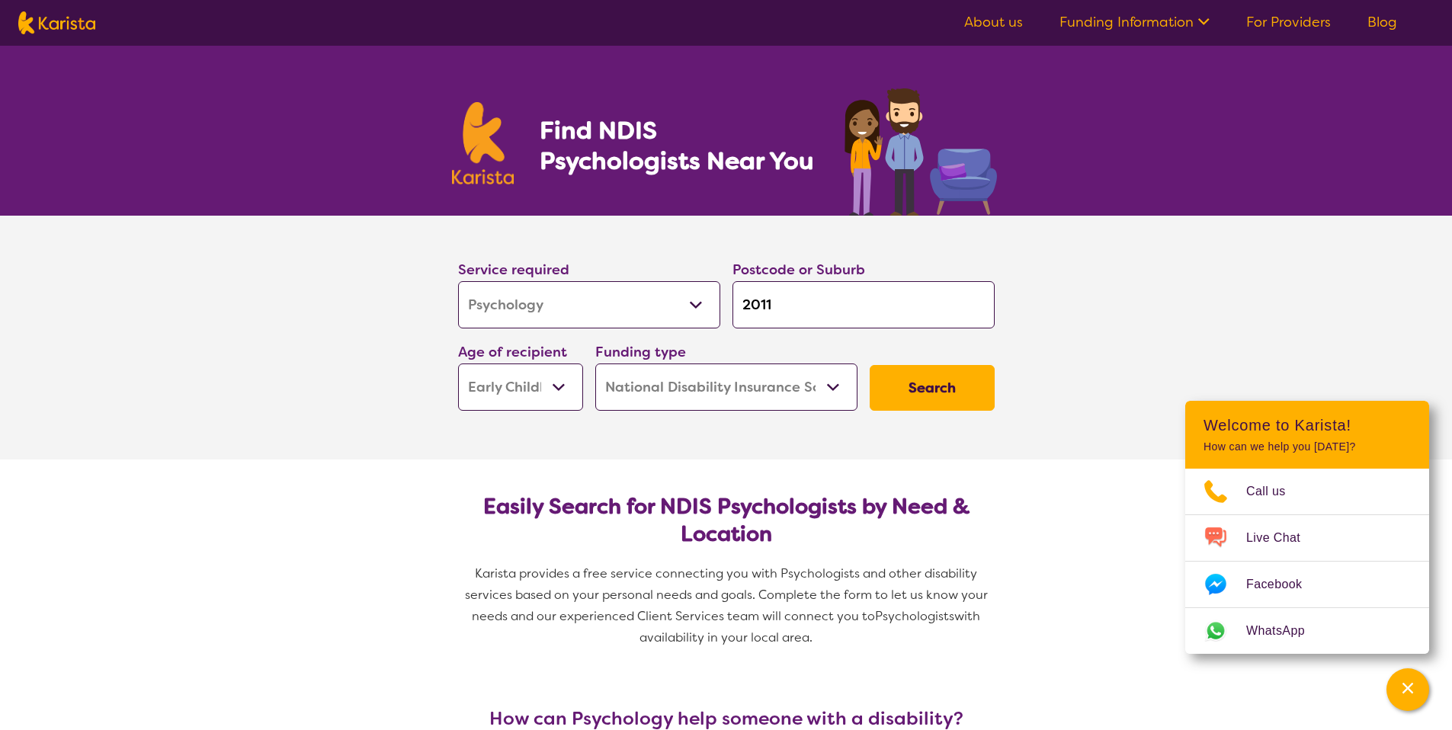
click at [62, 16] on img at bounding box center [56, 22] width 77 height 23
select select "Psychology"
select select "EC"
select select "NDIS"
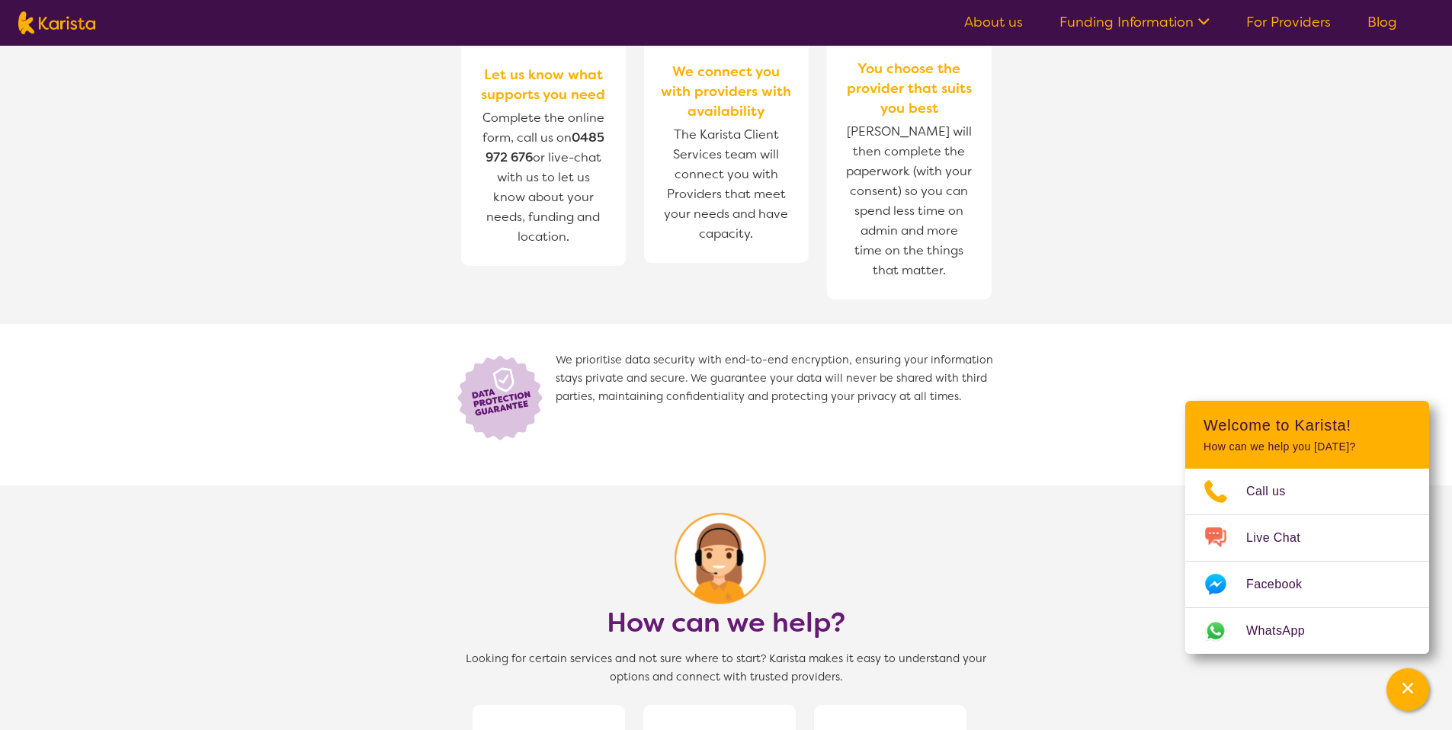
scroll to position [1356, 0]
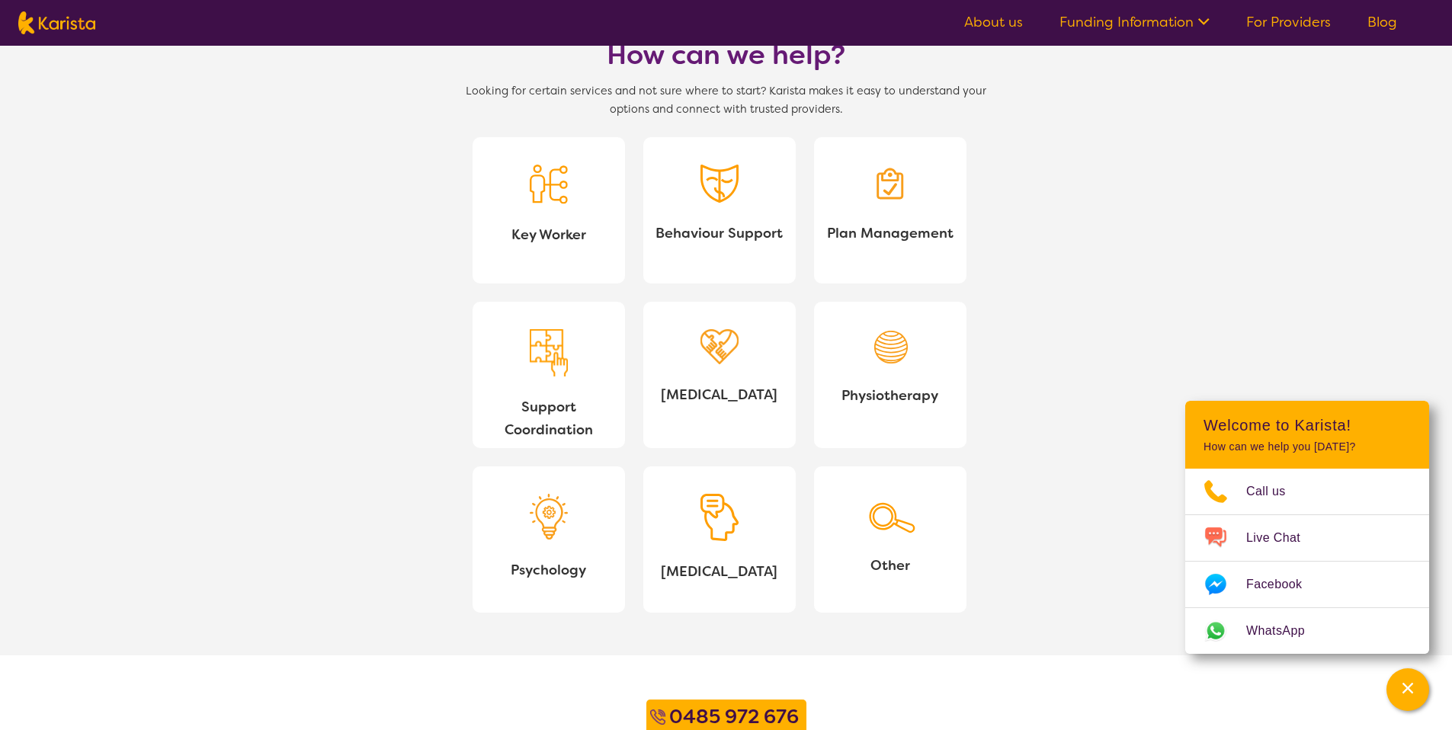
click at [901, 560] on span "Other" at bounding box center [890, 565] width 128 height 23
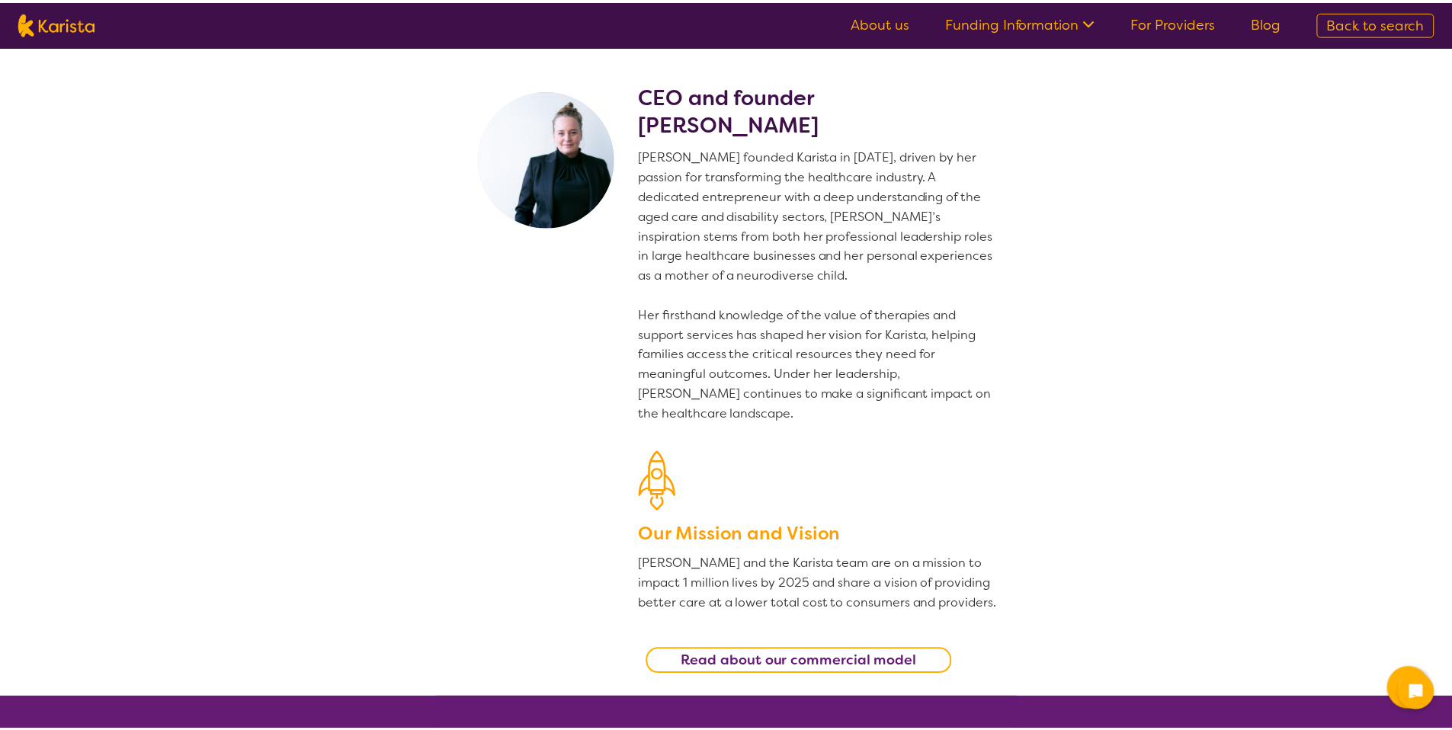
scroll to position [1918, 0]
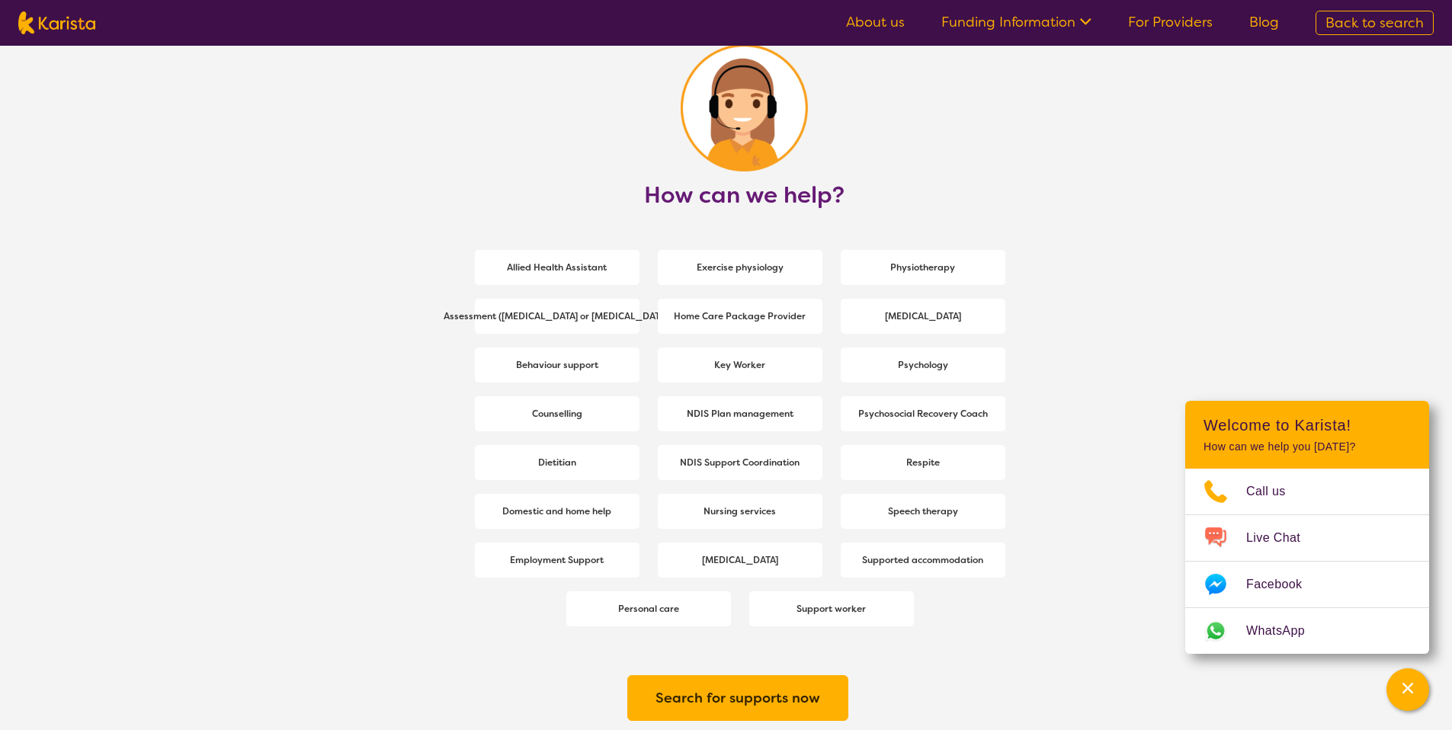
click at [1400, 30] on span "Back to search" at bounding box center [1375, 23] width 98 height 18
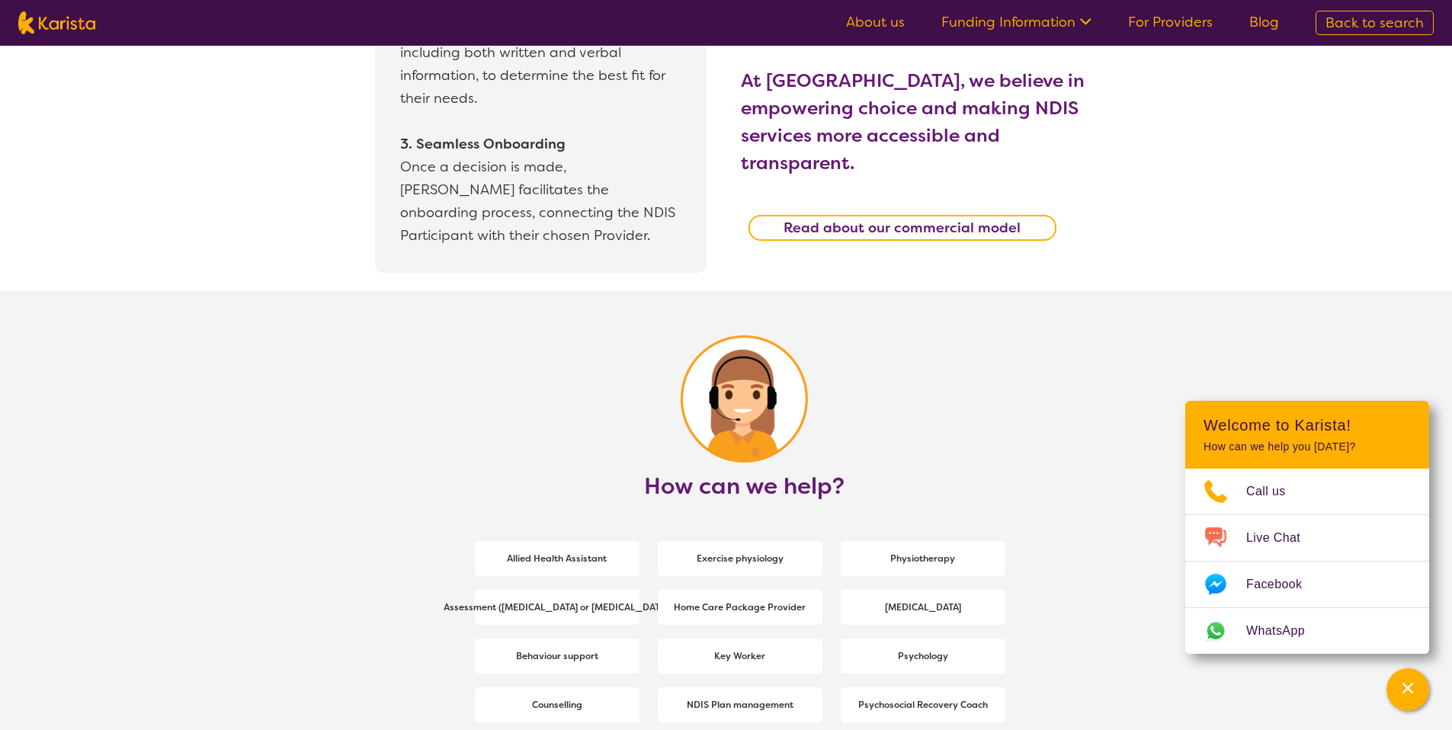
select select "Psychology"
select select "EC"
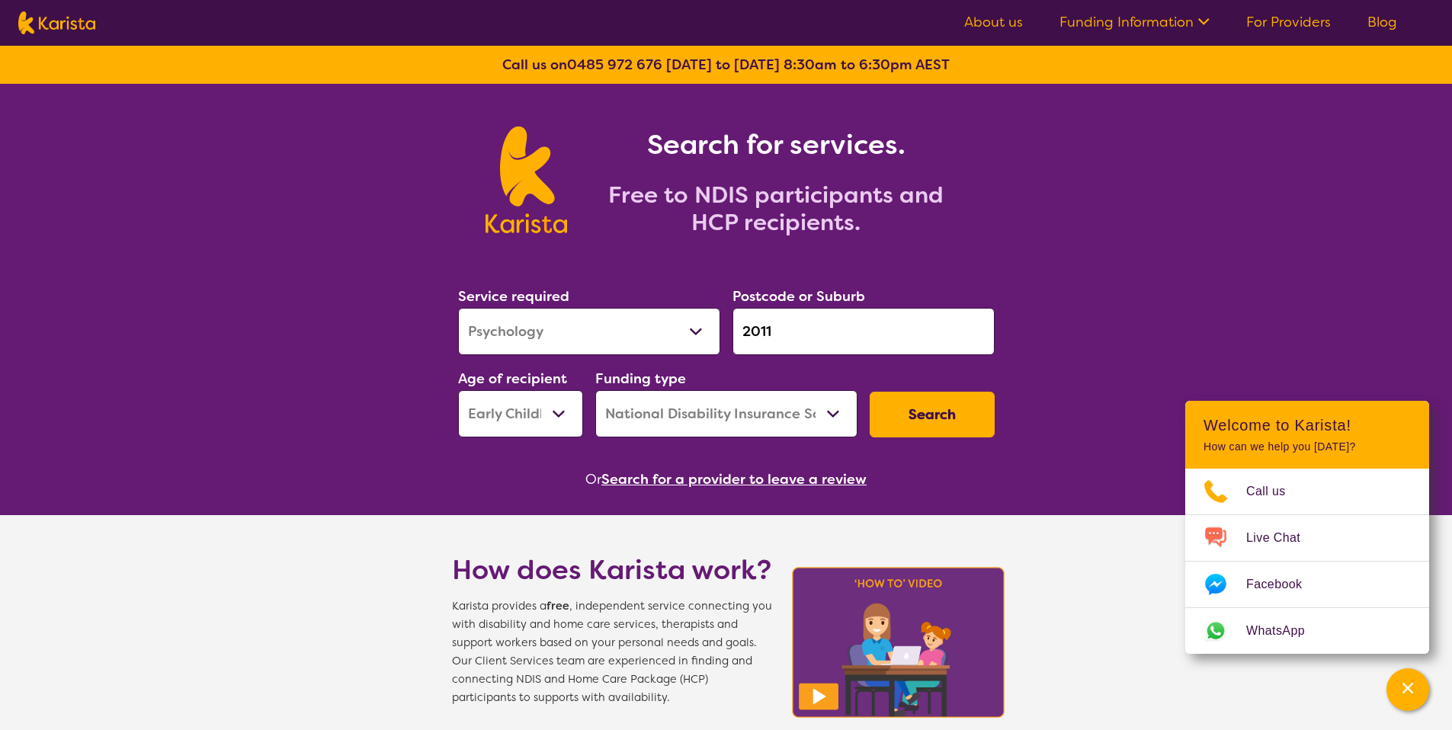
click at [817, 422] on select "Home Care Package (HCP) National Disability Insurance Scheme (NDIS) I don't know" at bounding box center [726, 413] width 262 height 47
select select "i-don-t-know"
click at [595, 390] on select "Home Care Package (HCP) National Disability Insurance Scheme (NDIS) I don't know" at bounding box center [726, 413] width 262 height 47
click at [925, 422] on button "Search" at bounding box center [932, 415] width 125 height 46
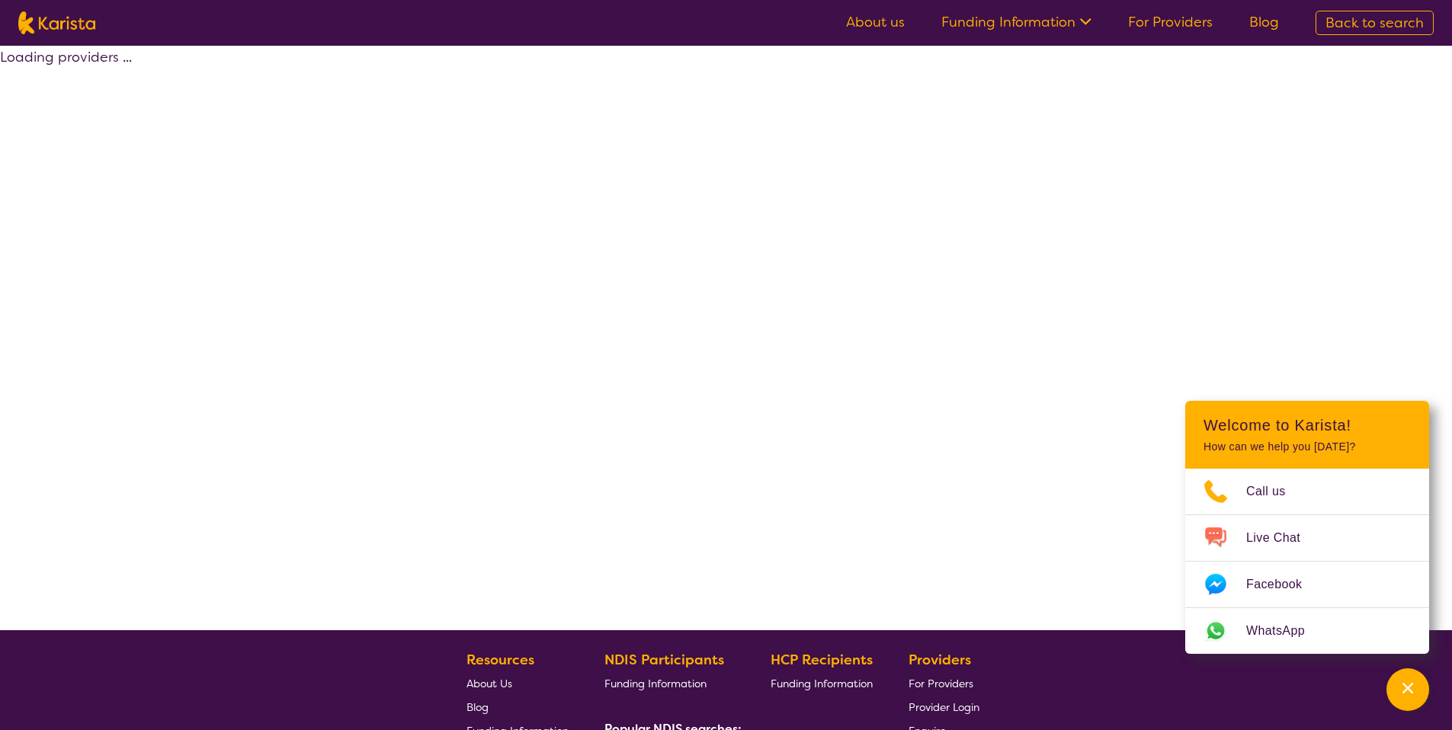
select select "Psychology"
select select "EC"
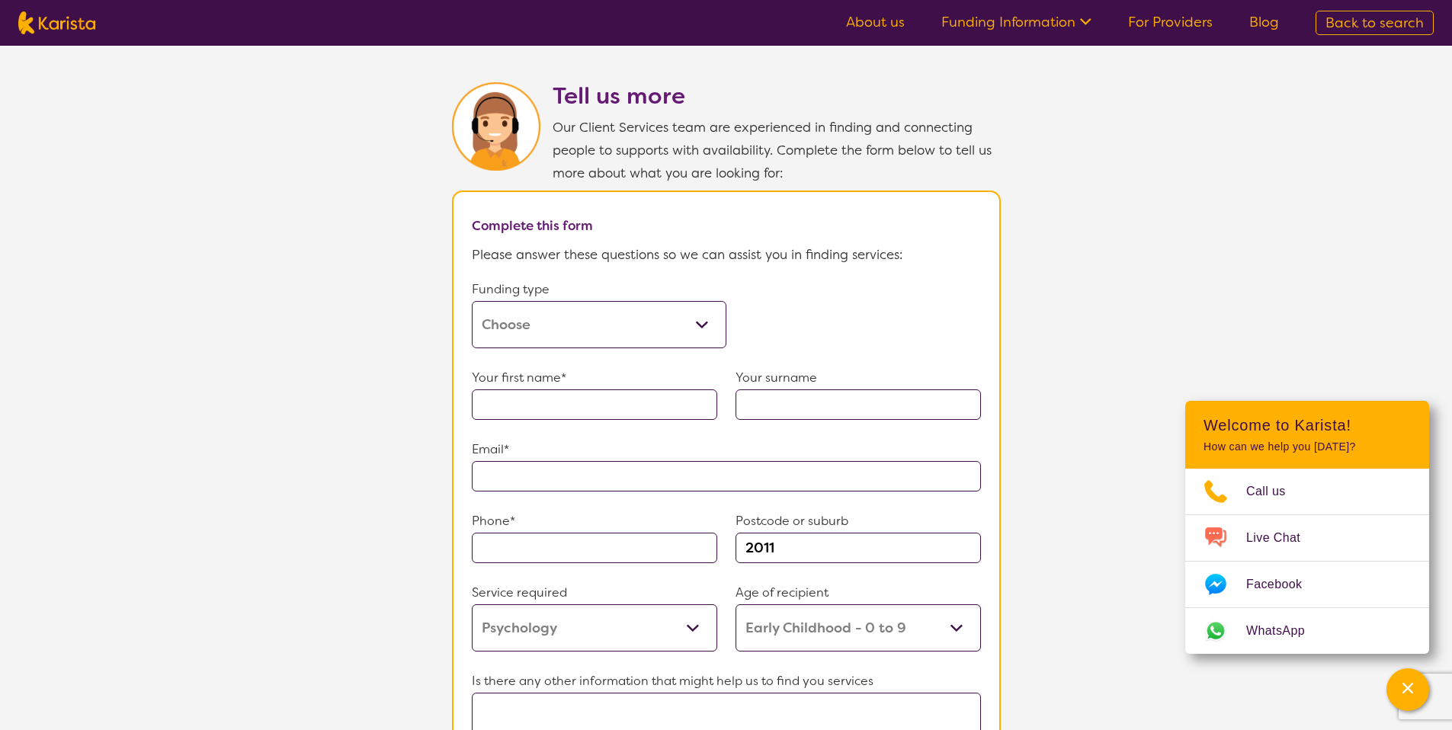
scroll to position [758, 0]
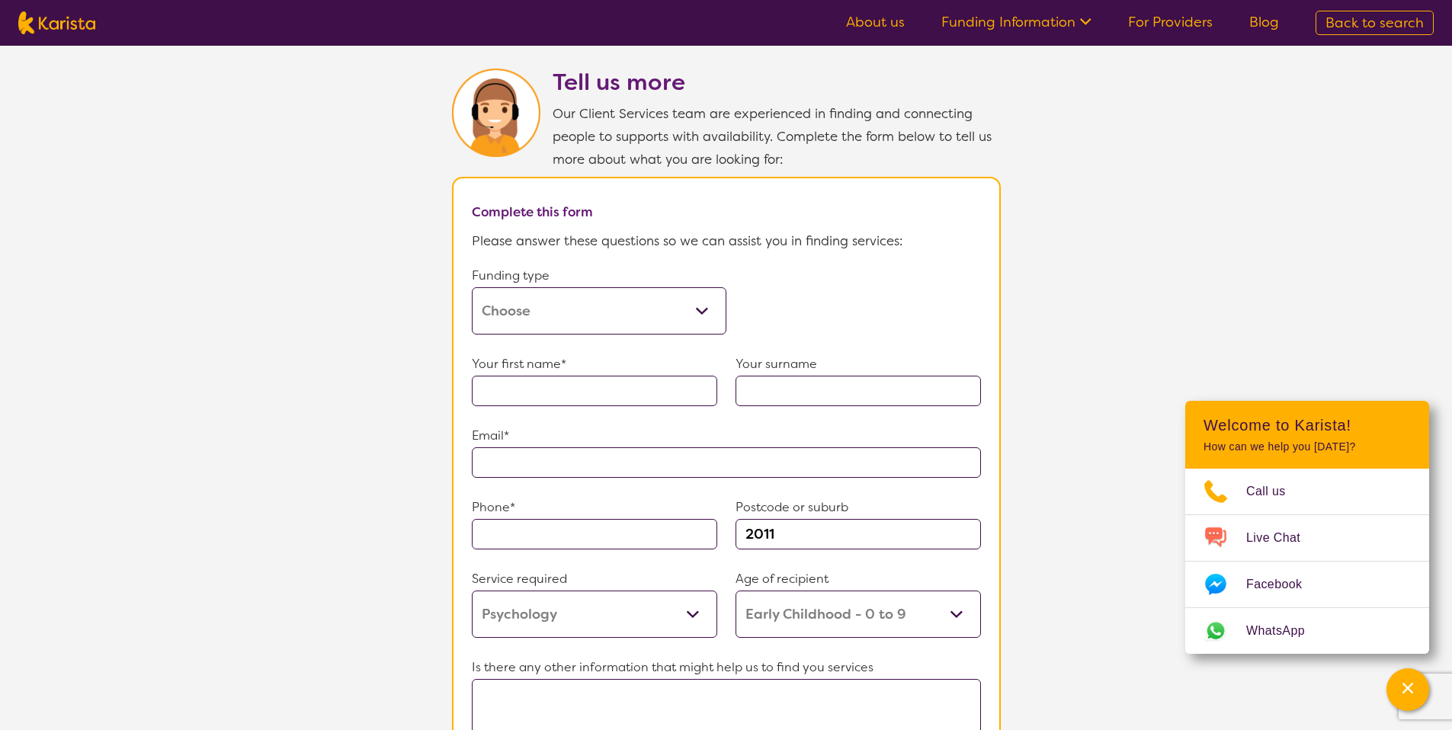
click at [696, 303] on select "Home Care Package (HCP) Home Care Package - Level 1 Home Care Package - Level 2…" at bounding box center [599, 310] width 255 height 47
click at [472, 287] on select "Home Care Package (HCP) Home Care Package - Level 1 Home Care Package - Level 2…" at bounding box center [599, 310] width 255 height 47
click at [624, 311] on select "Home Care Package (HCP) Home Care Package - Level 1 Home Care Package - Level 2…" at bounding box center [599, 310] width 255 height 47
click at [472, 287] on select "Home Care Package (HCP) Home Care Package - Level 1 Home Care Package - Level 2…" at bounding box center [599, 310] width 255 height 47
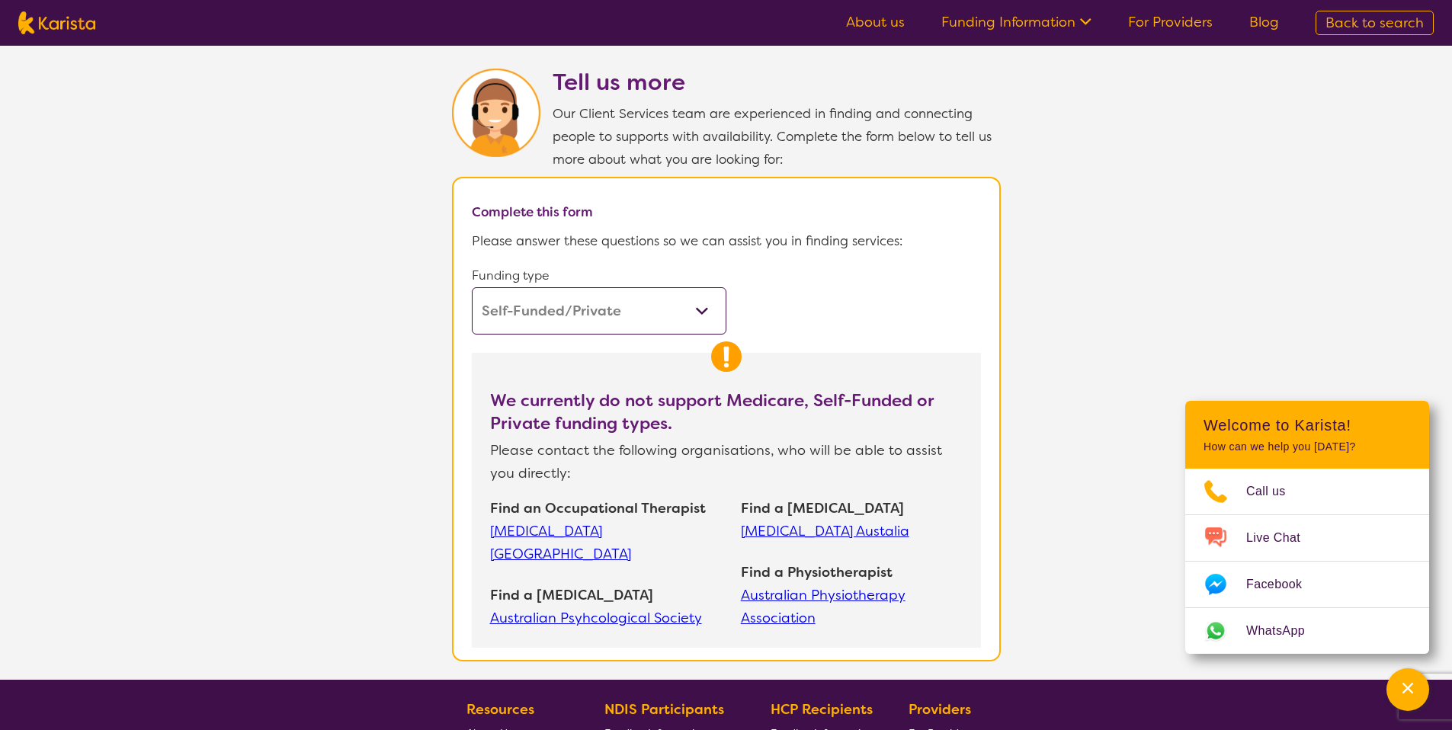
click at [552, 329] on form "Funding type Home Care Package (HCP) Home Care Package - Level 1 Home Care Pack…" at bounding box center [726, 456] width 509 height 383
click at [553, 313] on select "Home Care Package (HCP) Home Care Package - Level 1 Home Care Package - Level 2…" at bounding box center [599, 310] width 255 height 47
click at [472, 287] on select "Home Care Package (HCP) Home Care Package - Level 1 Home Care Package - Level 2…" at bounding box center [599, 310] width 255 height 47
click at [399, 320] on section "Tell us more Our Client Services team are experienced in finding and connecting…" at bounding box center [726, 356] width 1452 height 648
click at [550, 319] on select "Home Care Package (HCP) Home Care Package - Level 1 Home Care Package - Level 2…" at bounding box center [599, 310] width 255 height 47
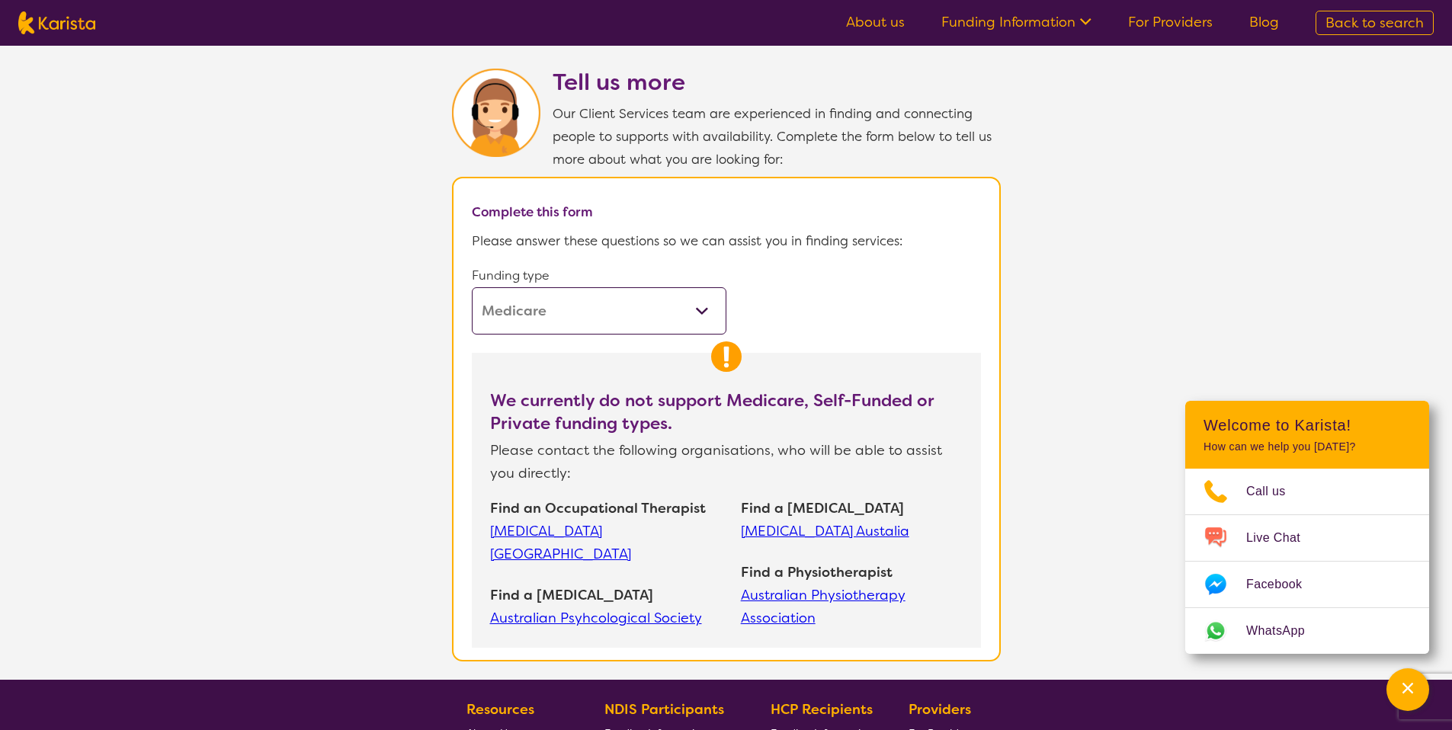
click at [631, 287] on select "Home Care Package (HCP) Home Care Package - Level 1 Home Care Package - Level 2…" at bounding box center [599, 310] width 255 height 47
select select "HCP"
click at [472, 287] on select "Home Care Package (HCP) Home Care Package - Level 1 Home Care Package - Level 2…" at bounding box center [599, 310] width 255 height 47
select select "Psychology"
select select "EC"
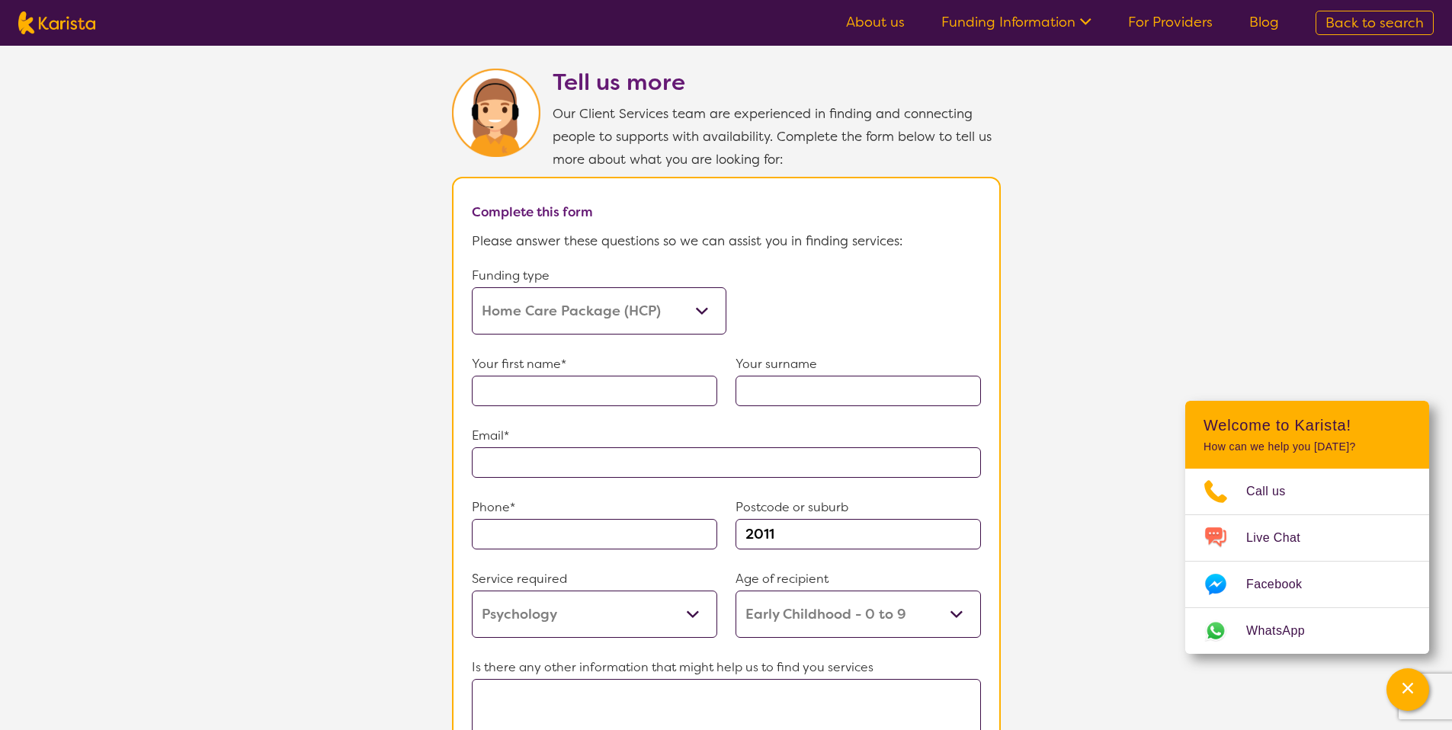
click at [587, 290] on select "Home Care Package (HCP) Home Care Package - Level 1 Home Care Package - Level 2…" at bounding box center [599, 310] width 255 height 47
click at [472, 287] on select "Home Care Package (HCP) Home Care Package - Level 1 Home Care Package - Level 2…" at bounding box center [599, 310] width 255 height 47
click at [583, 311] on select "Home Care Package (HCP) Home Care Package - Level 1 Home Care Package - Level 2…" at bounding box center [599, 310] width 255 height 47
click at [472, 287] on select "Home Care Package (HCP) Home Care Package - Level 1 Home Care Package - Level 2…" at bounding box center [599, 310] width 255 height 47
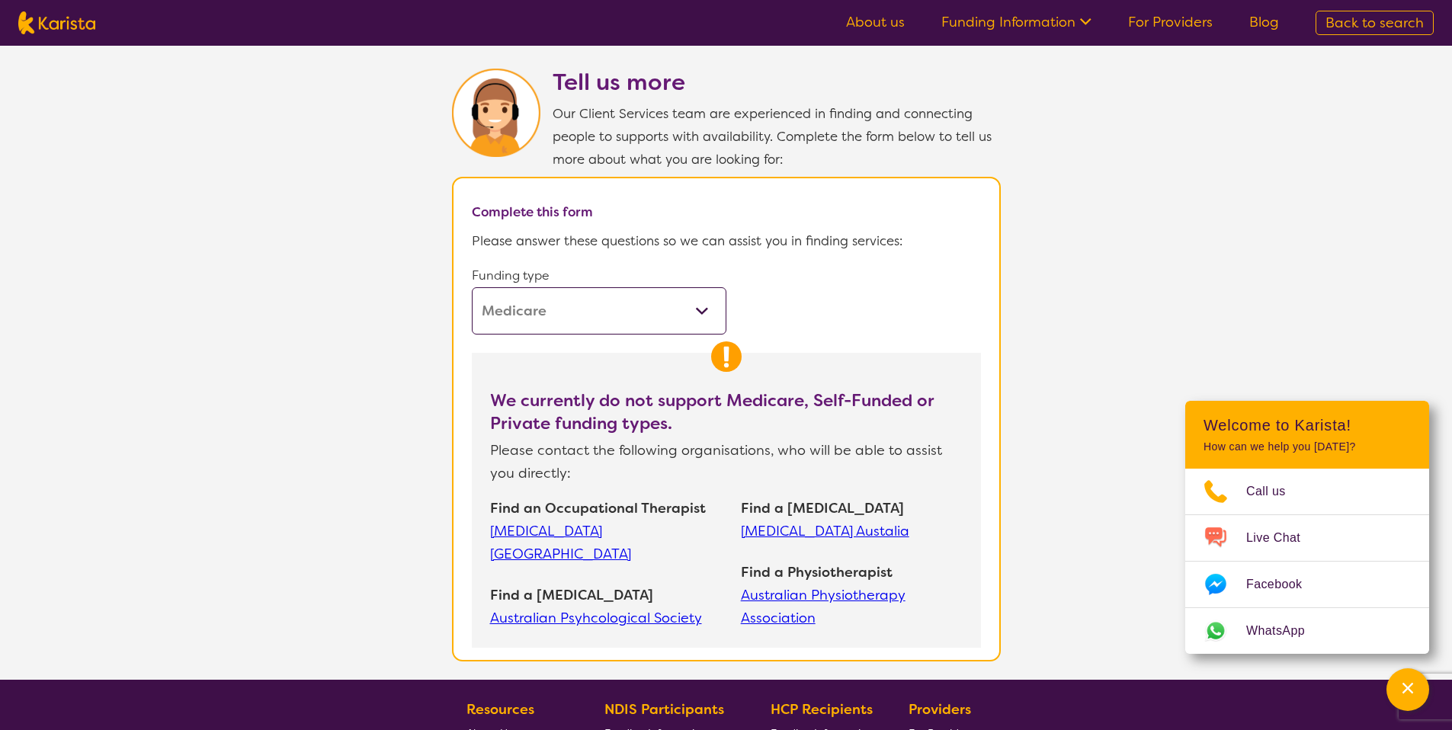
click at [597, 308] on select "Home Care Package (HCP) Home Care Package - Level 1 Home Care Package - Level 2…" at bounding box center [599, 310] width 255 height 47
click at [472, 287] on select "Home Care Package (HCP) Home Care Package - Level 1 Home Care Package - Level 2…" at bounding box center [599, 310] width 255 height 47
click at [590, 316] on select "Home Care Package (HCP) Home Care Package - Level 1 Home Care Package - Level 2…" at bounding box center [599, 310] width 255 height 47
select select "i-don-t-know"
click at [472, 287] on select "Home Care Package (HCP) Home Care Package - Level 1 Home Care Package - Level 2…" at bounding box center [599, 310] width 255 height 47
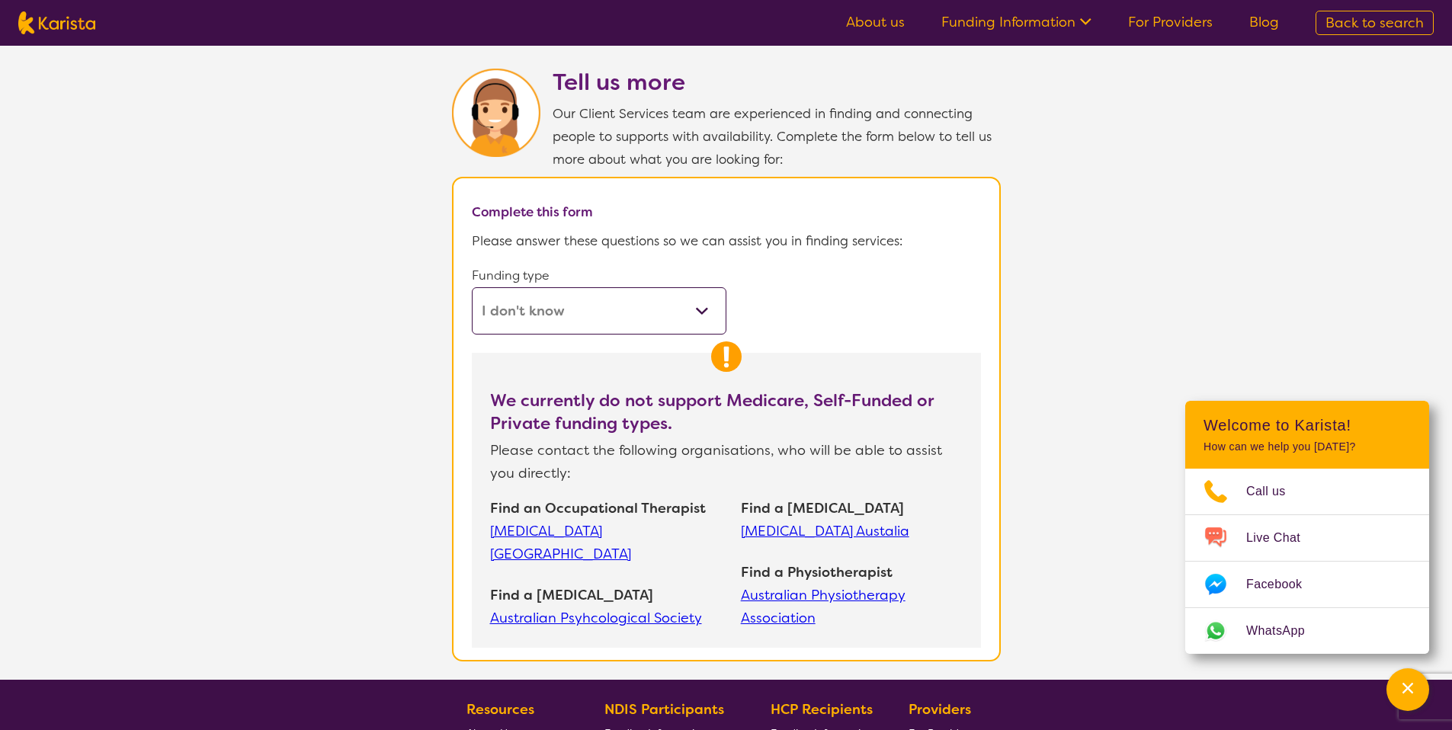
select select "Psychology"
select select "EC"
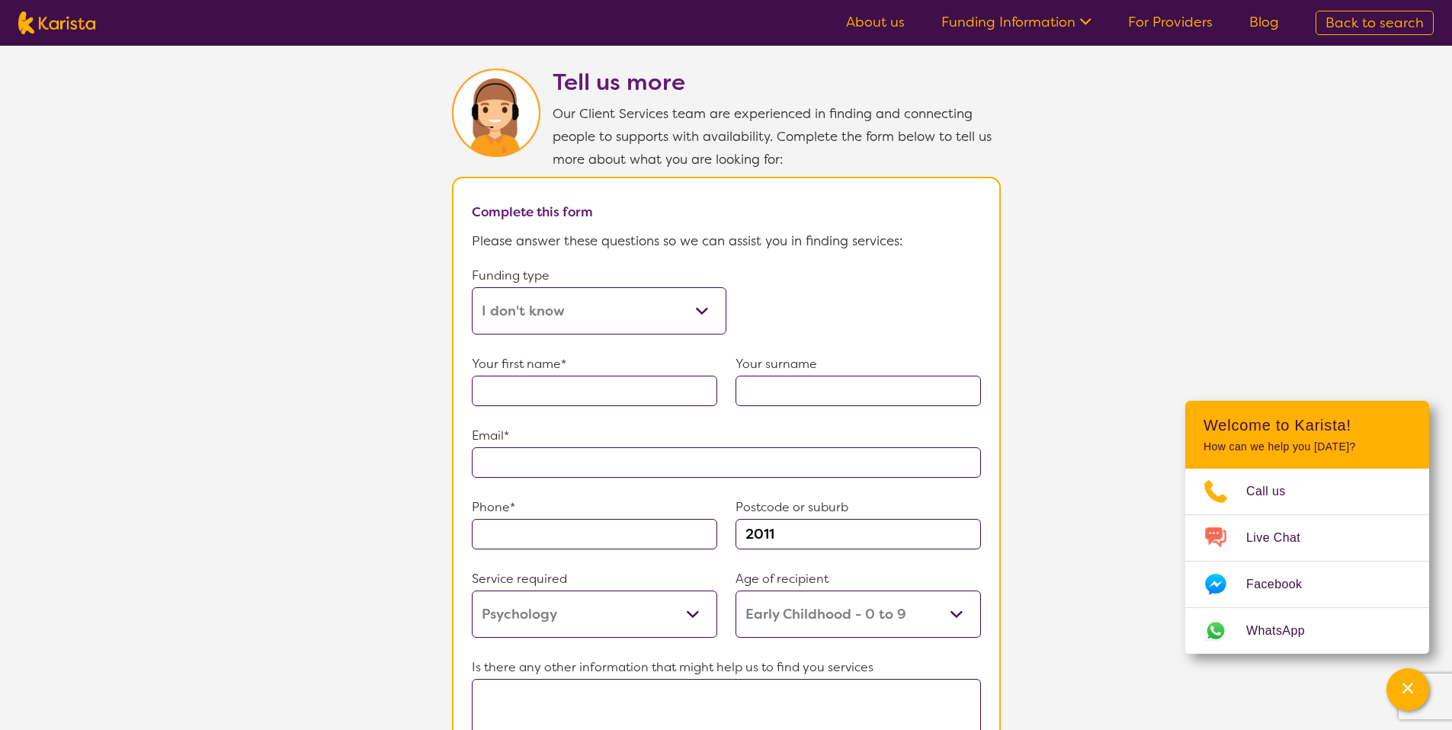
click at [414, 277] on section "Tell us more Our Client Services team are experienced in finding and connecting…" at bounding box center [726, 469] width 1452 height 875
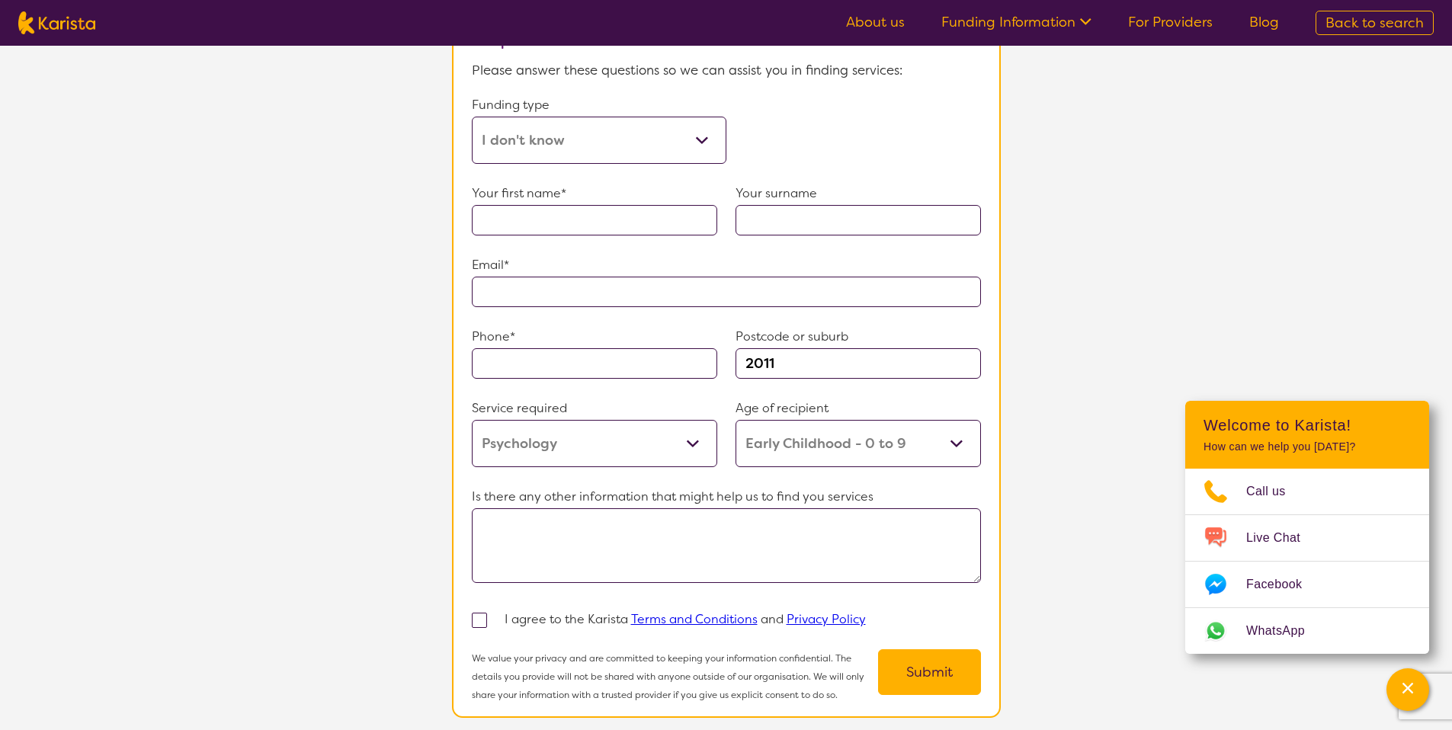
scroll to position [1273, 0]
